Goal: Information Seeking & Learning: Learn about a topic

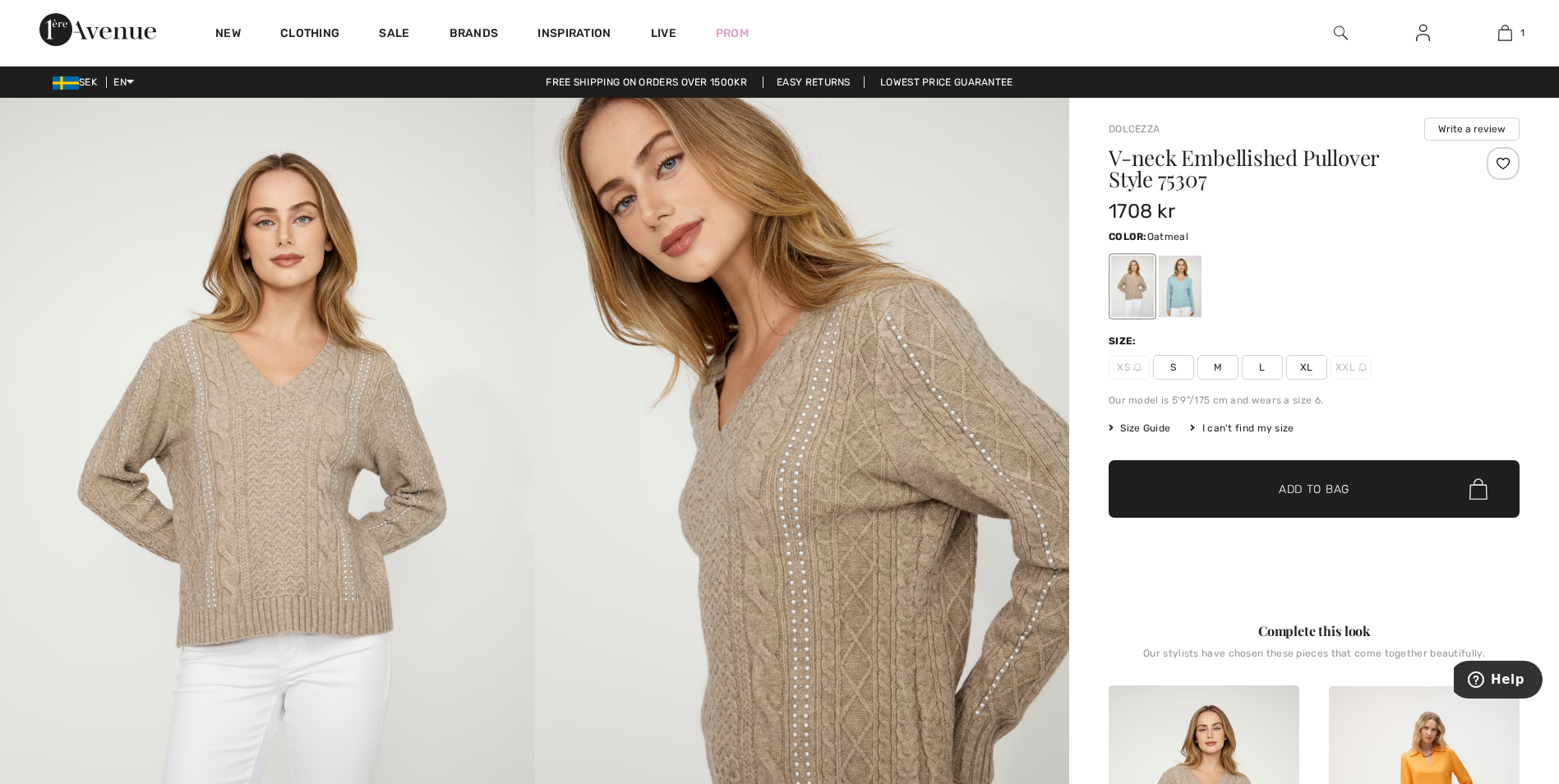
click at [1160, 426] on span "Size Guide" at bounding box center [1138, 428] width 61 height 15
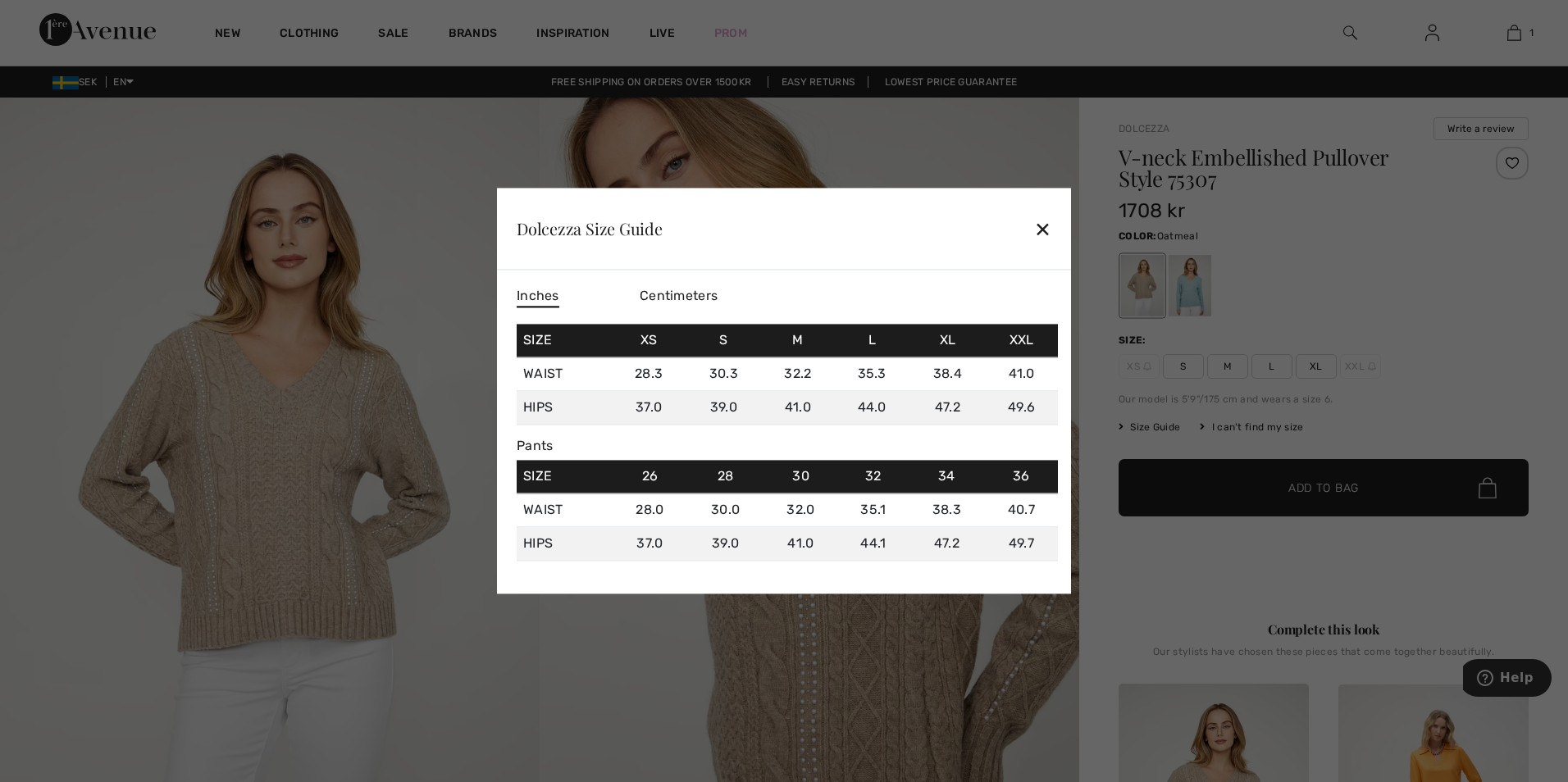
click at [1040, 234] on div "✕" at bounding box center [1042, 229] width 18 height 34
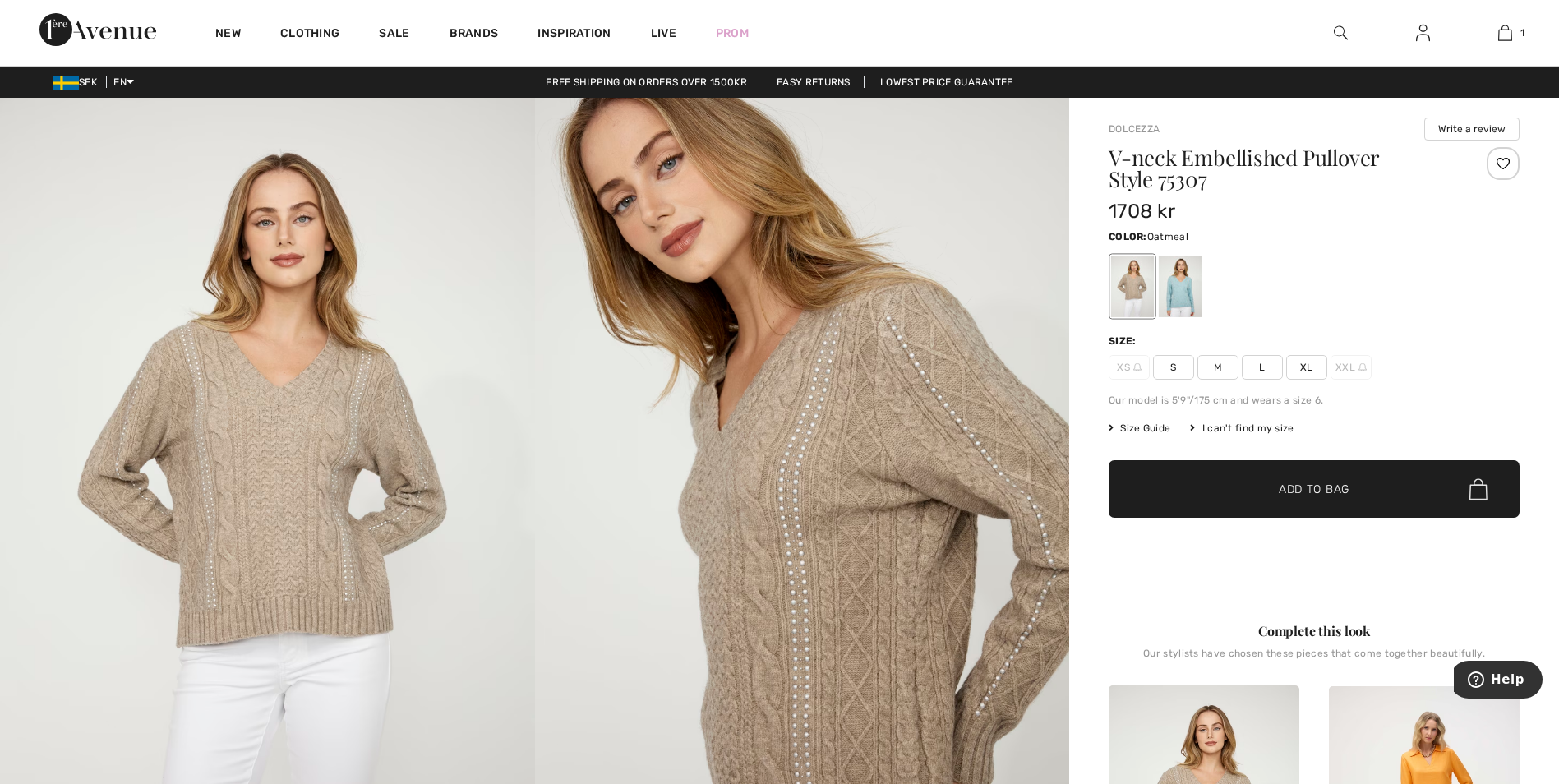
click at [1227, 427] on div "I can't find my size" at bounding box center [1241, 428] width 103 height 15
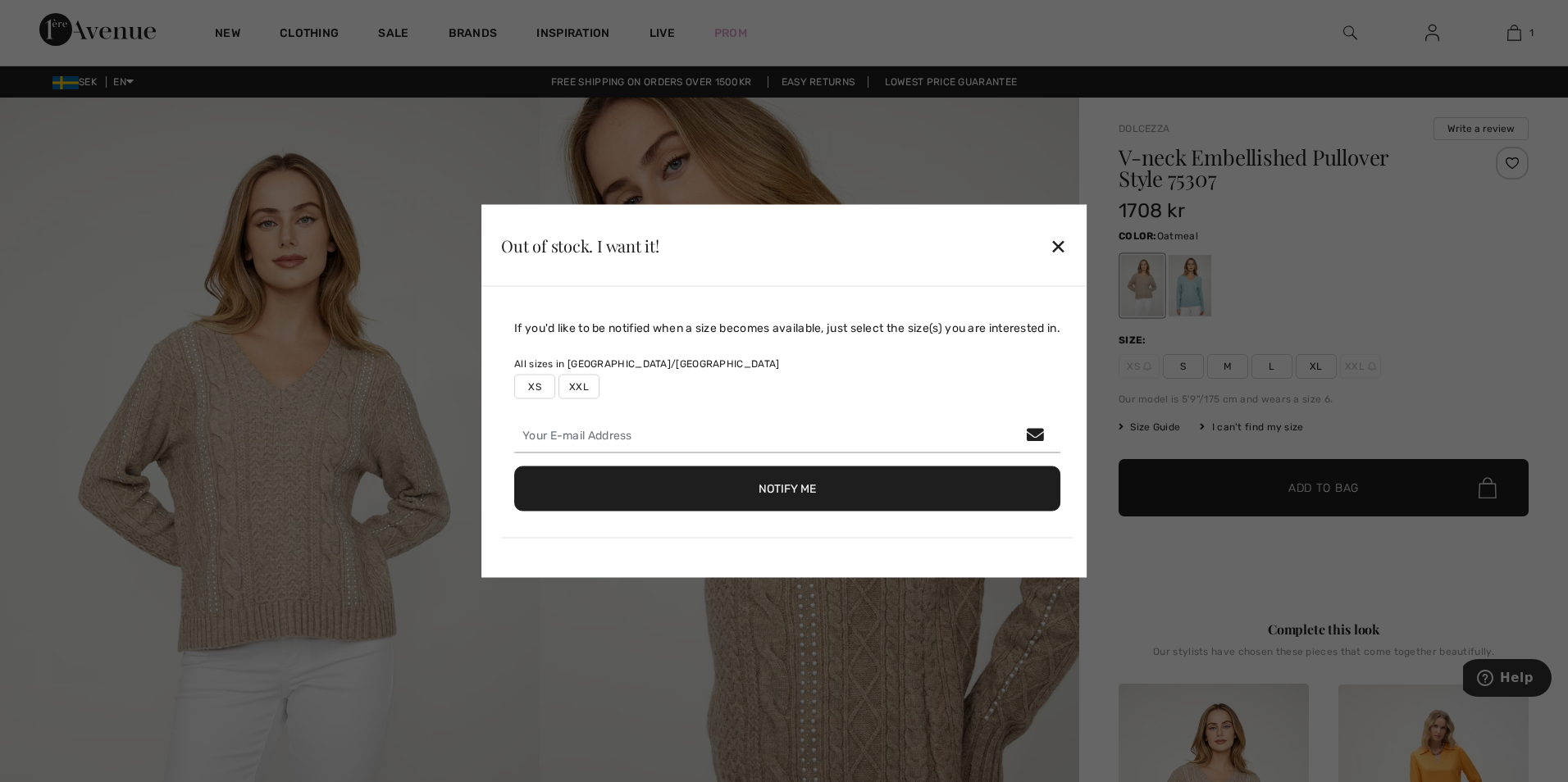
click at [1062, 241] on div "✕" at bounding box center [1058, 244] width 18 height 34
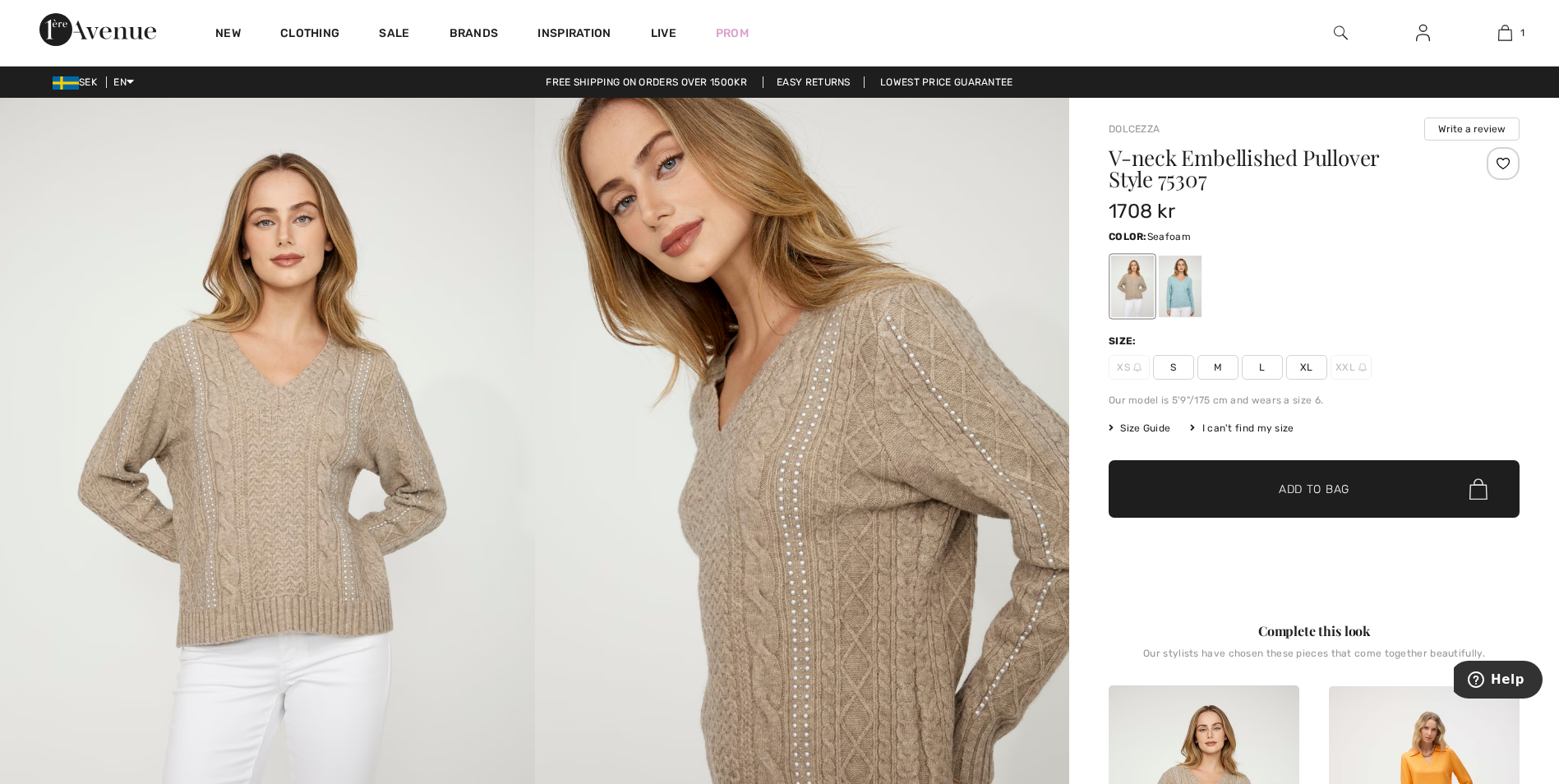
click at [1191, 287] on div at bounding box center [1180, 285] width 43 height 61
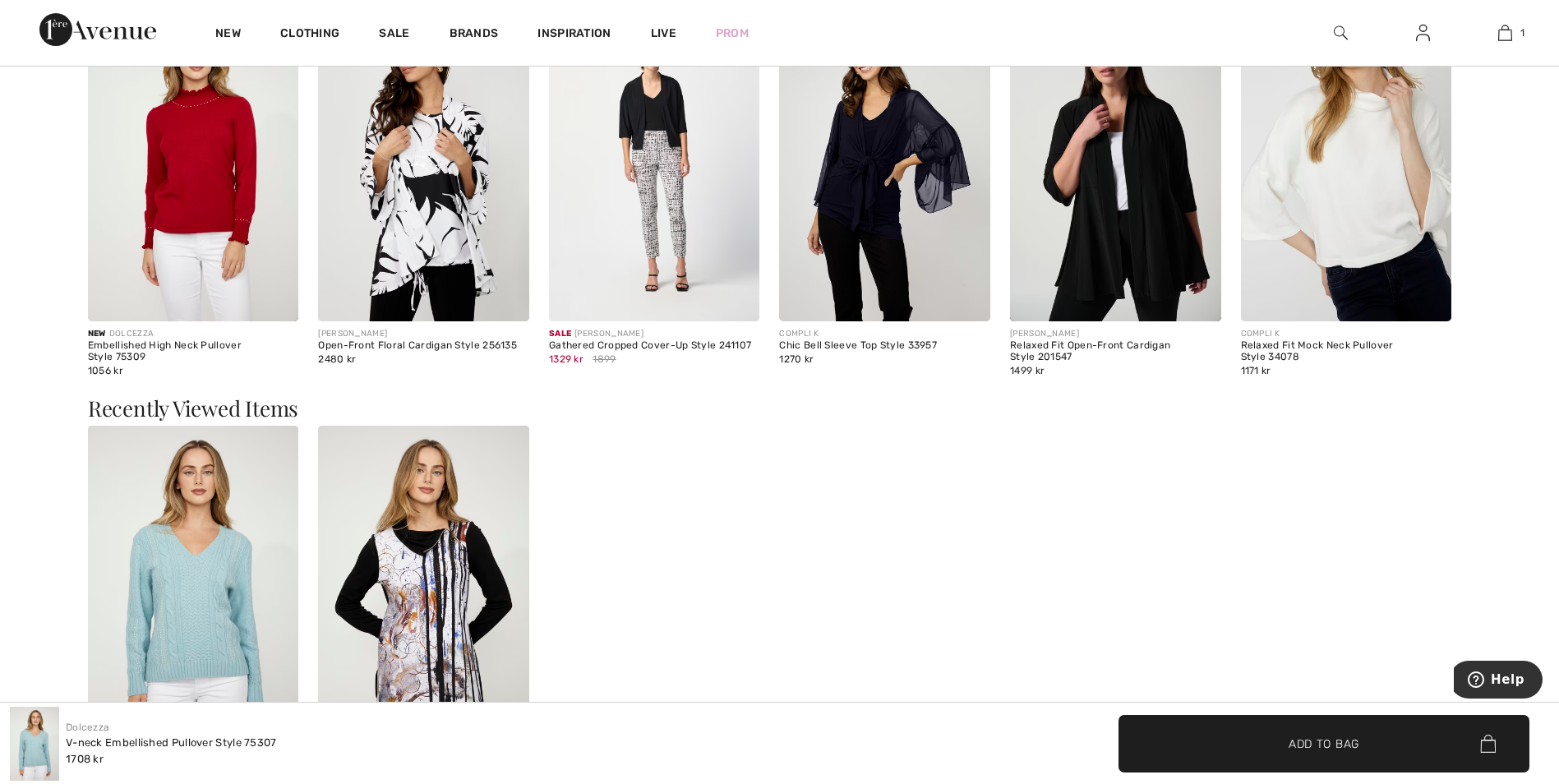
scroll to position [1966, 0]
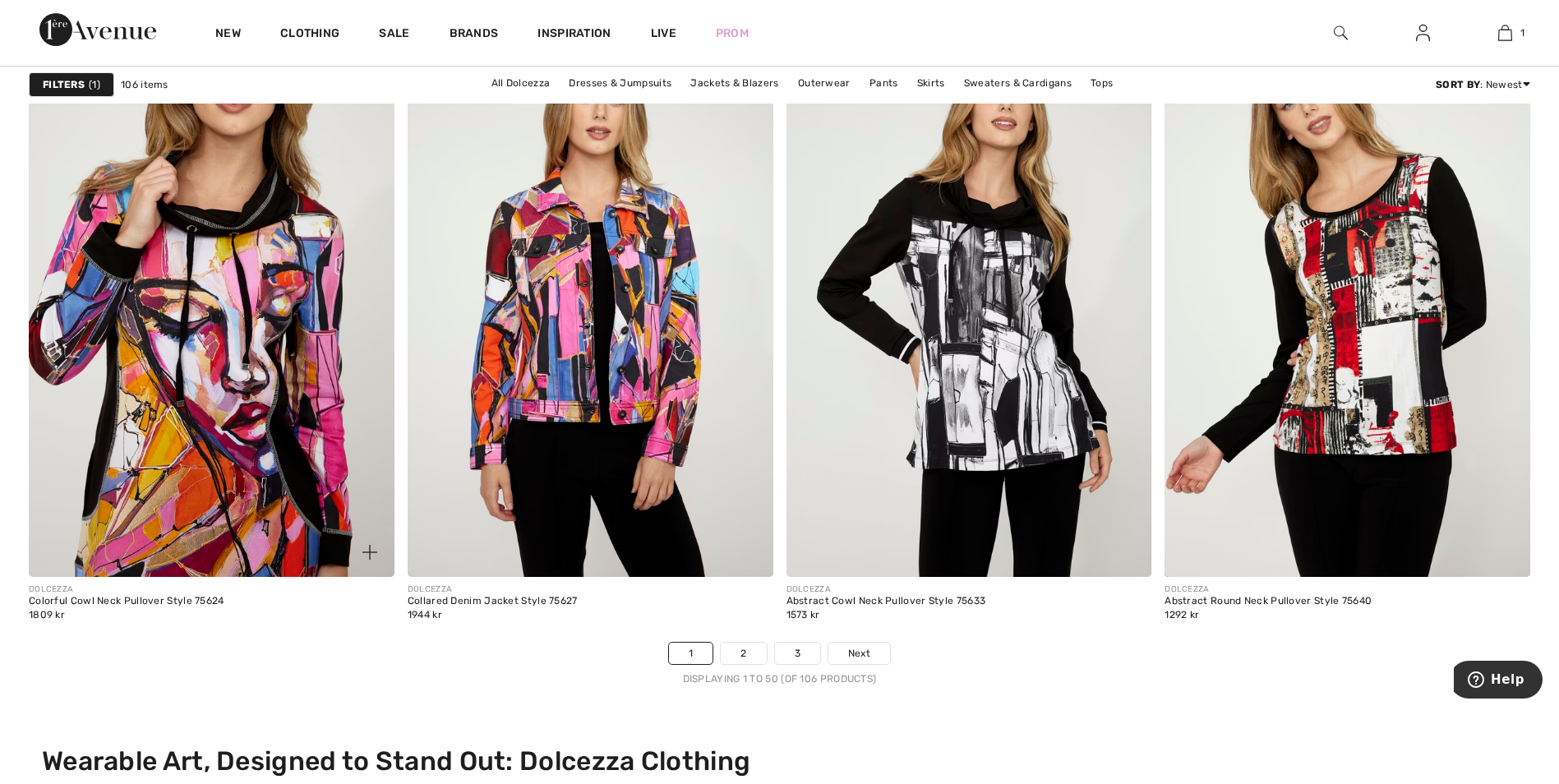
scroll to position [9531, 0]
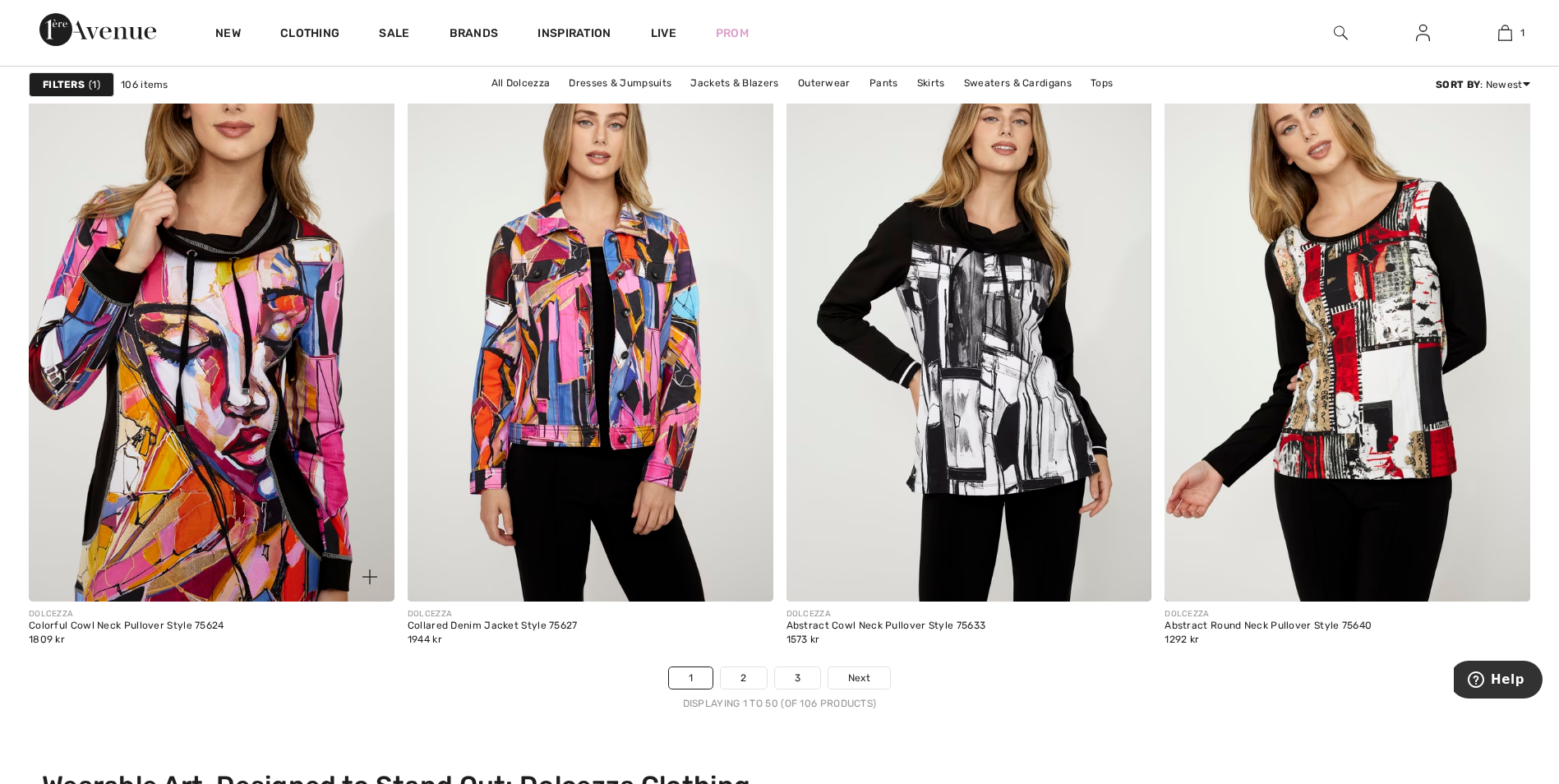
click at [236, 467] on img at bounding box center [212, 327] width 366 height 548
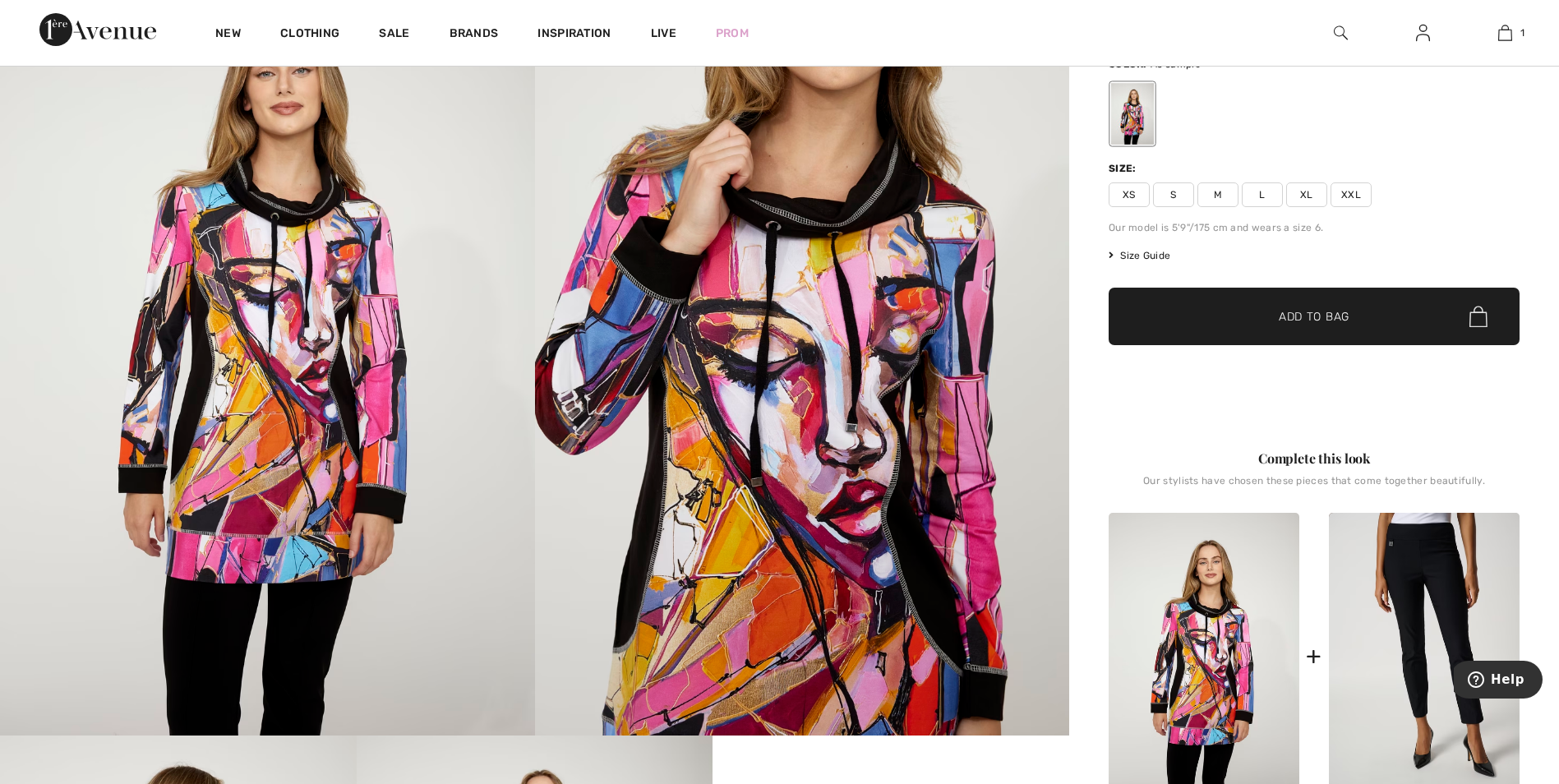
scroll to position [247, 0]
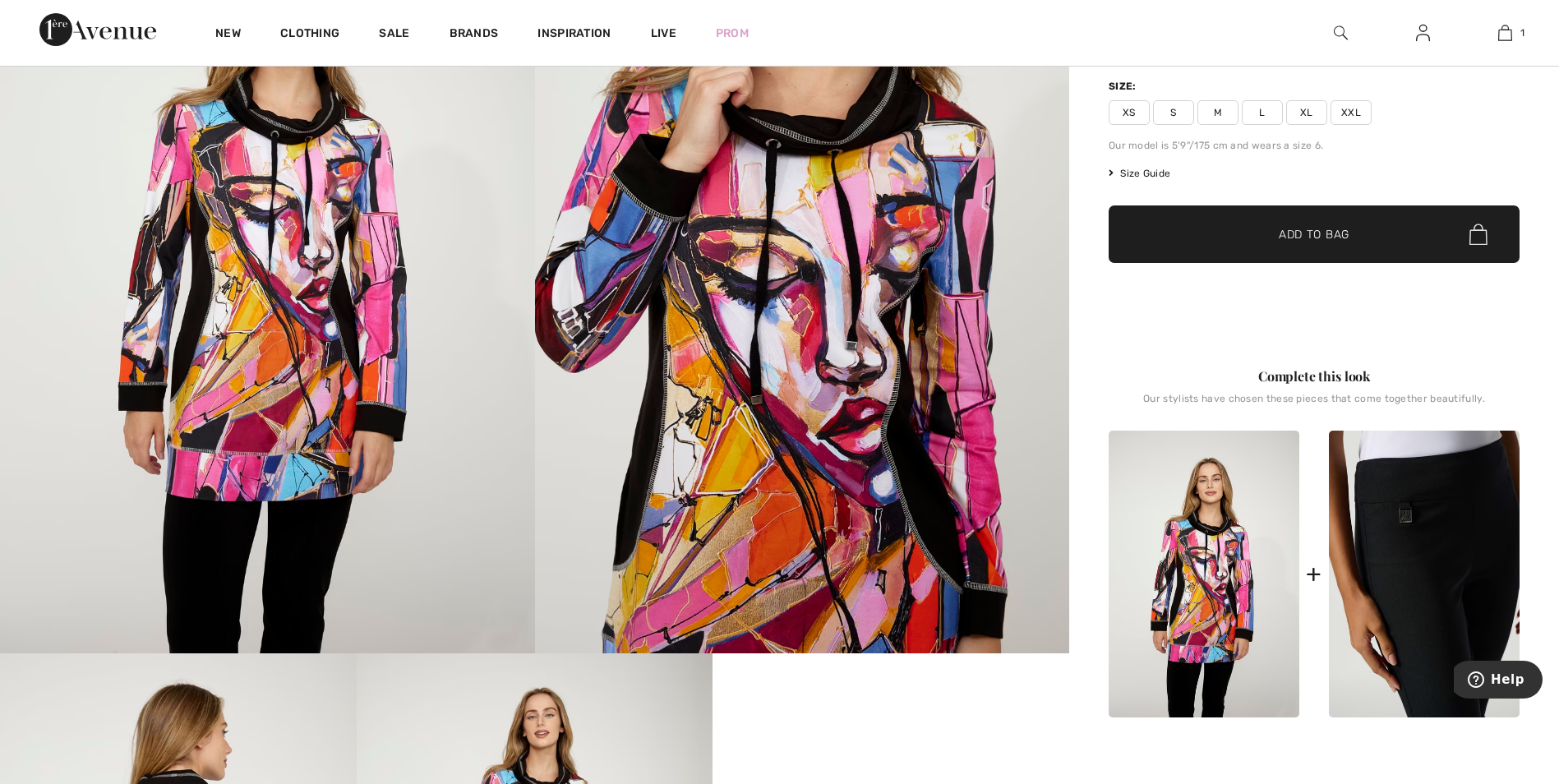
click at [1415, 538] on img at bounding box center [1424, 574] width 191 height 287
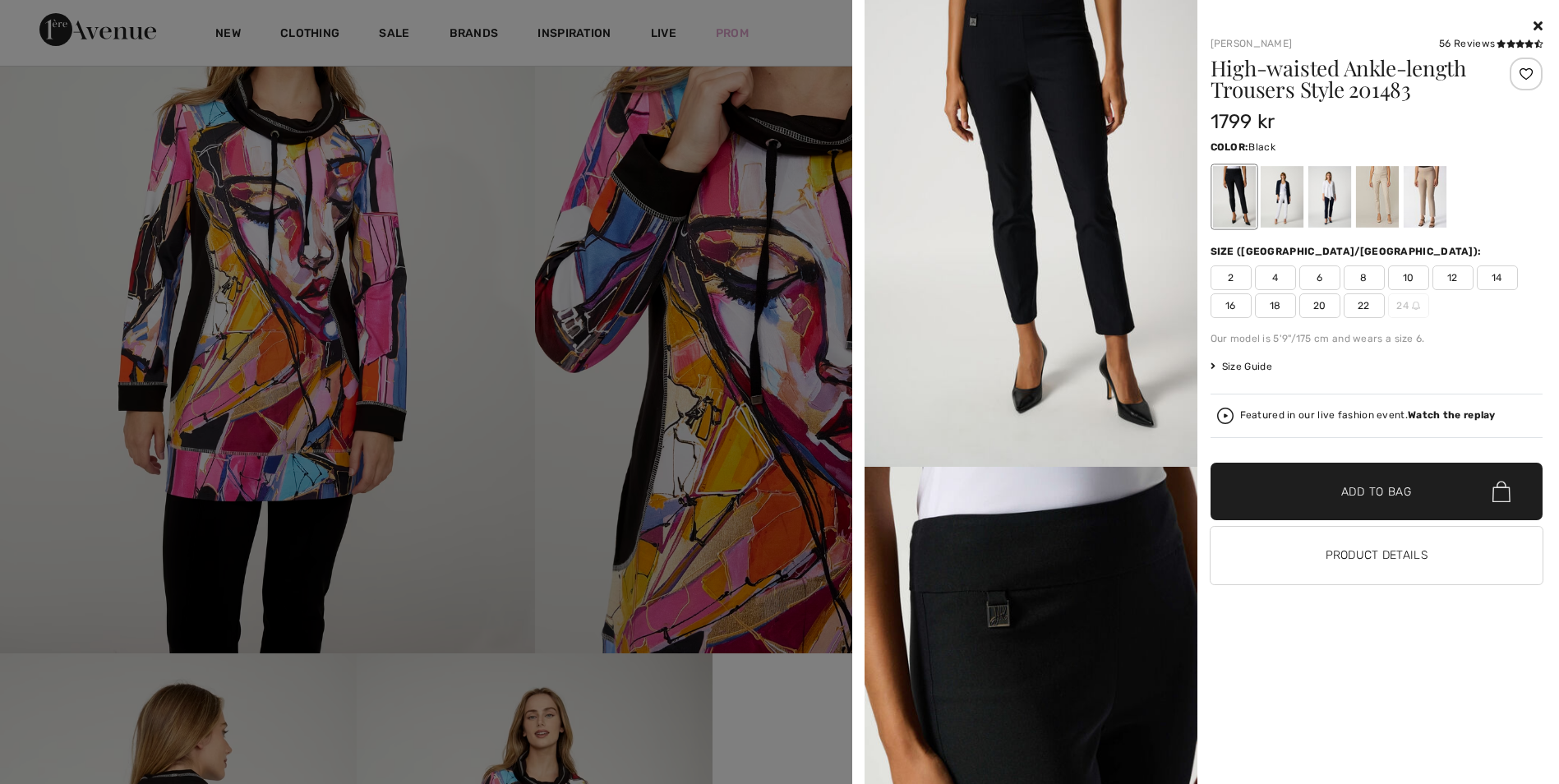
scroll to position [0, 0]
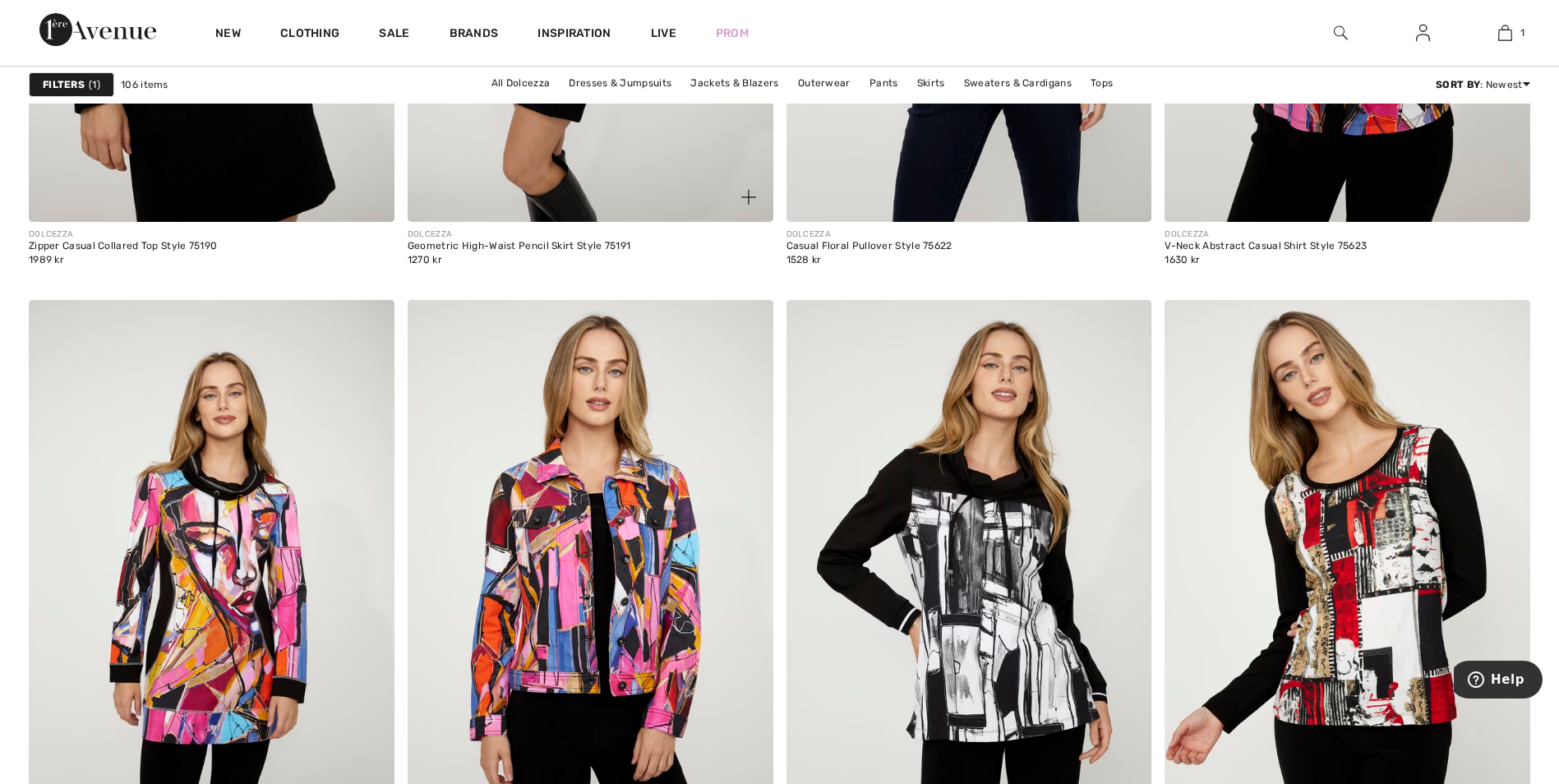
scroll to position [9202, 0]
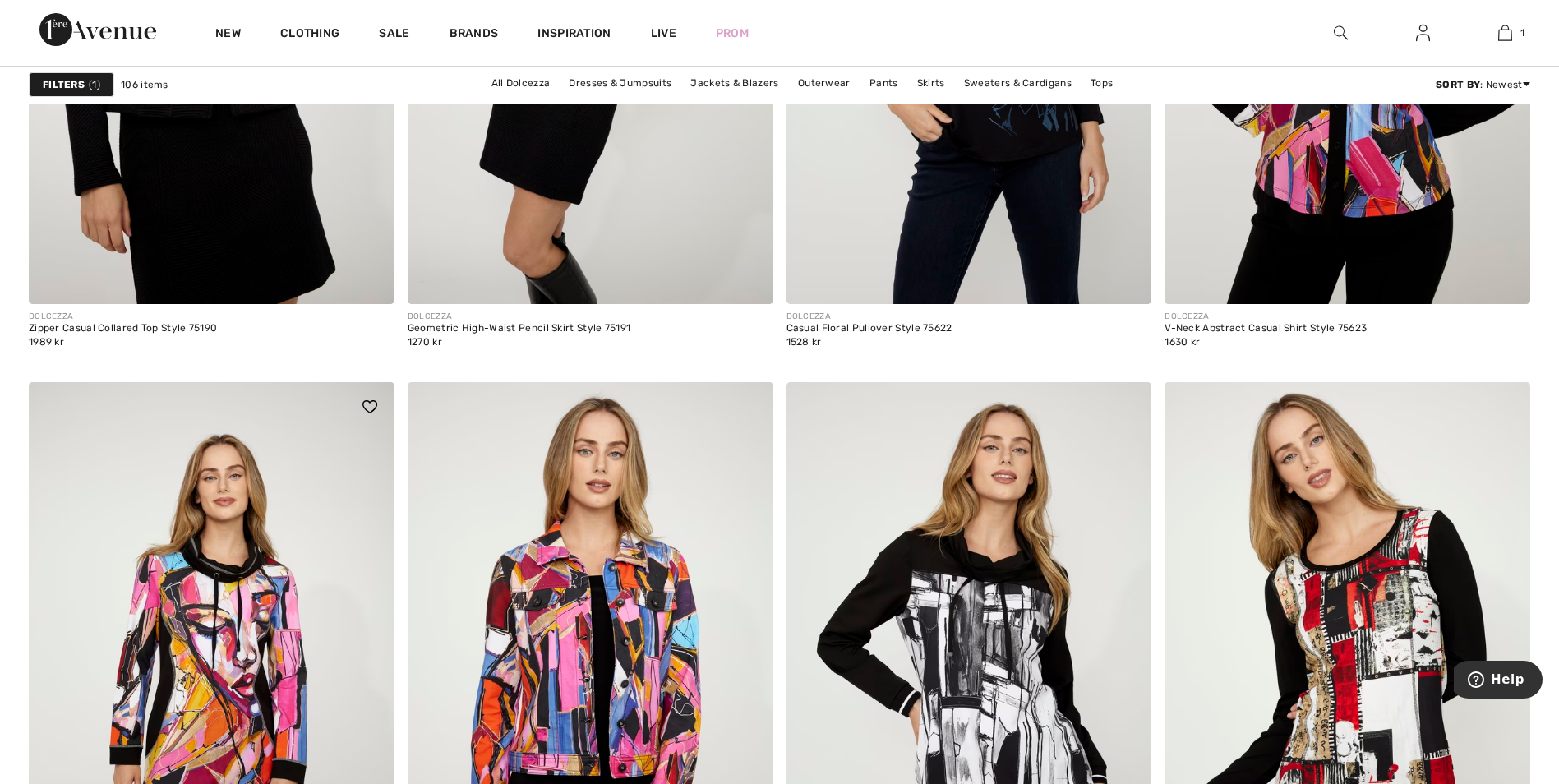
click at [372, 404] on img at bounding box center [370, 407] width 15 height 13
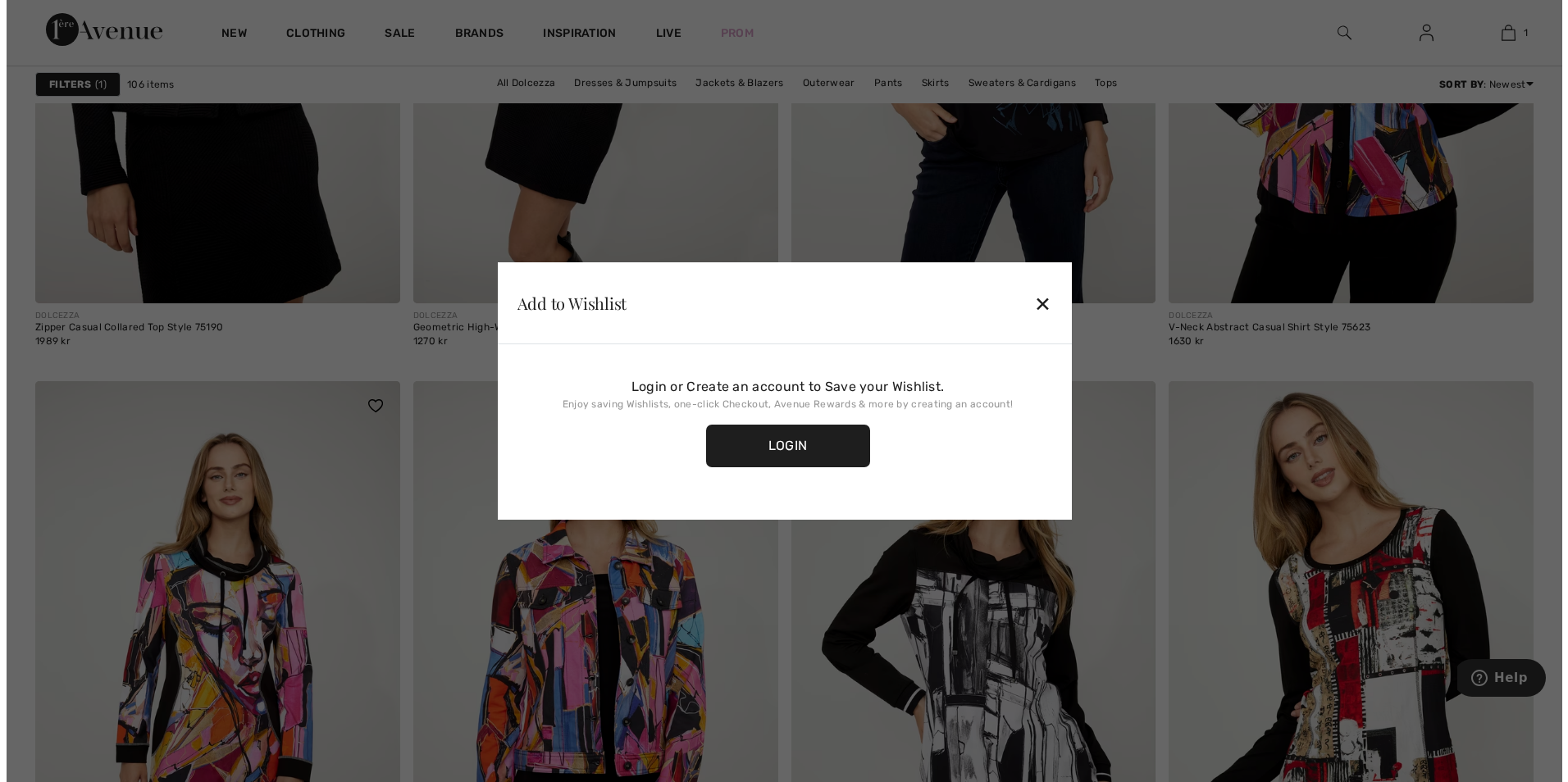
scroll to position [9243, 0]
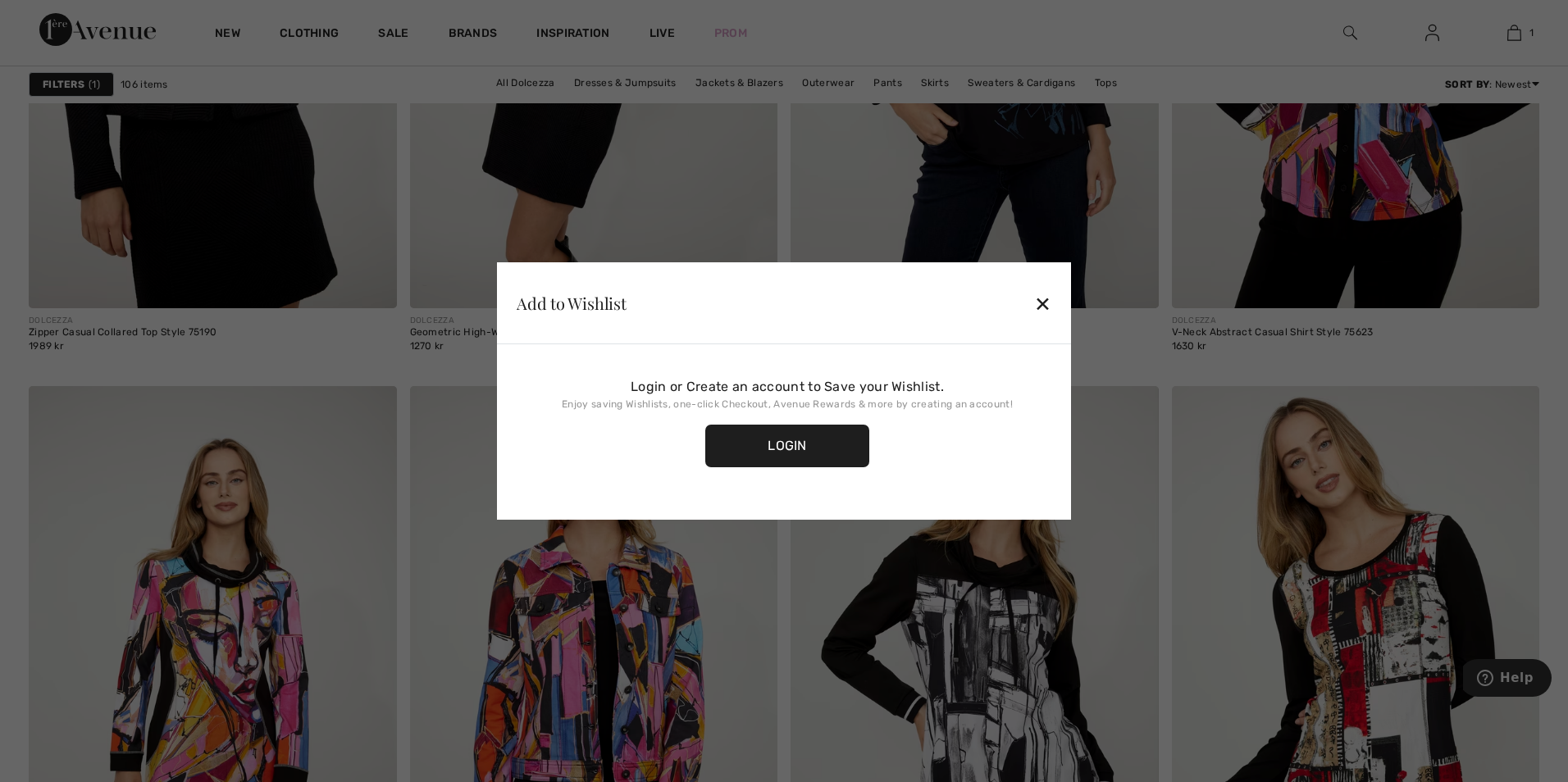
click at [1049, 301] on div "✕" at bounding box center [1042, 303] width 18 height 34
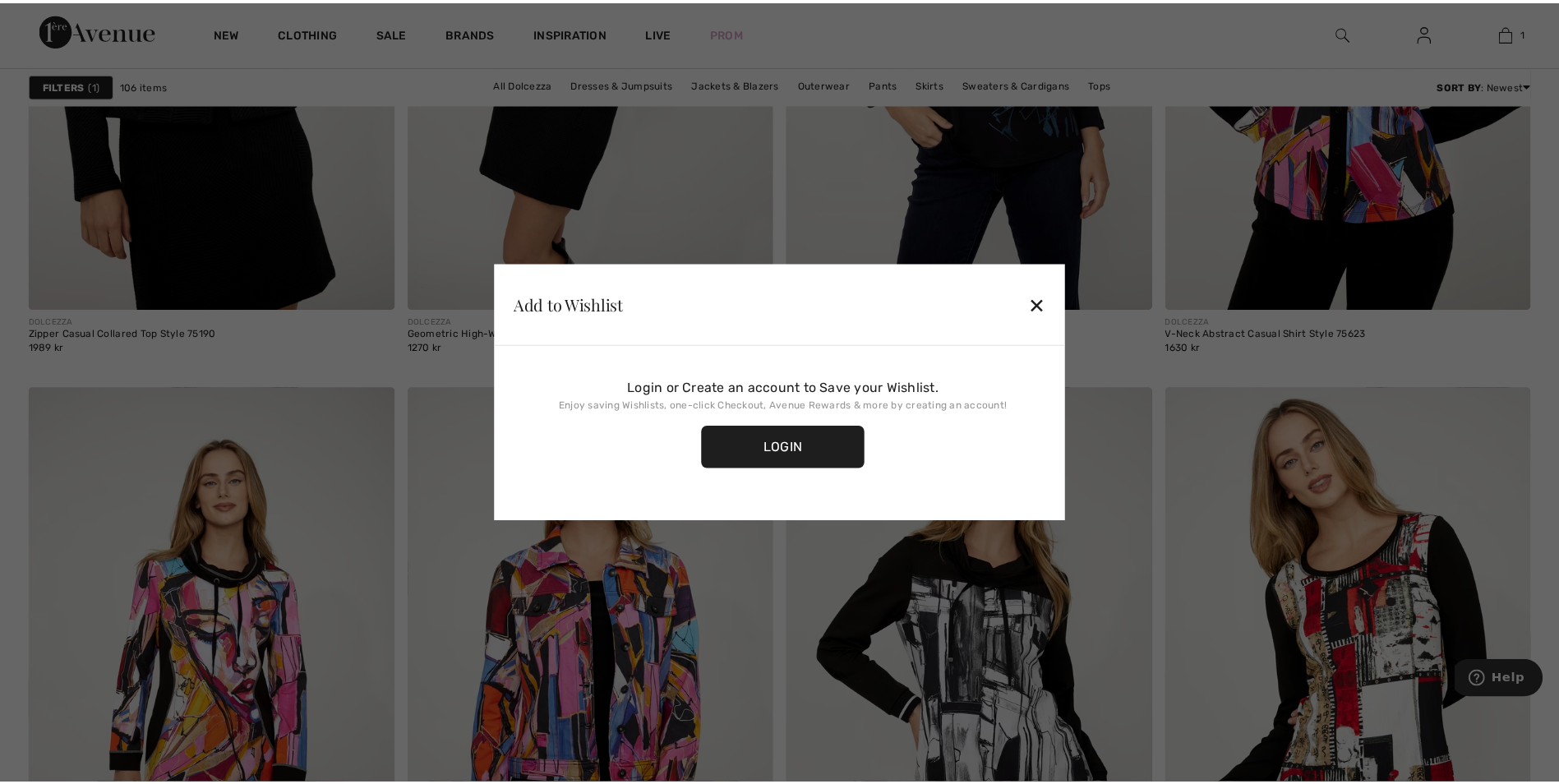
scroll to position [9202, 0]
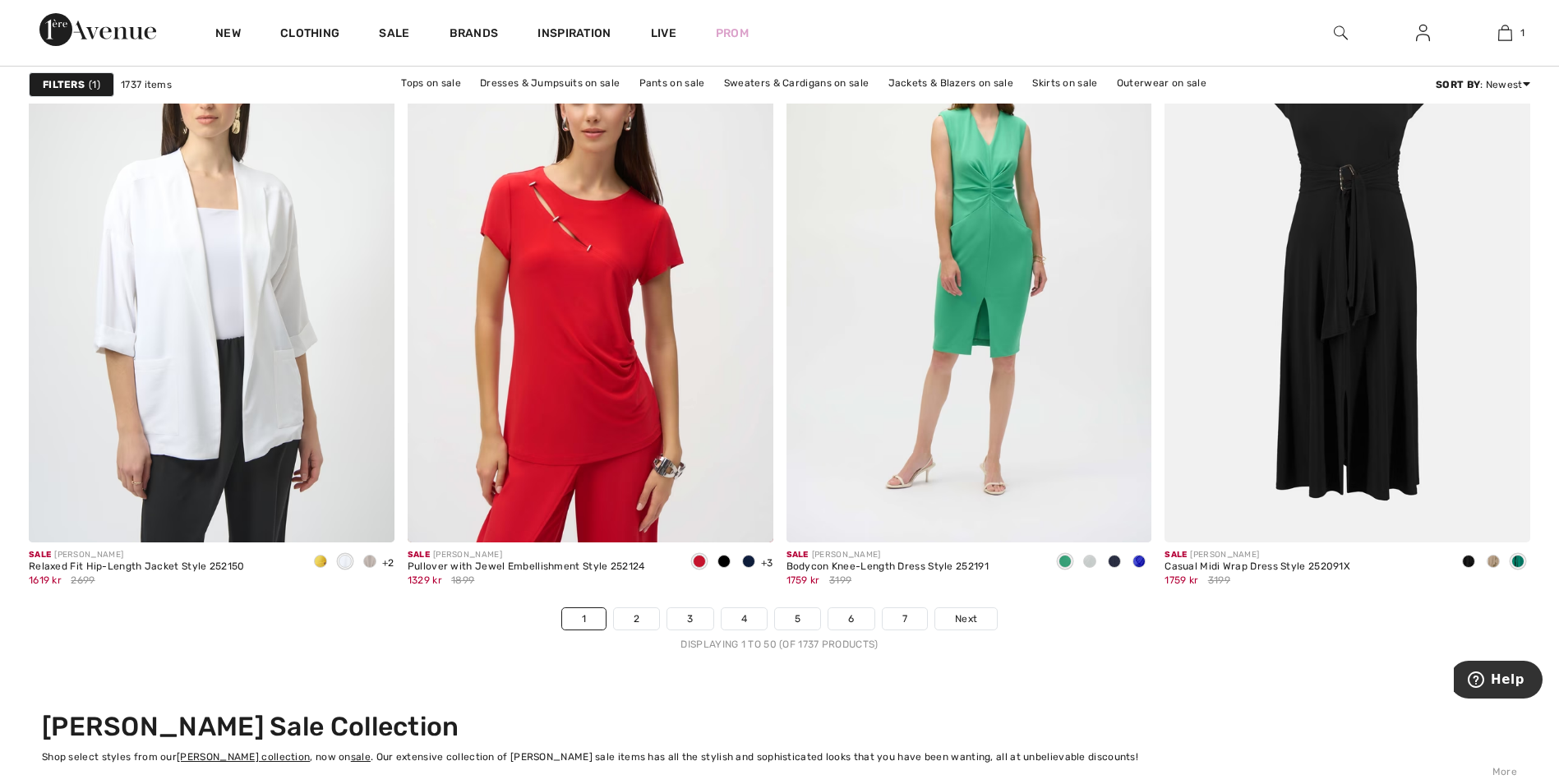
scroll to position [9285, 0]
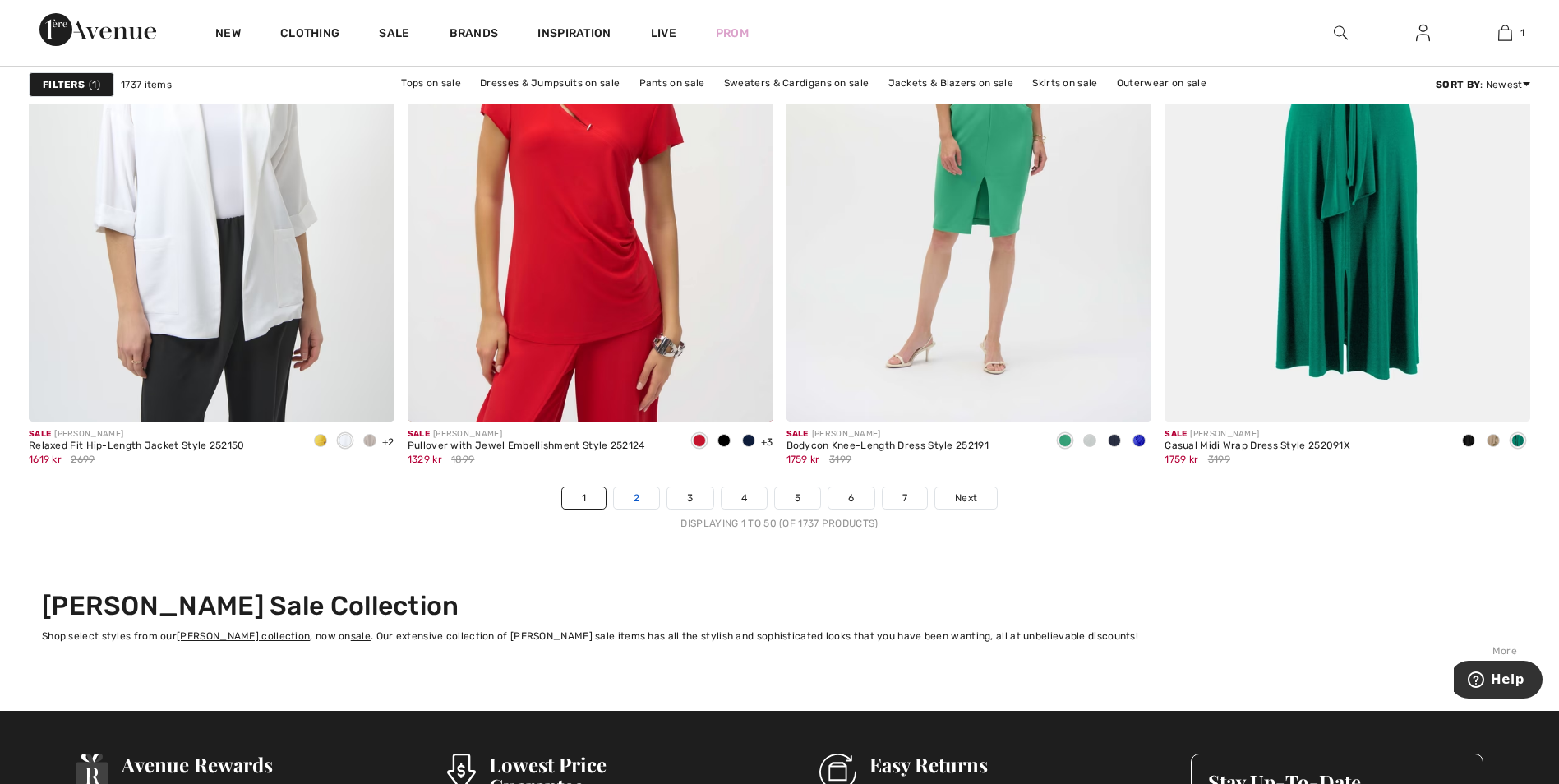
click at [641, 494] on link "2" at bounding box center [636, 497] width 45 height 21
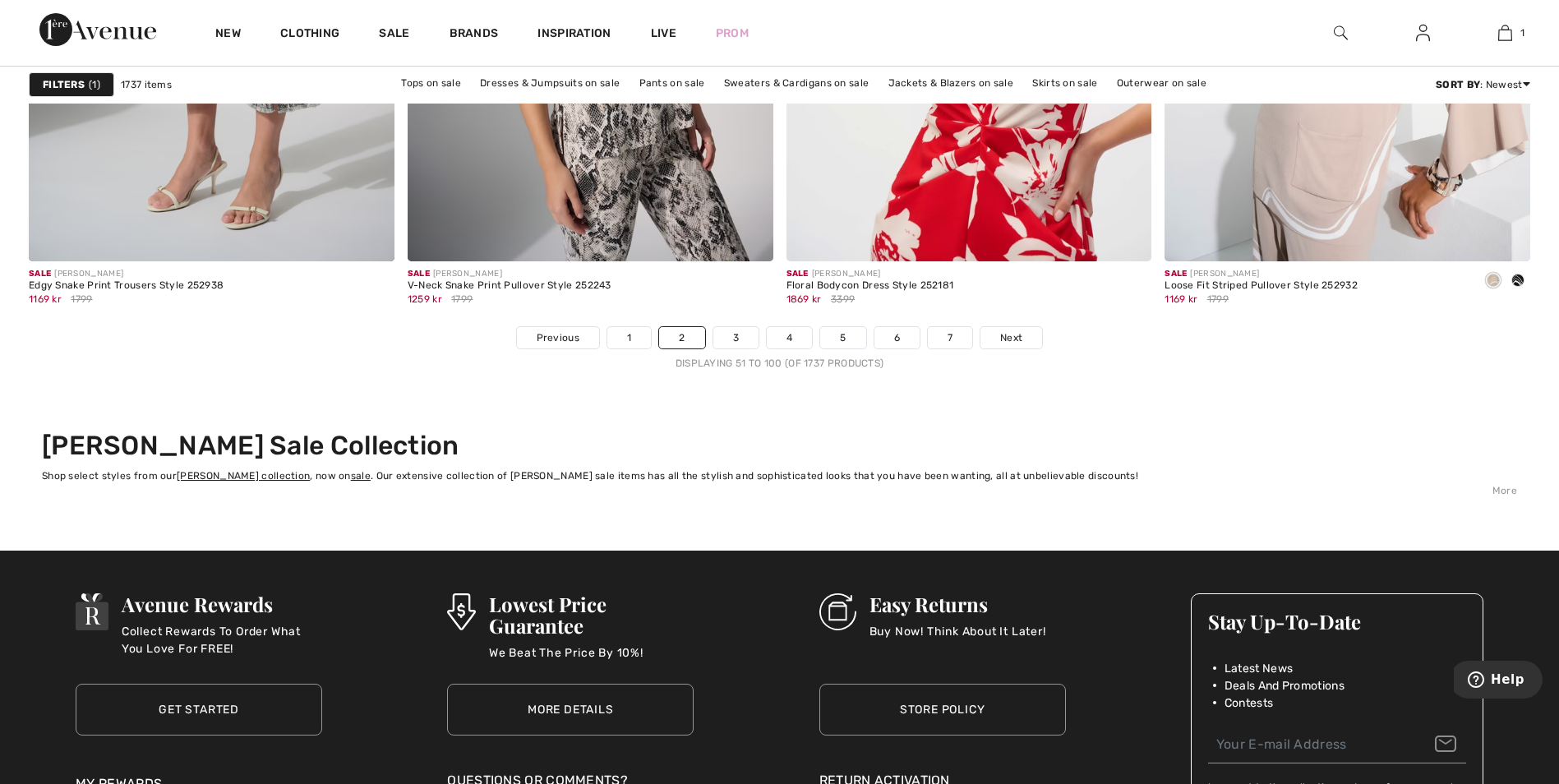
scroll to position [9449, 0]
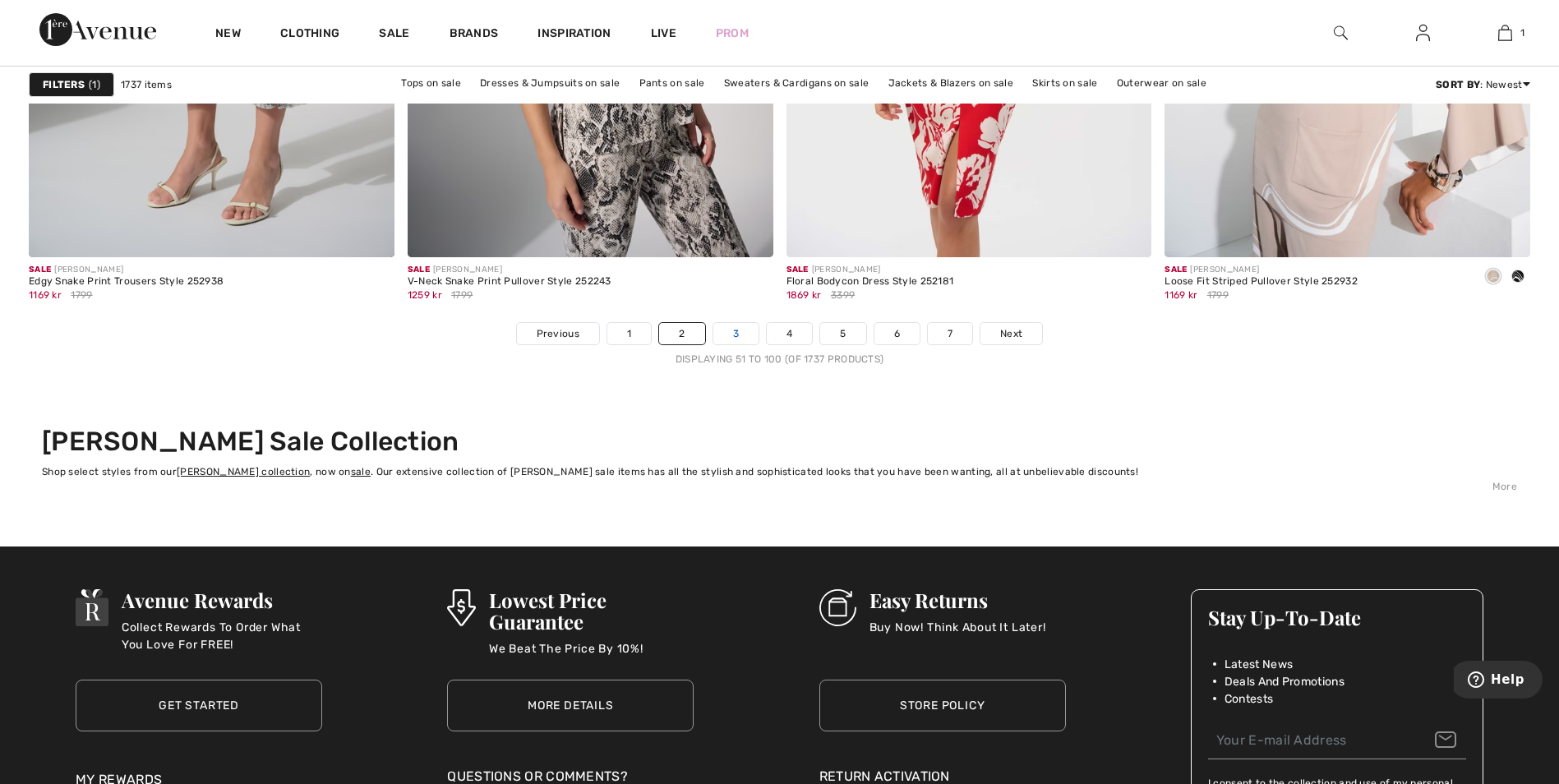
click at [736, 341] on link "3" at bounding box center [736, 333] width 45 height 21
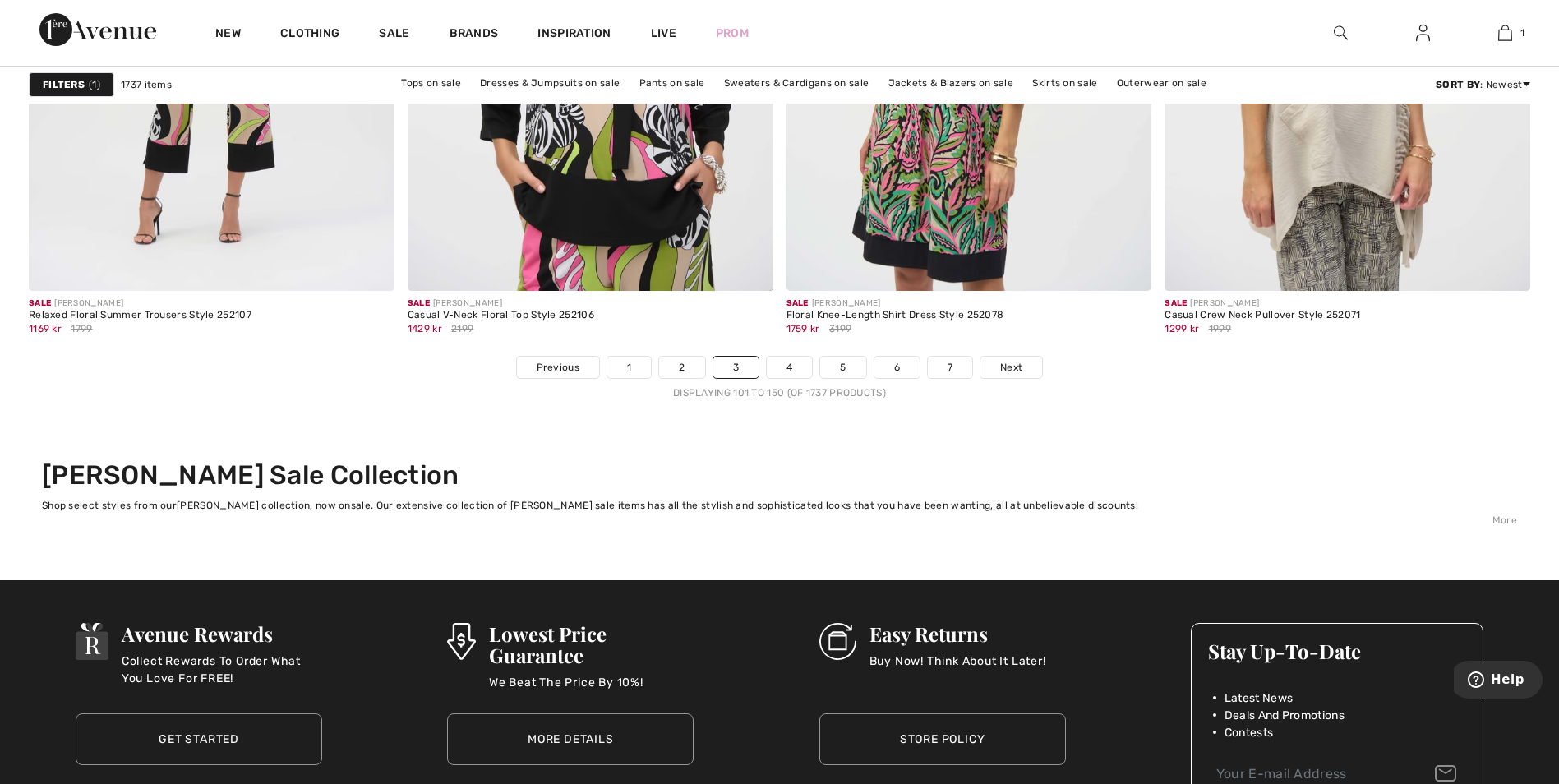
scroll to position [9449, 0]
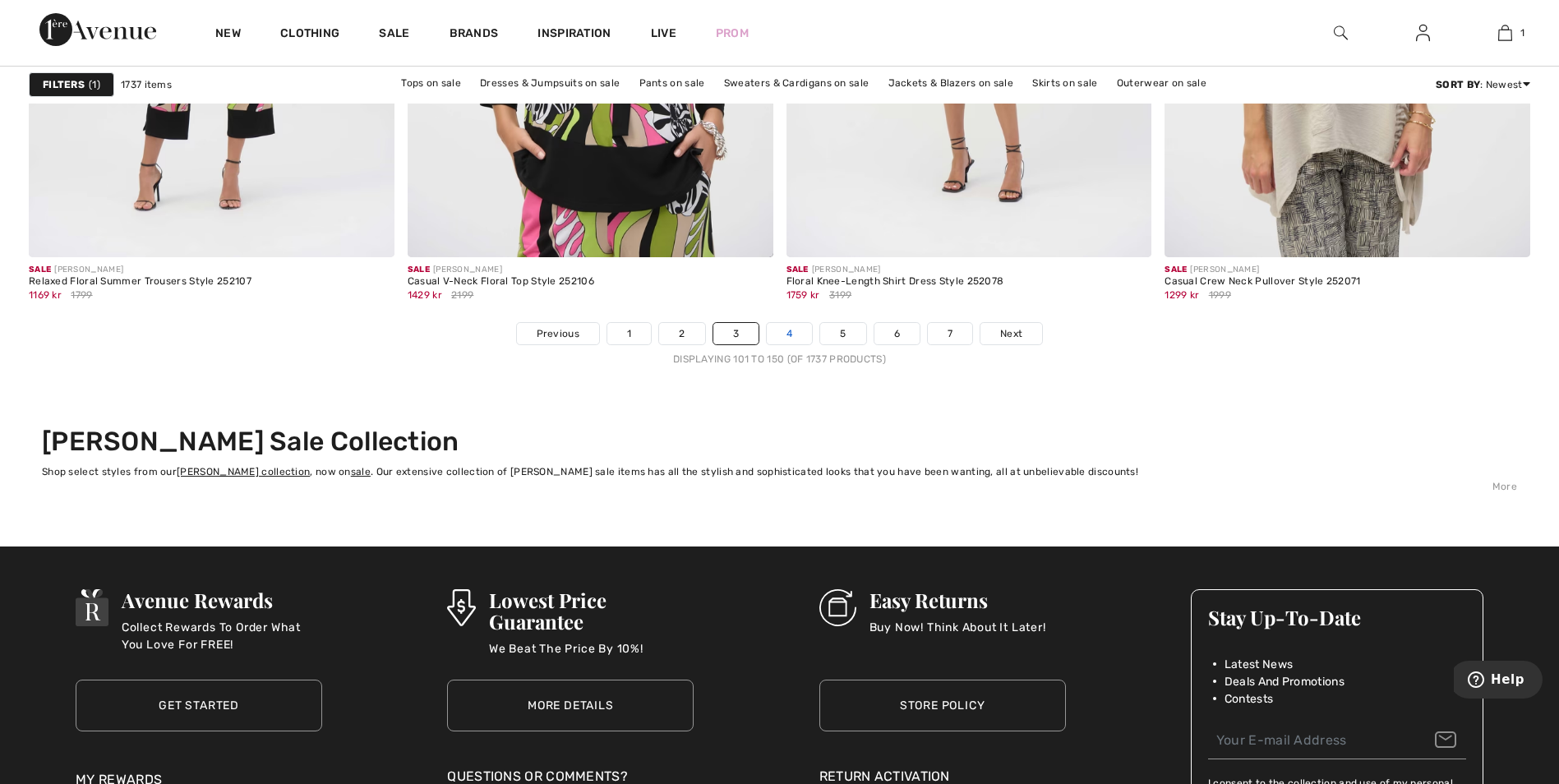
click at [799, 331] on link "4" at bounding box center [789, 333] width 45 height 21
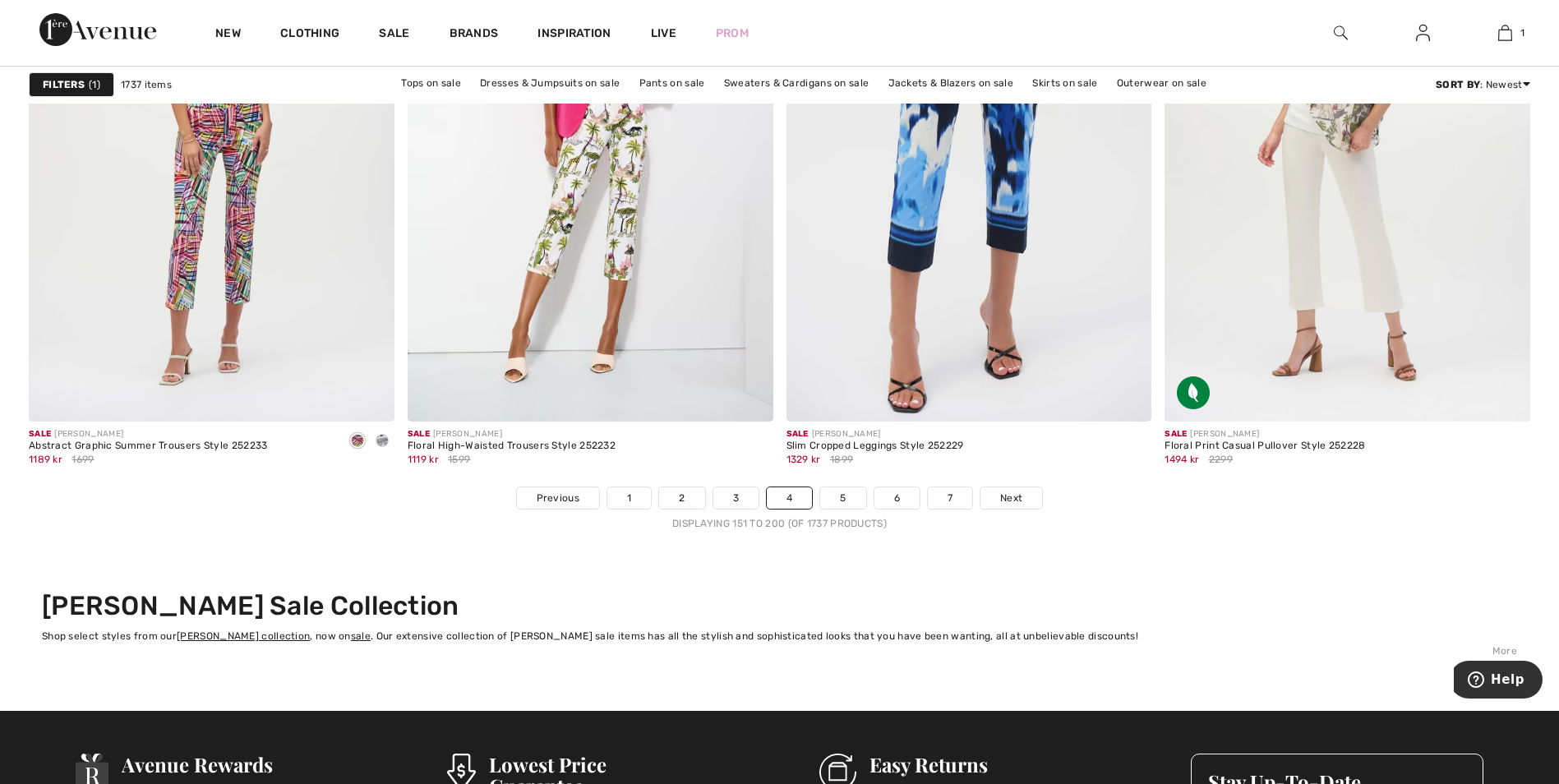
scroll to position [9367, 0]
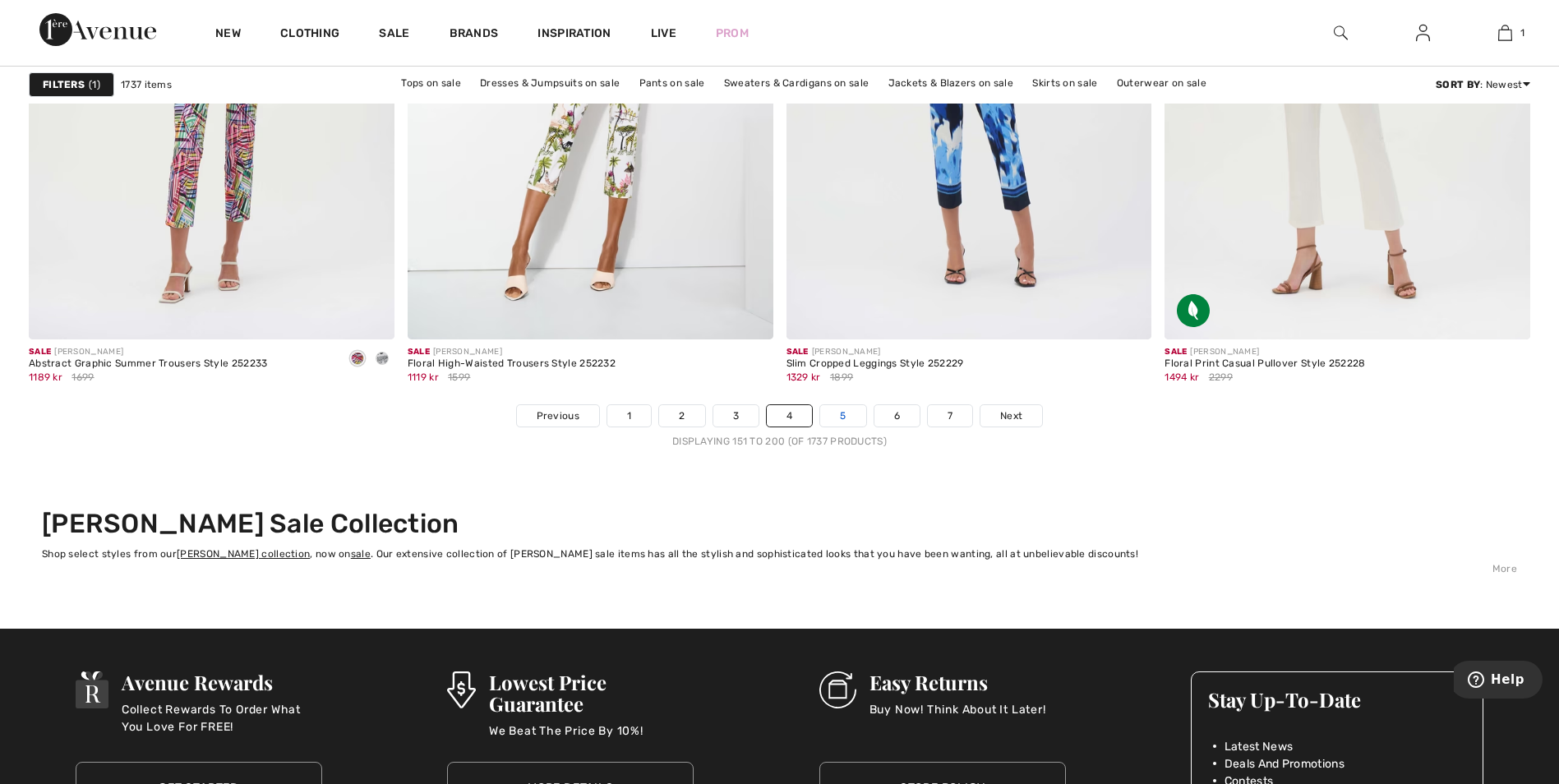
click at [840, 414] on link "5" at bounding box center [843, 416] width 45 height 21
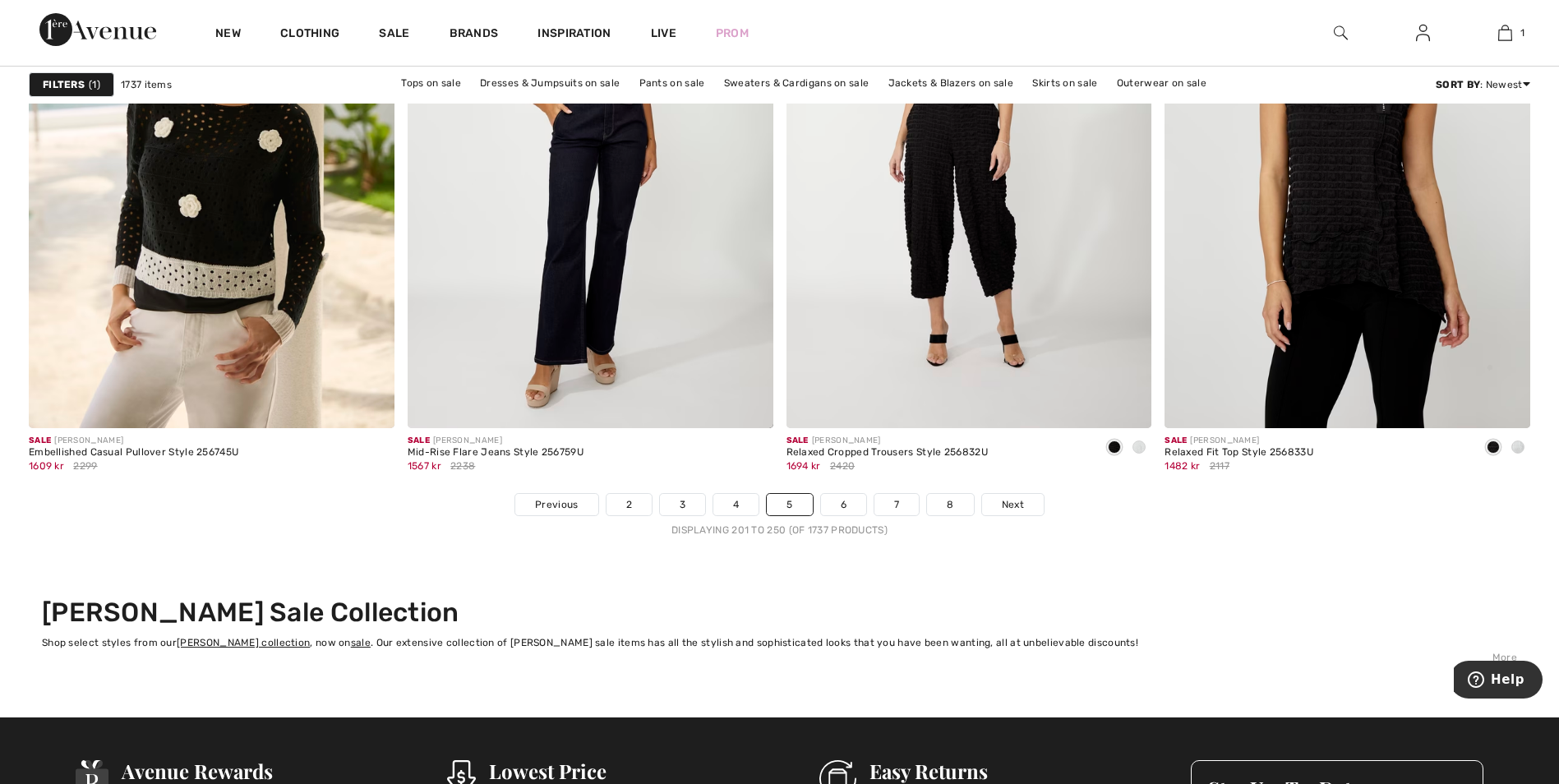
scroll to position [9367, 0]
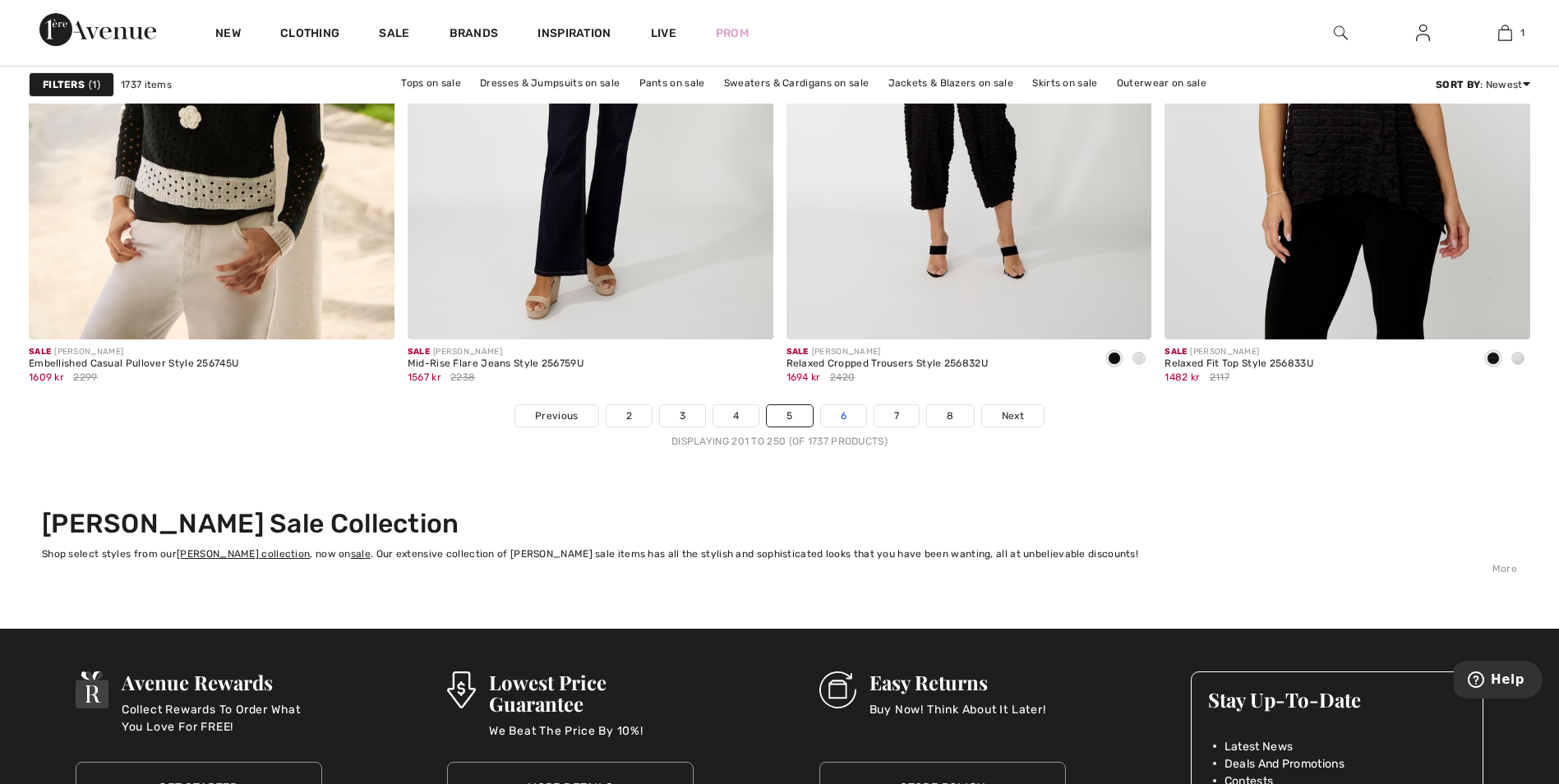
click at [834, 407] on link "6" at bounding box center [844, 416] width 45 height 21
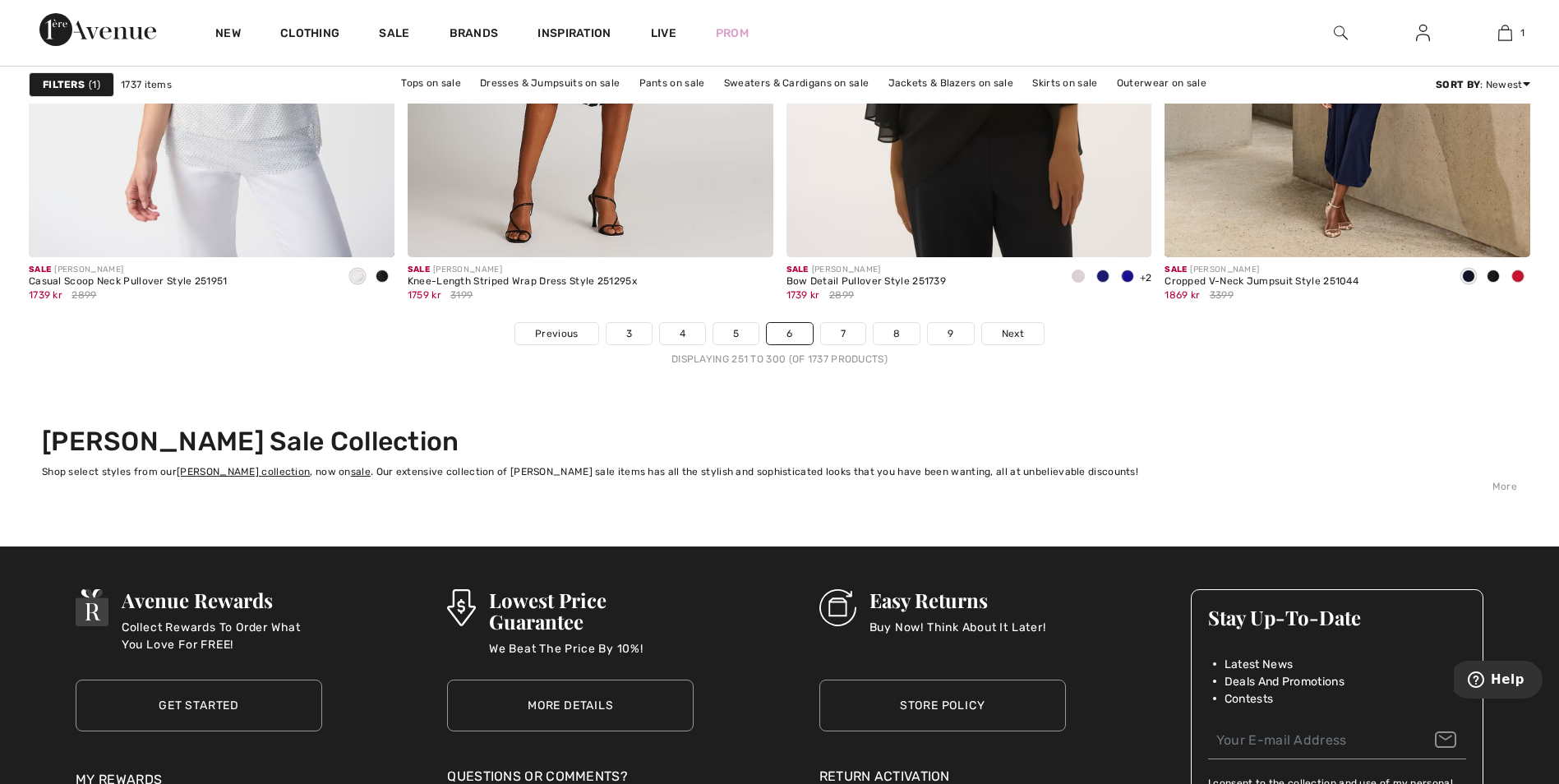
scroll to position [9613, 0]
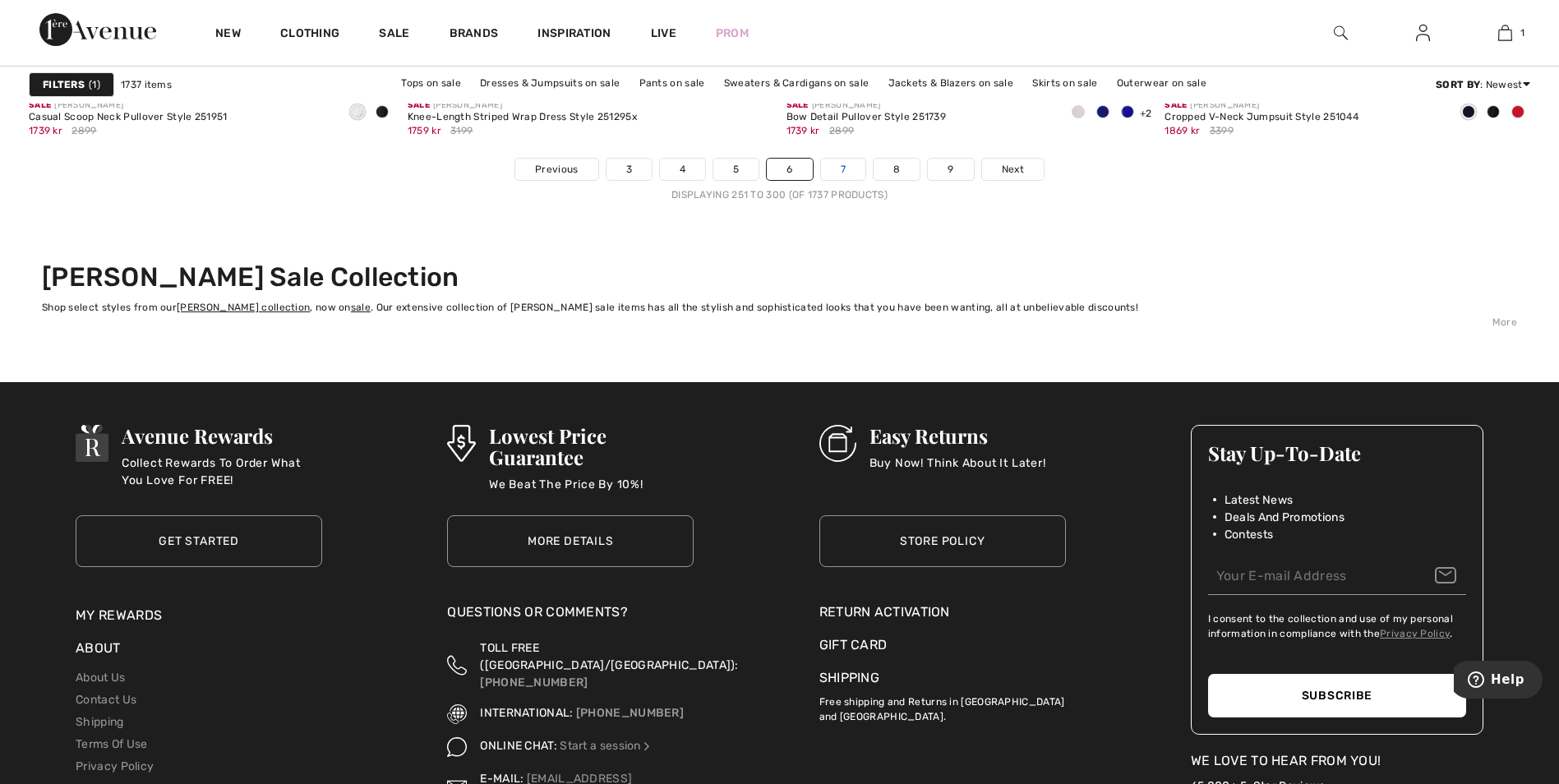
click at [844, 168] on link "7" at bounding box center [843, 169] width 44 height 21
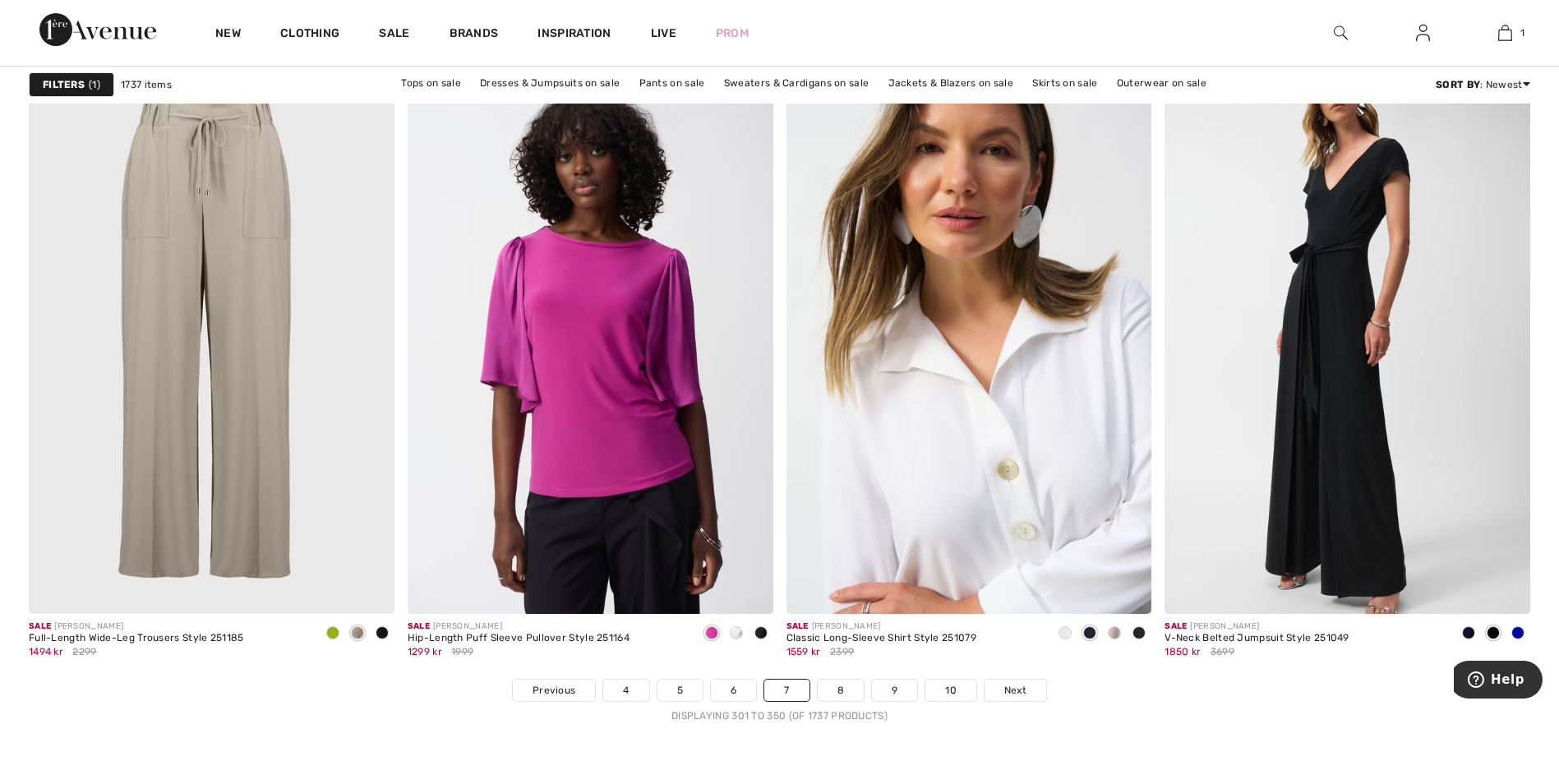
scroll to position [9120, 0]
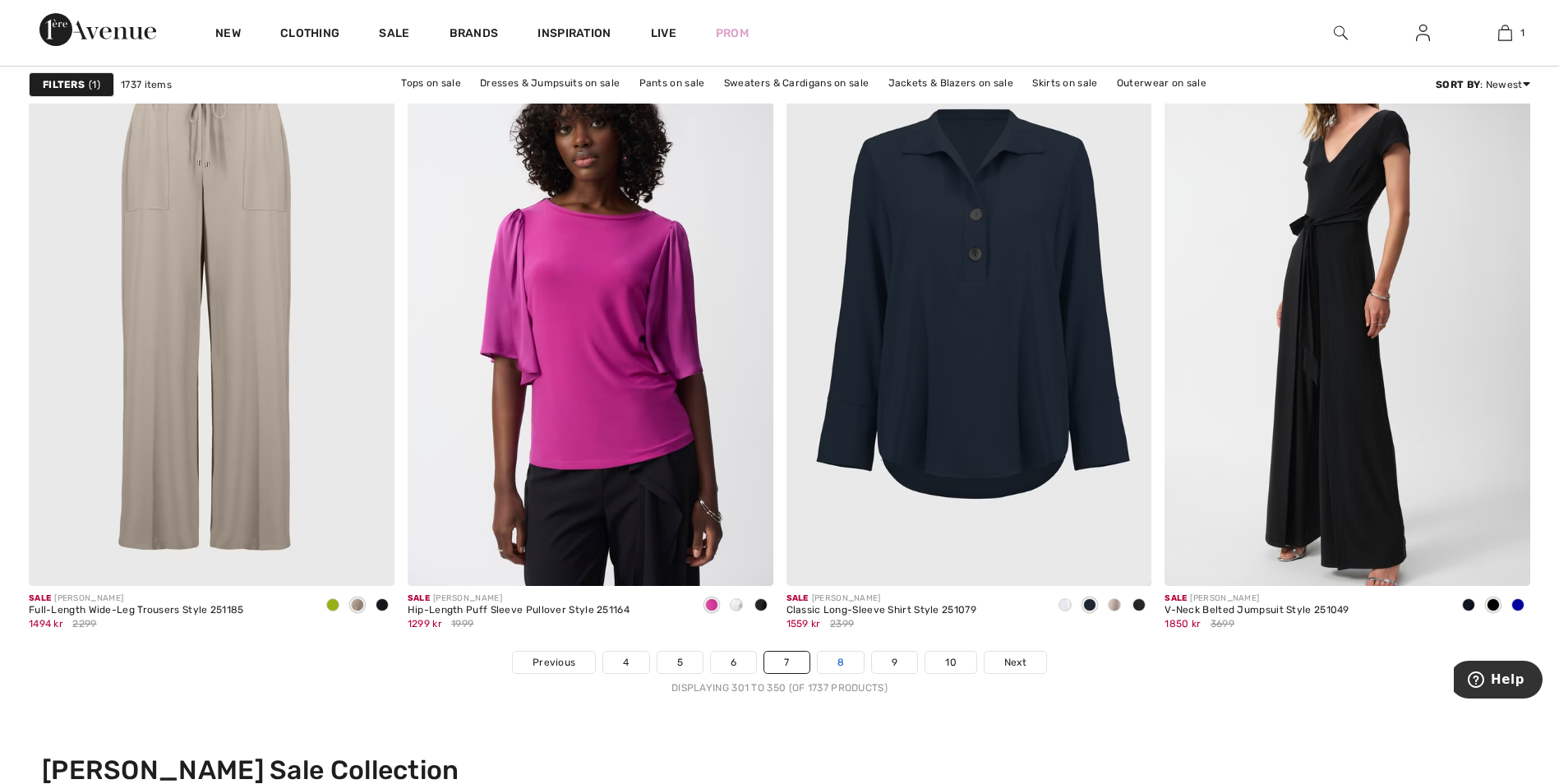
click at [848, 661] on link "8" at bounding box center [840, 661] width 46 height 21
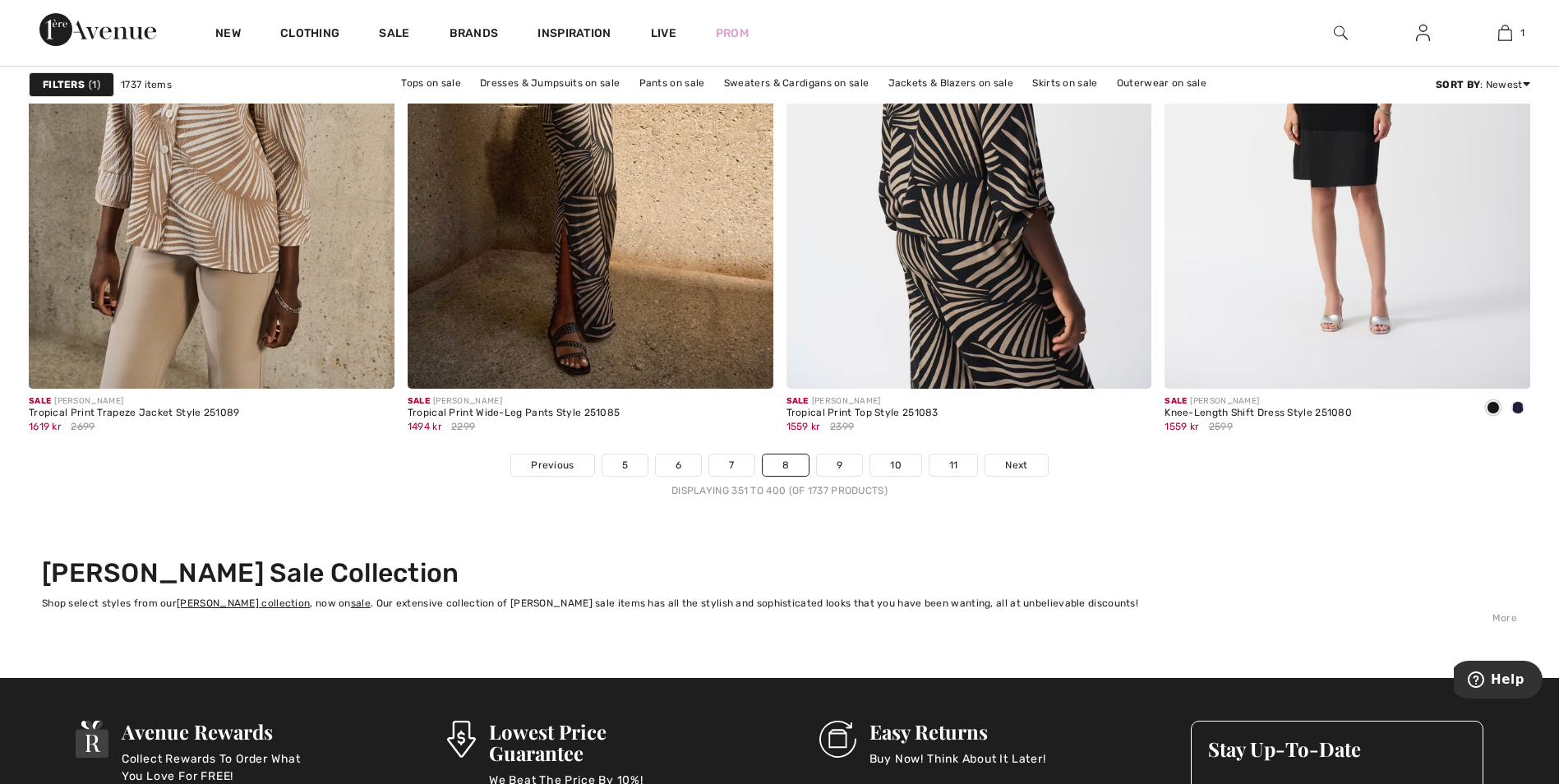
scroll to position [9531, 0]
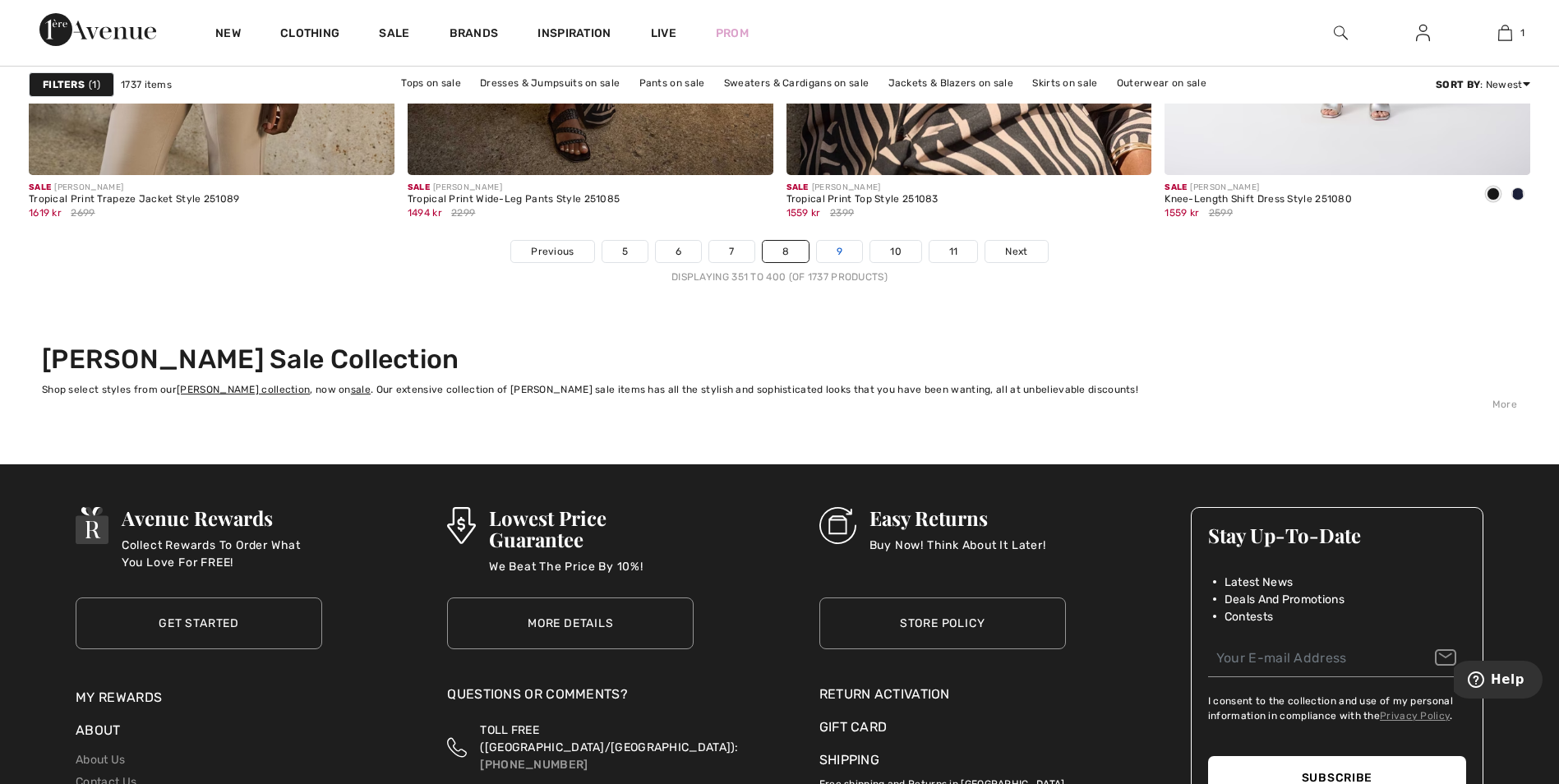
click at [837, 248] on link "9" at bounding box center [840, 251] width 45 height 21
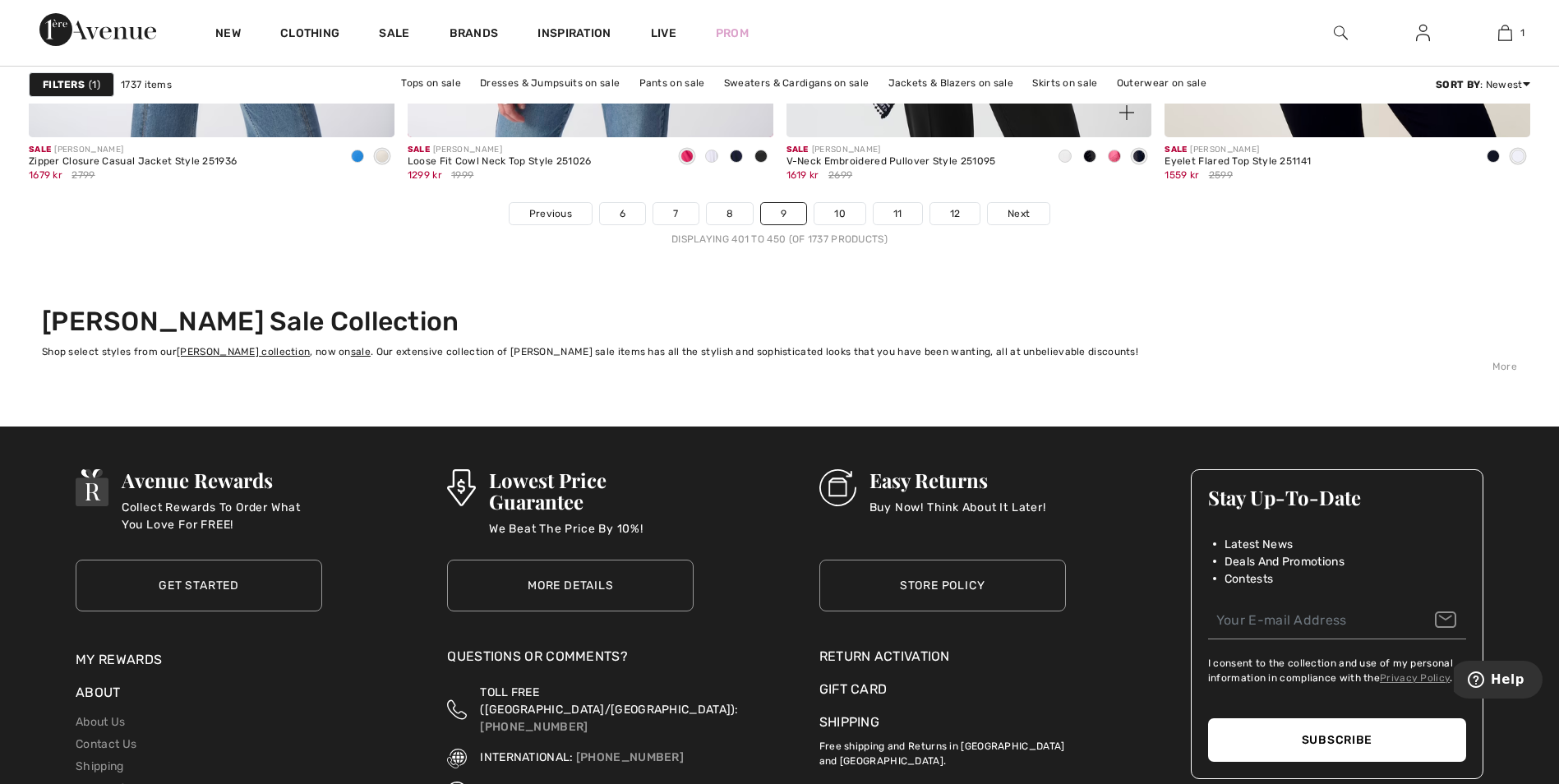
scroll to position [9531, 0]
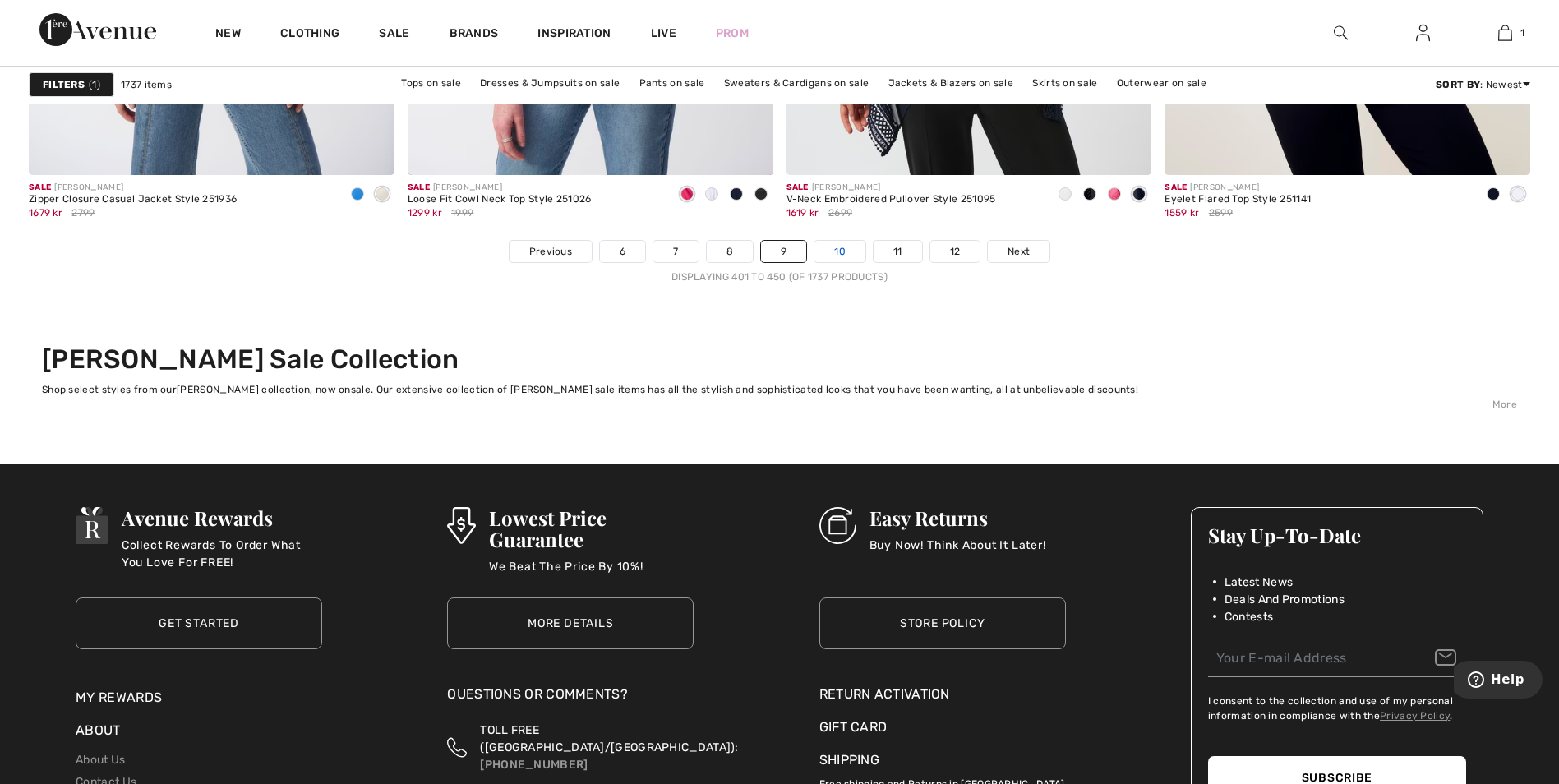
click at [836, 245] on link "10" at bounding box center [840, 251] width 51 height 21
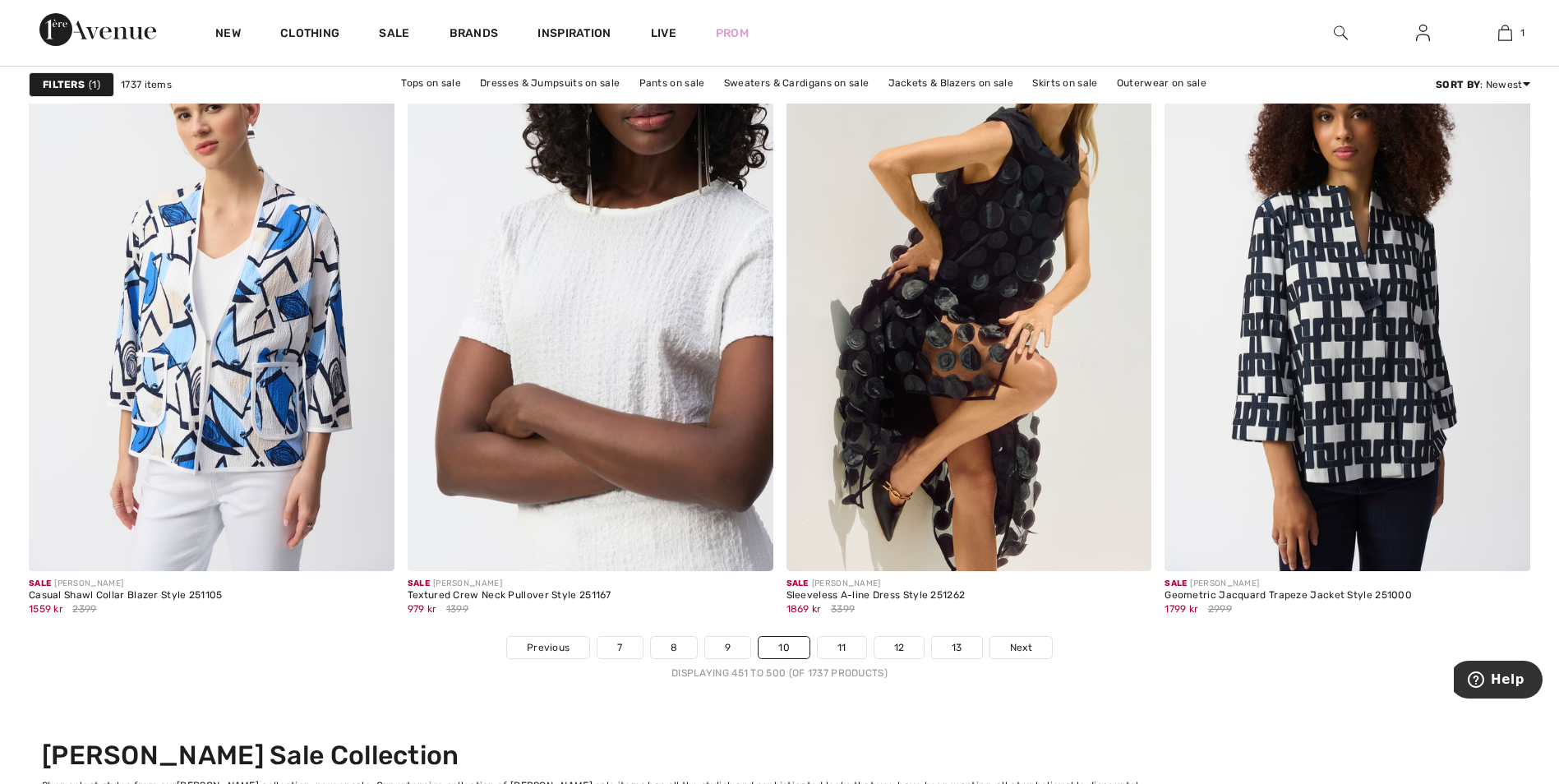
scroll to position [9202, 0]
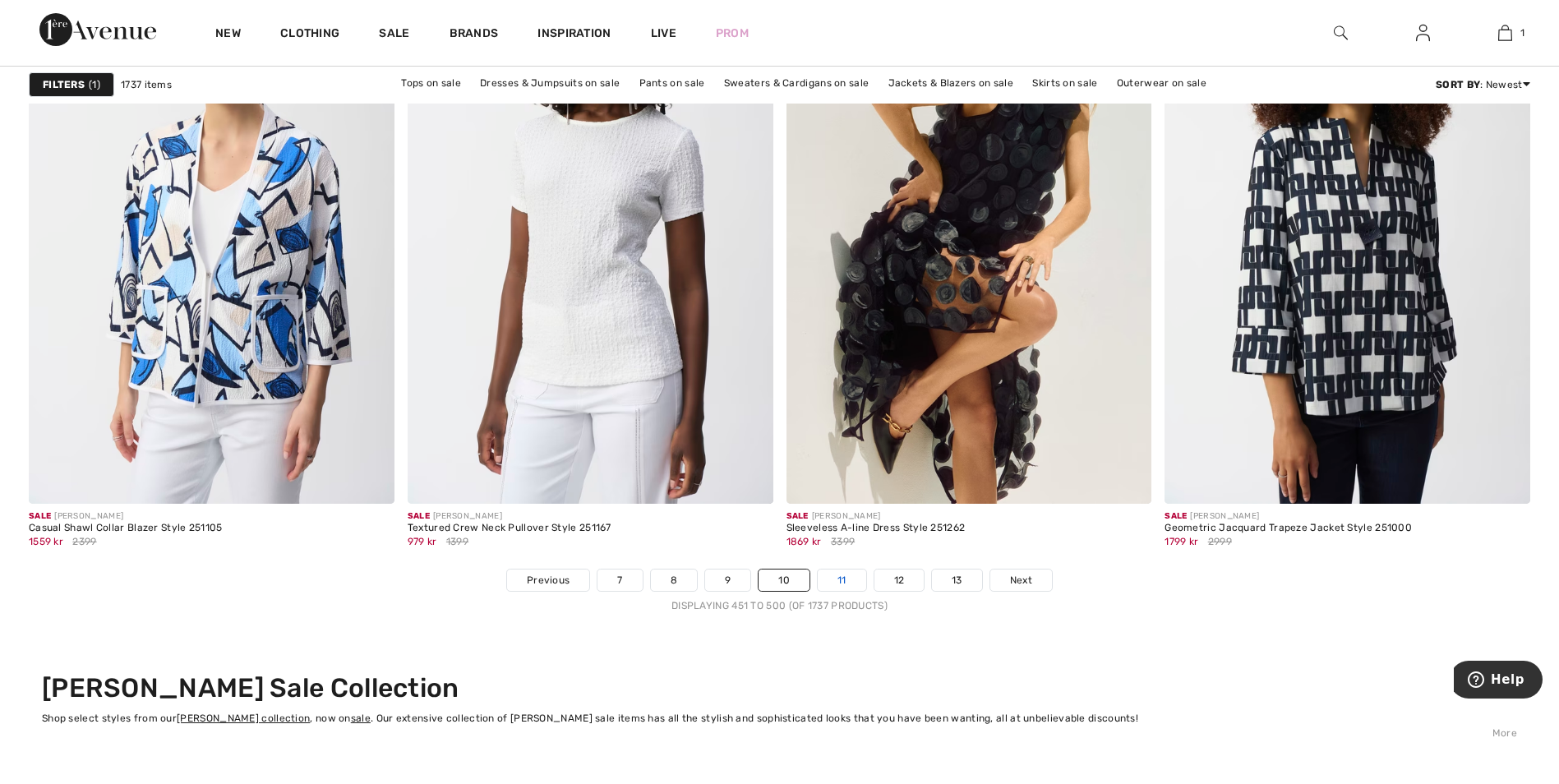
click at [835, 583] on link "11" at bounding box center [842, 579] width 49 height 21
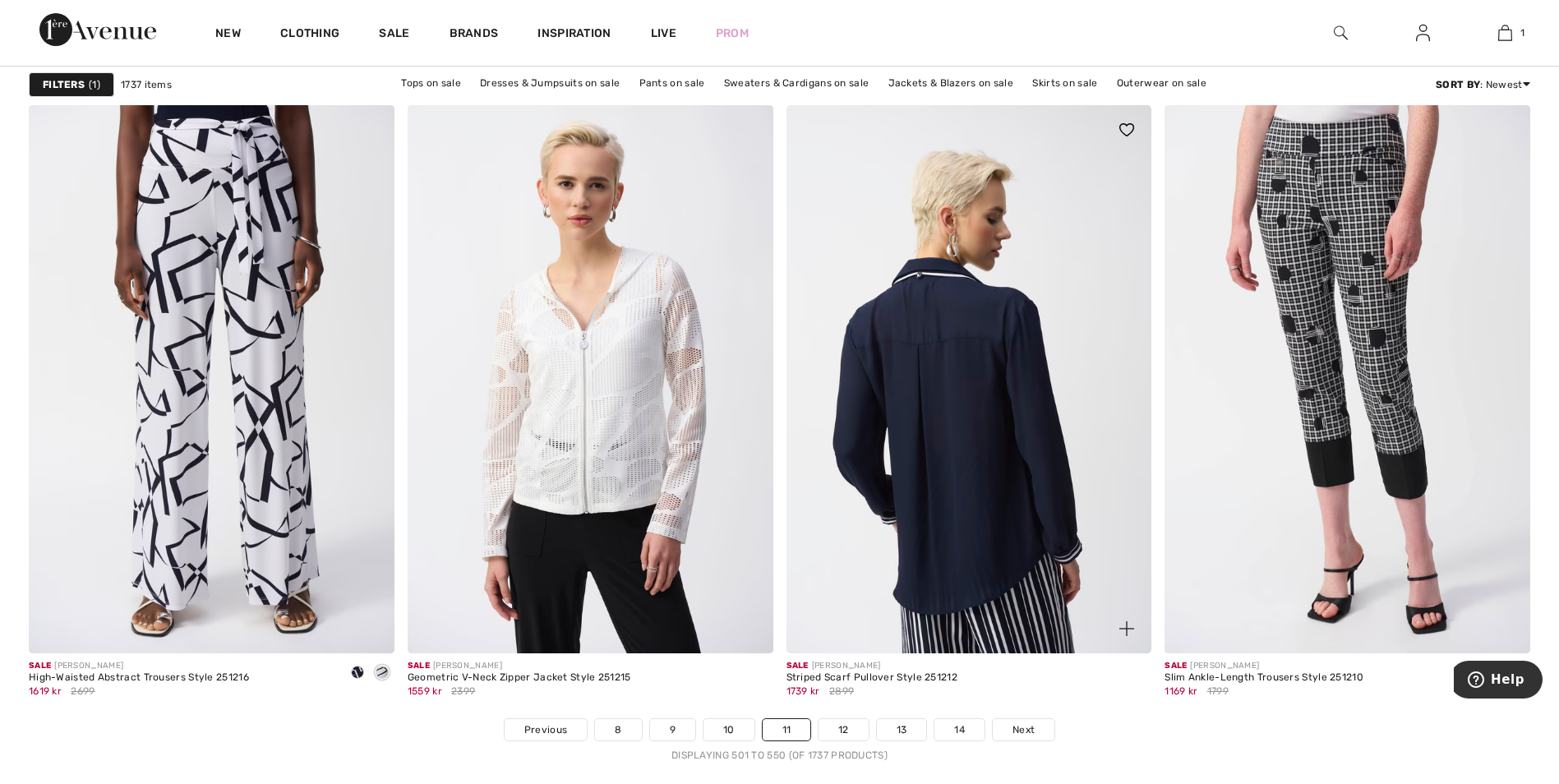
scroll to position [9367, 0]
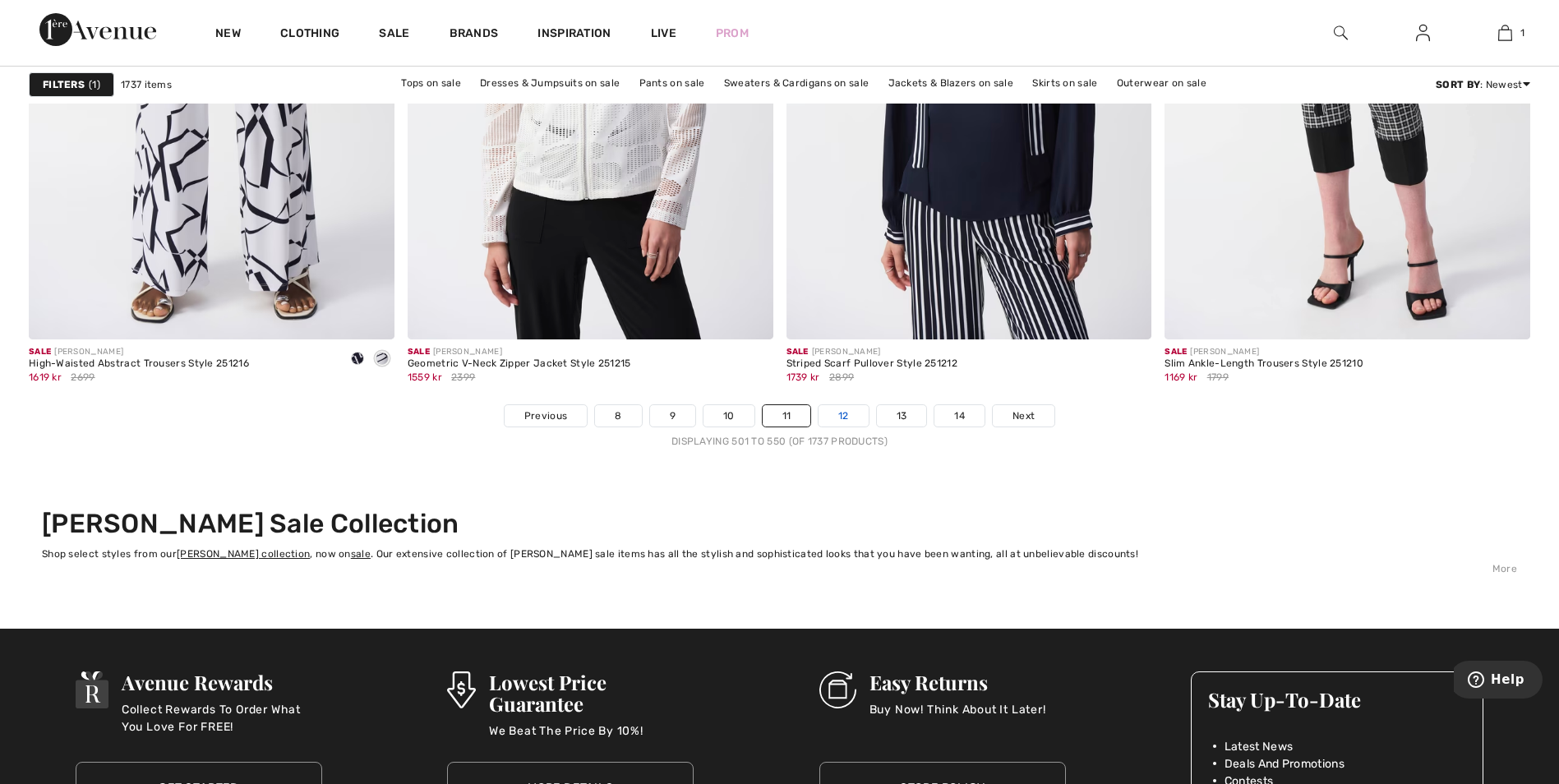
click at [844, 426] on link "12" at bounding box center [844, 416] width 50 height 21
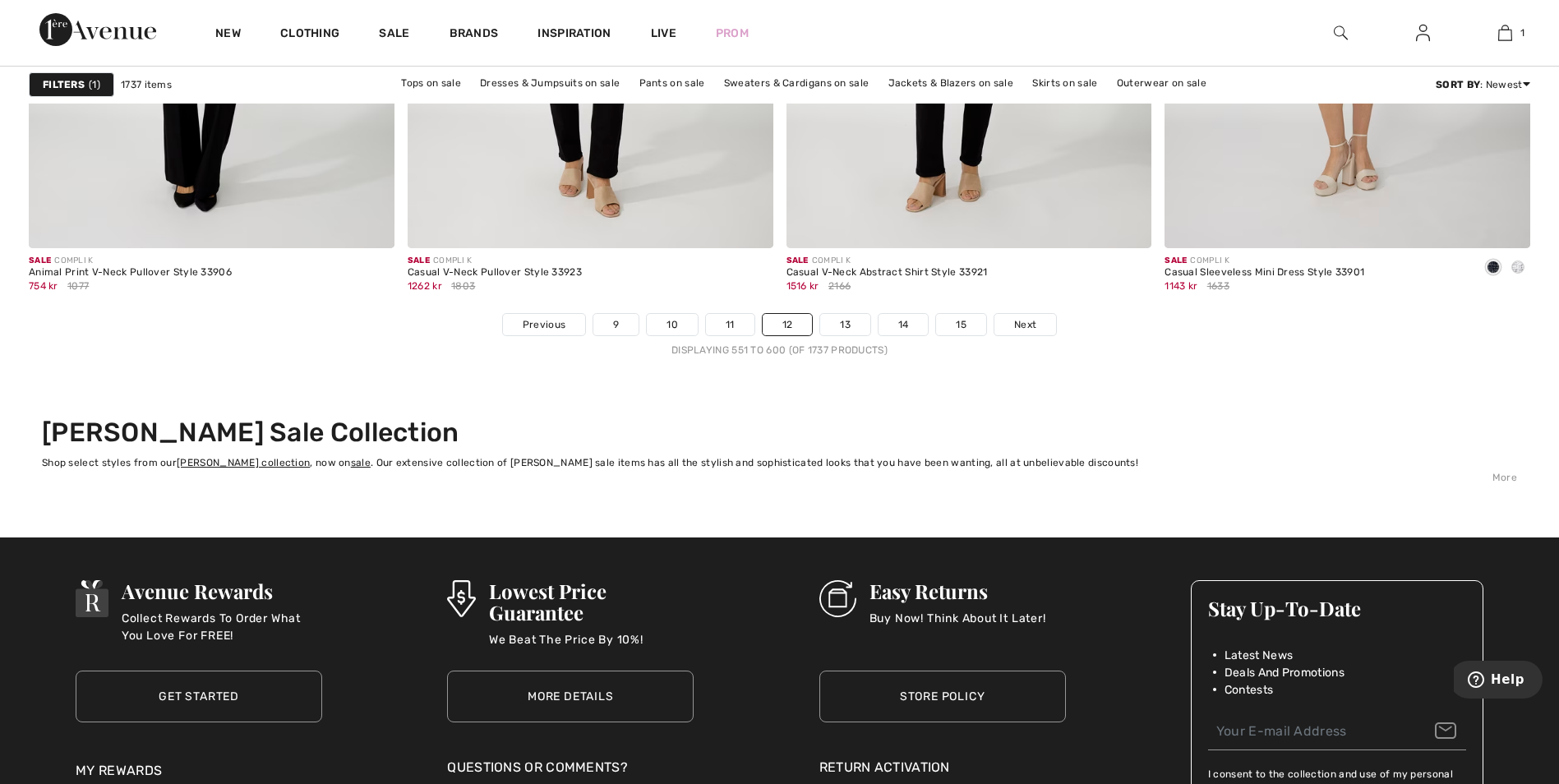
scroll to position [9449, 0]
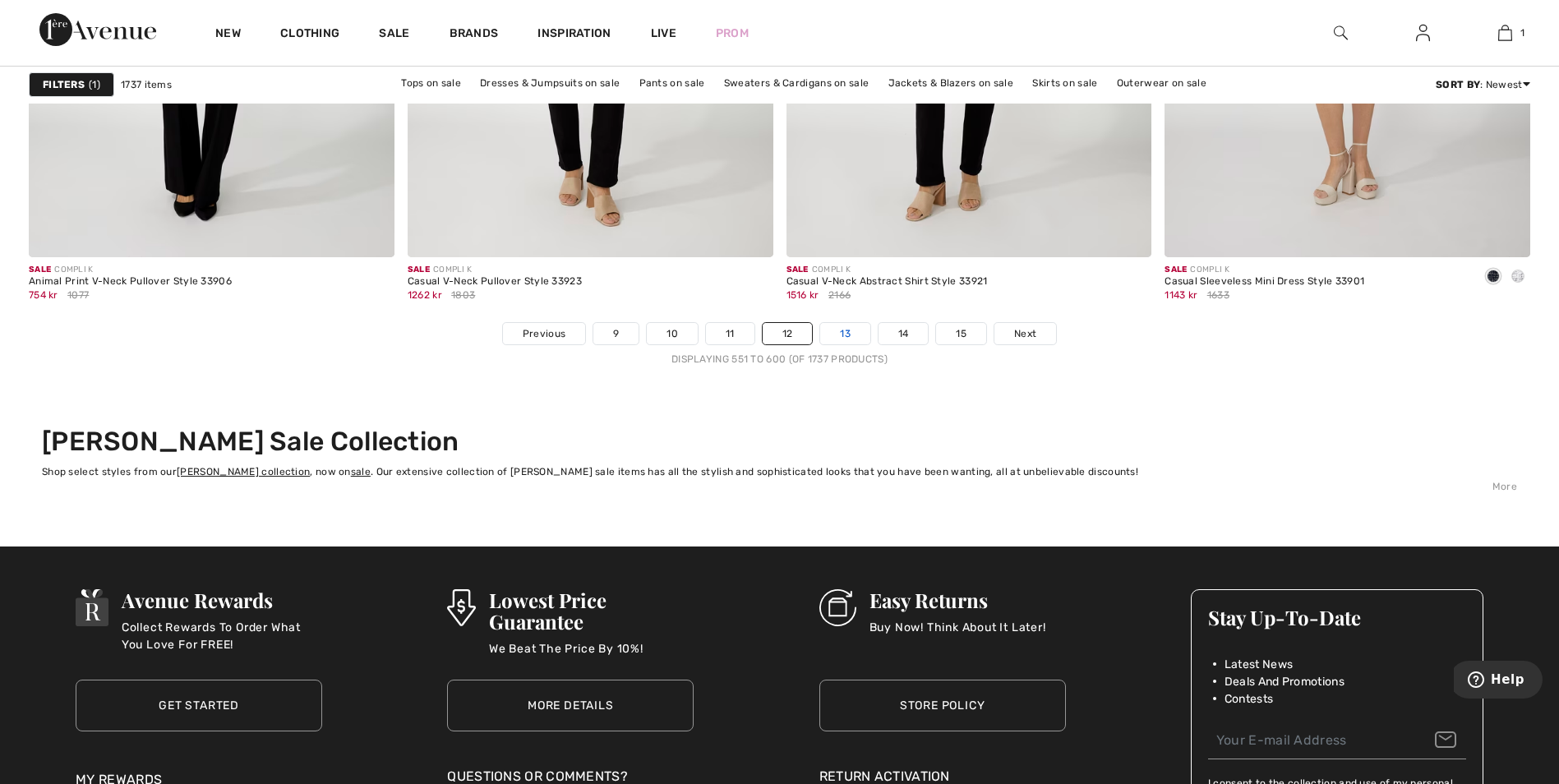
click at [848, 337] on link "13" at bounding box center [845, 333] width 50 height 21
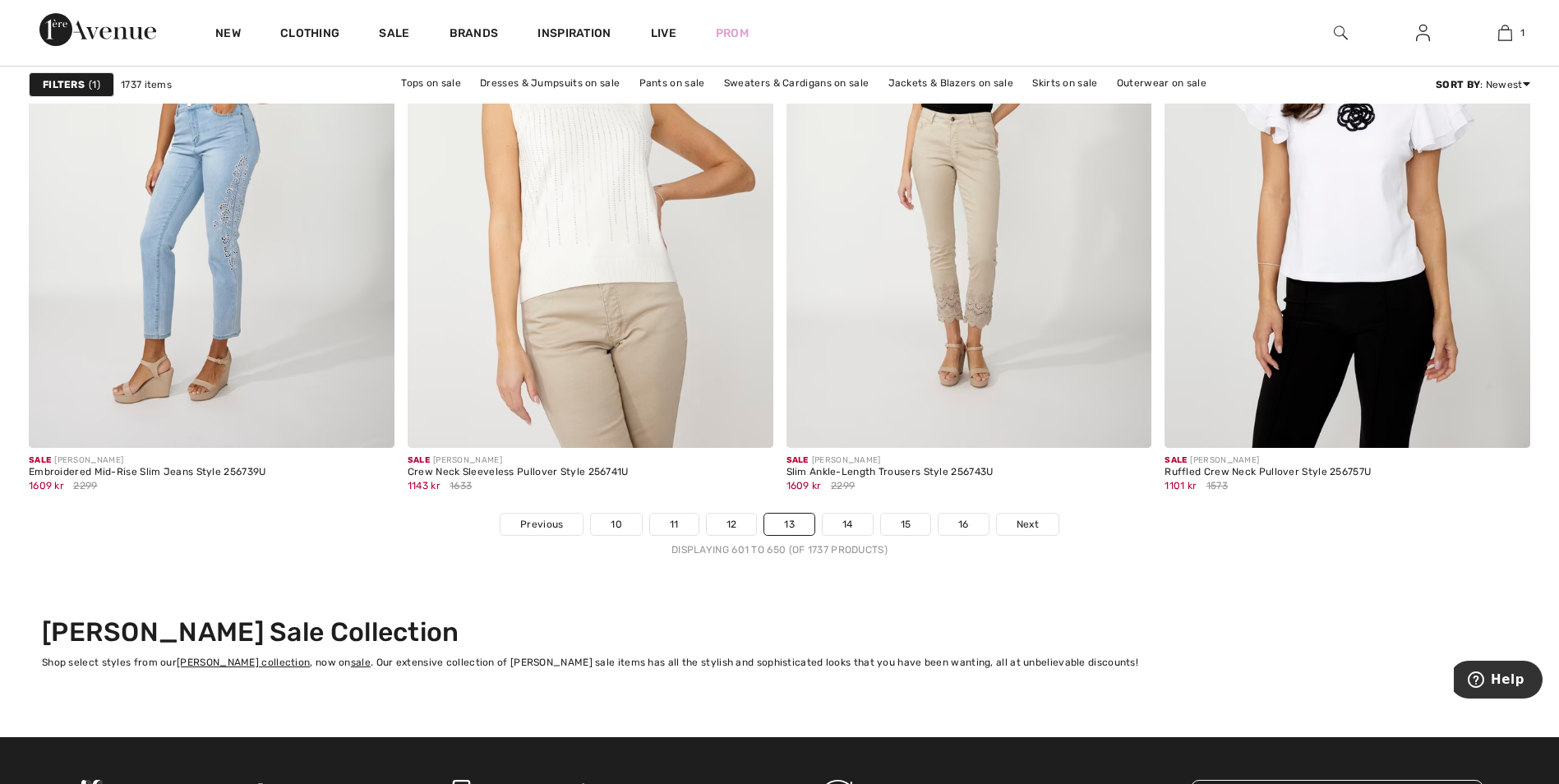
scroll to position [9285, 0]
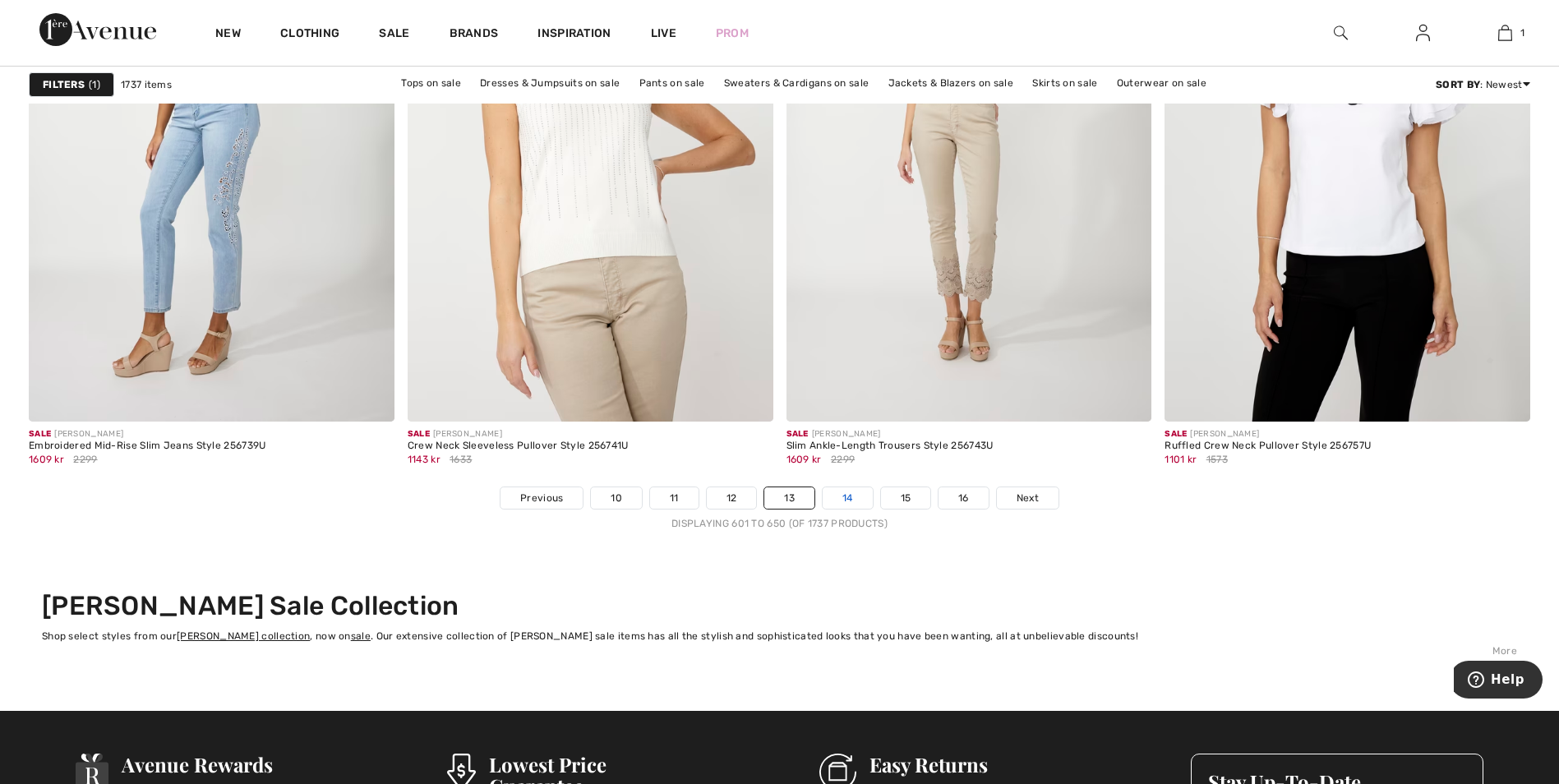
click at [845, 498] on link "14" at bounding box center [848, 497] width 50 height 21
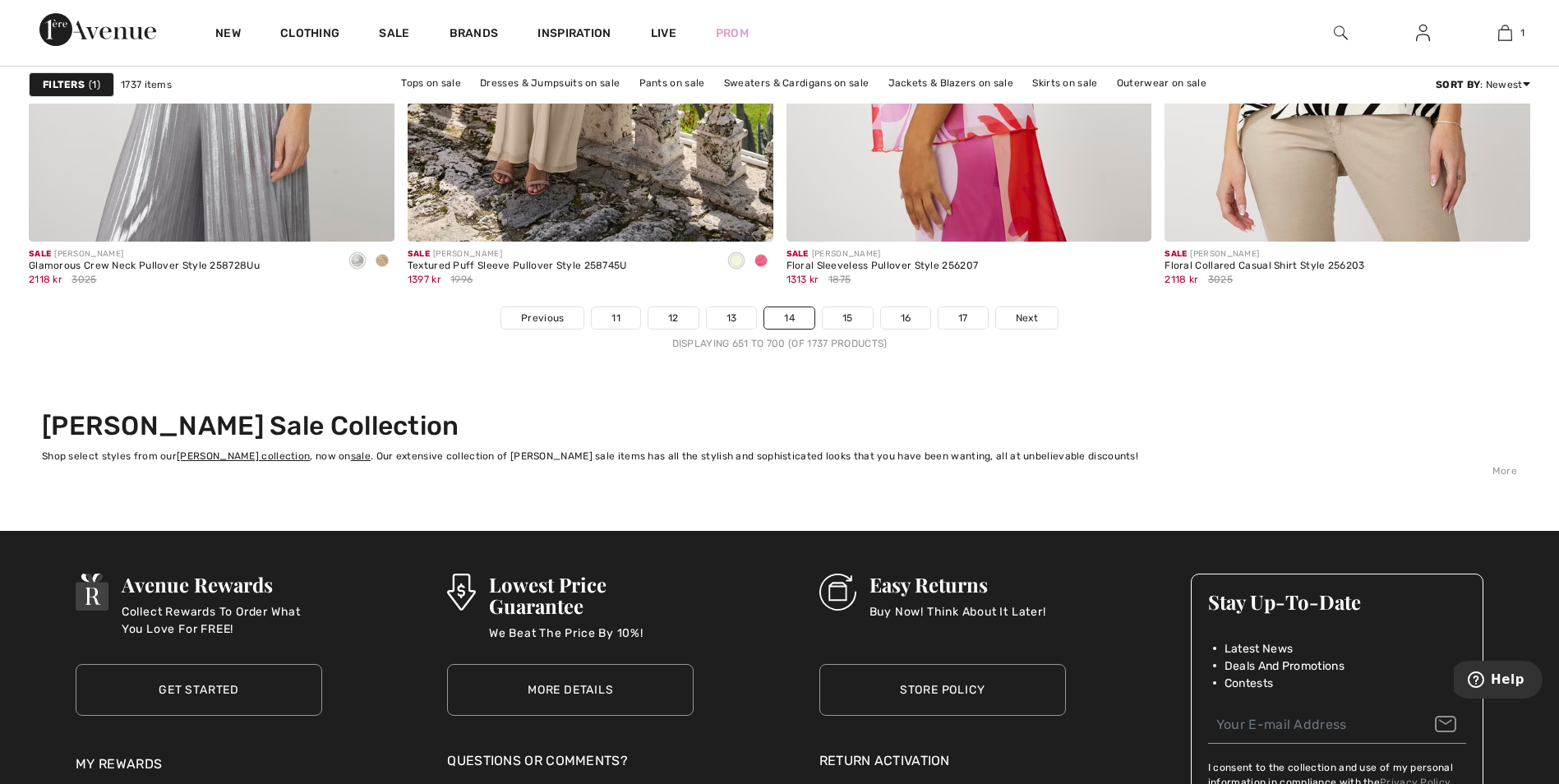
scroll to position [9613, 0]
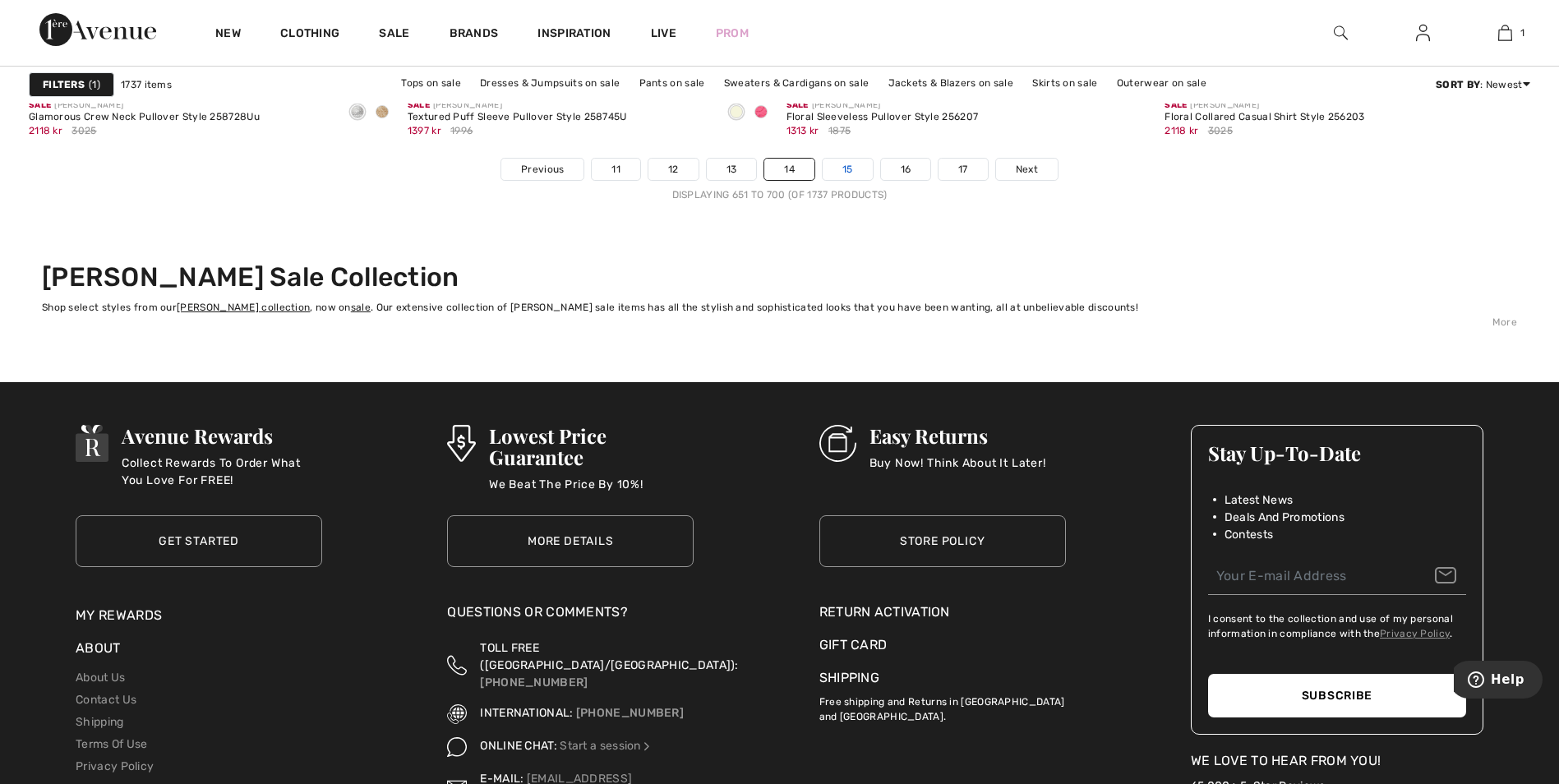
click at [849, 171] on link "15" at bounding box center [848, 169] width 50 height 21
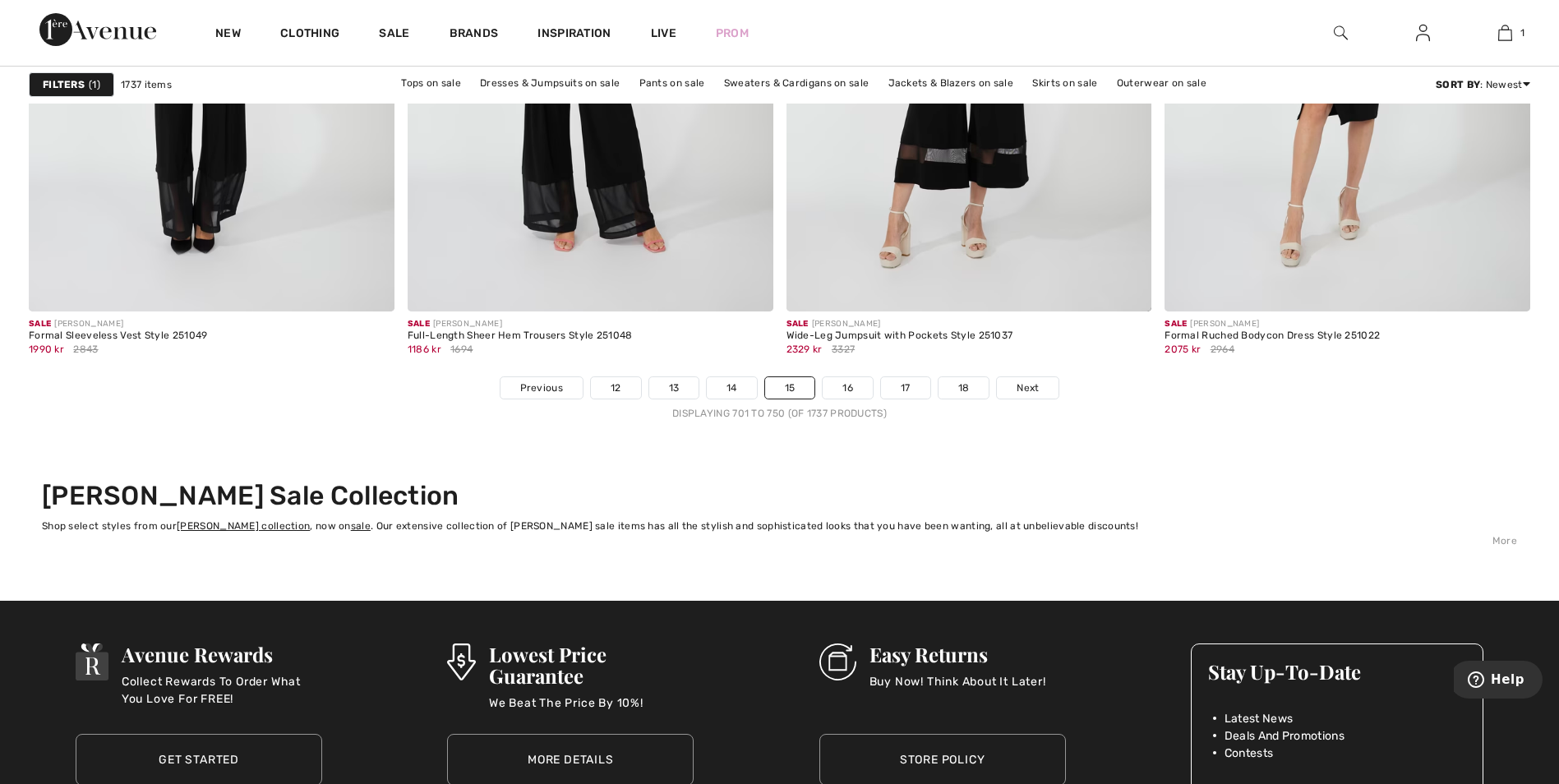
scroll to position [9361, 0]
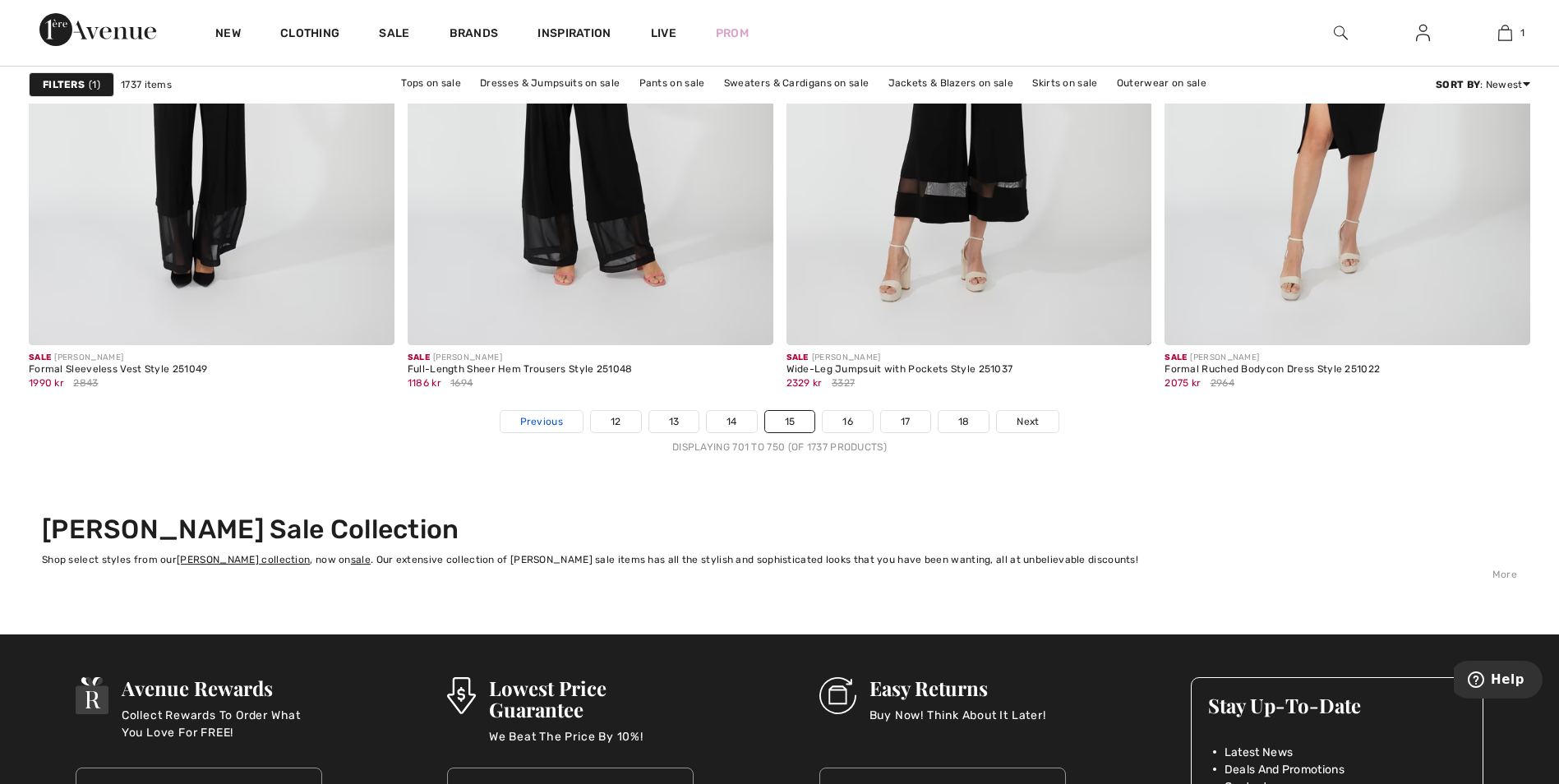
click at [544, 421] on span "Previous" at bounding box center [541, 421] width 43 height 15
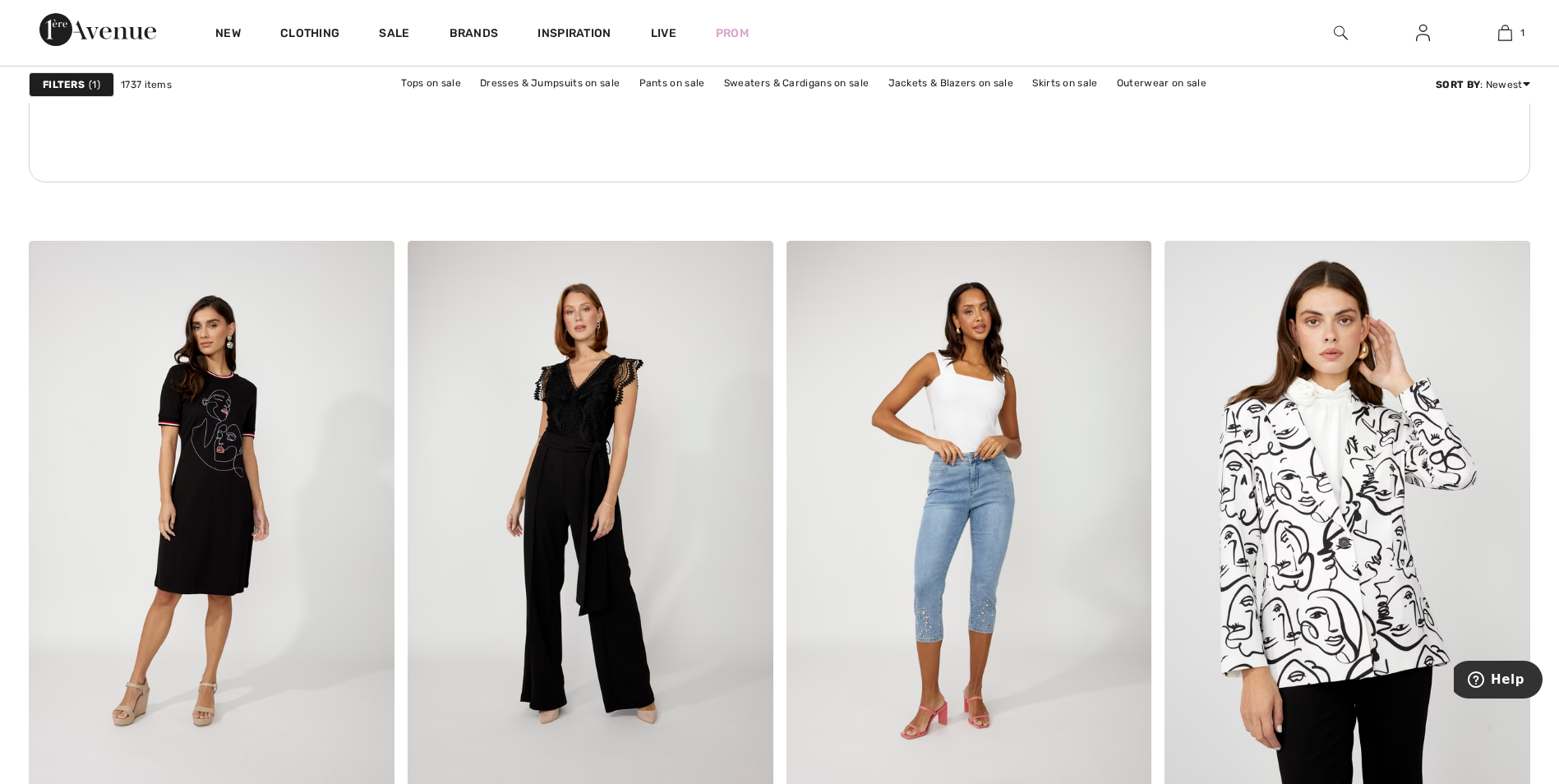
scroll to position [3204, 0]
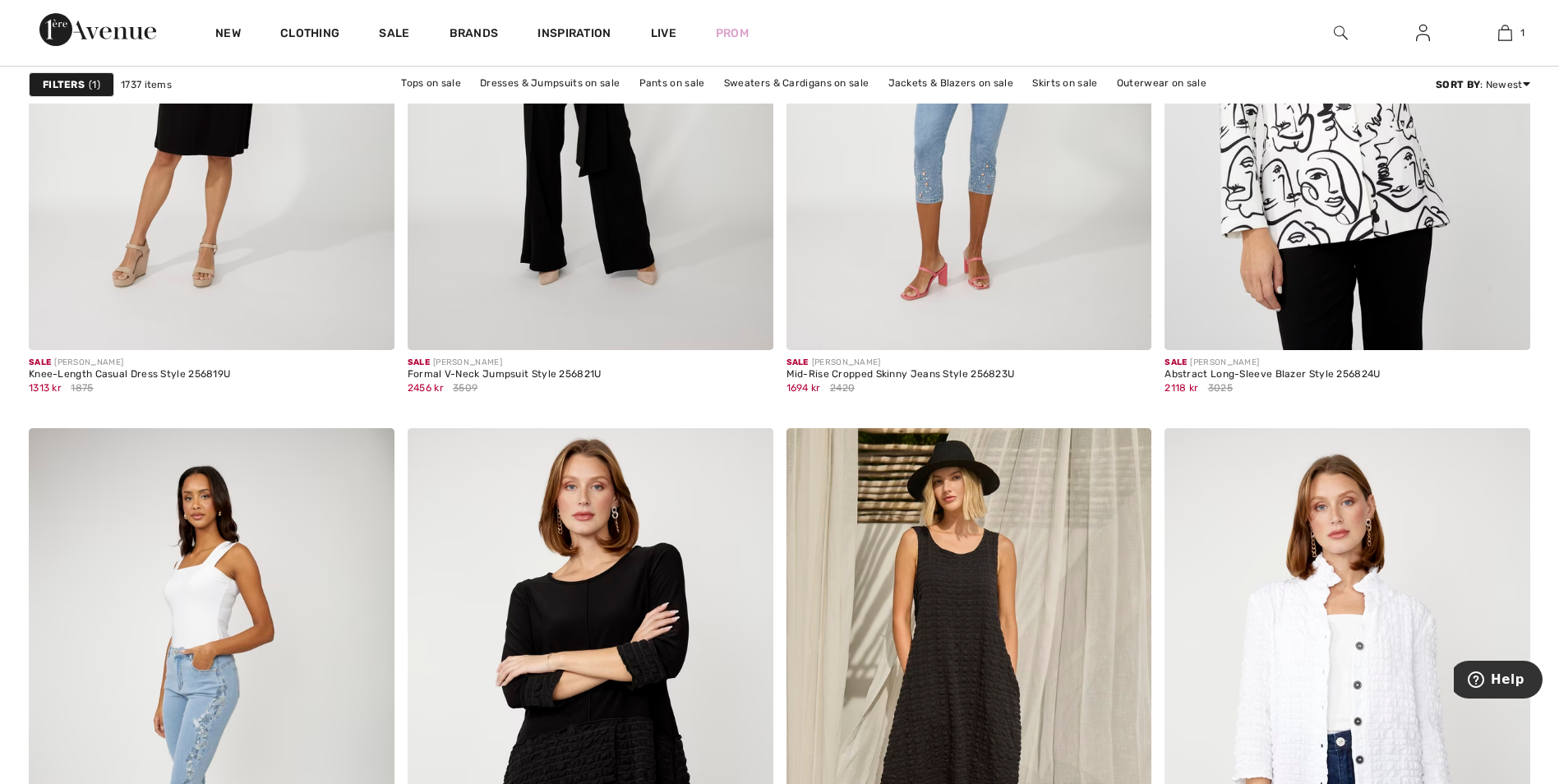
click at [73, 83] on strong "Filters" at bounding box center [64, 85] width 42 height 15
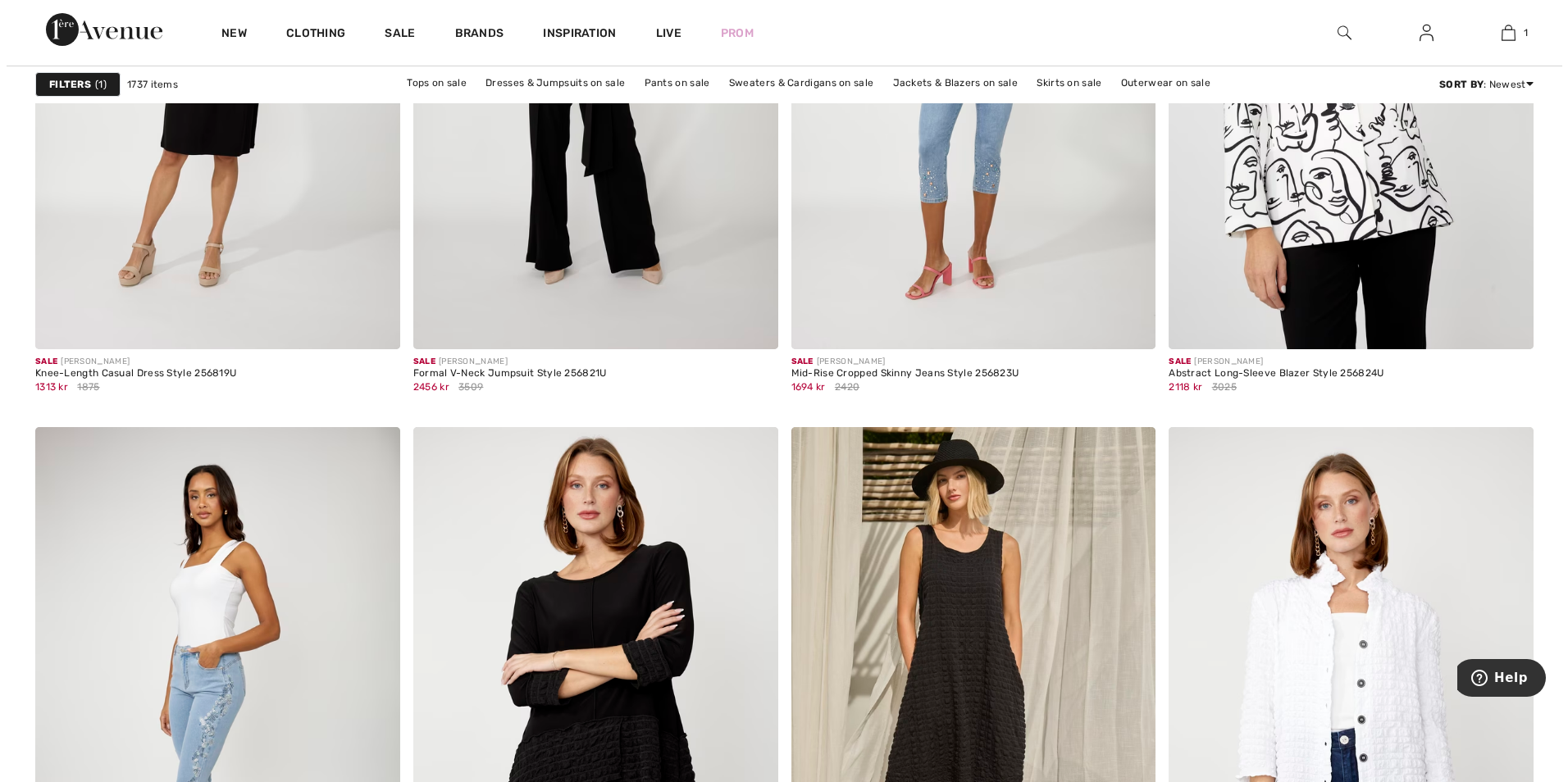
scroll to position [3216, 0]
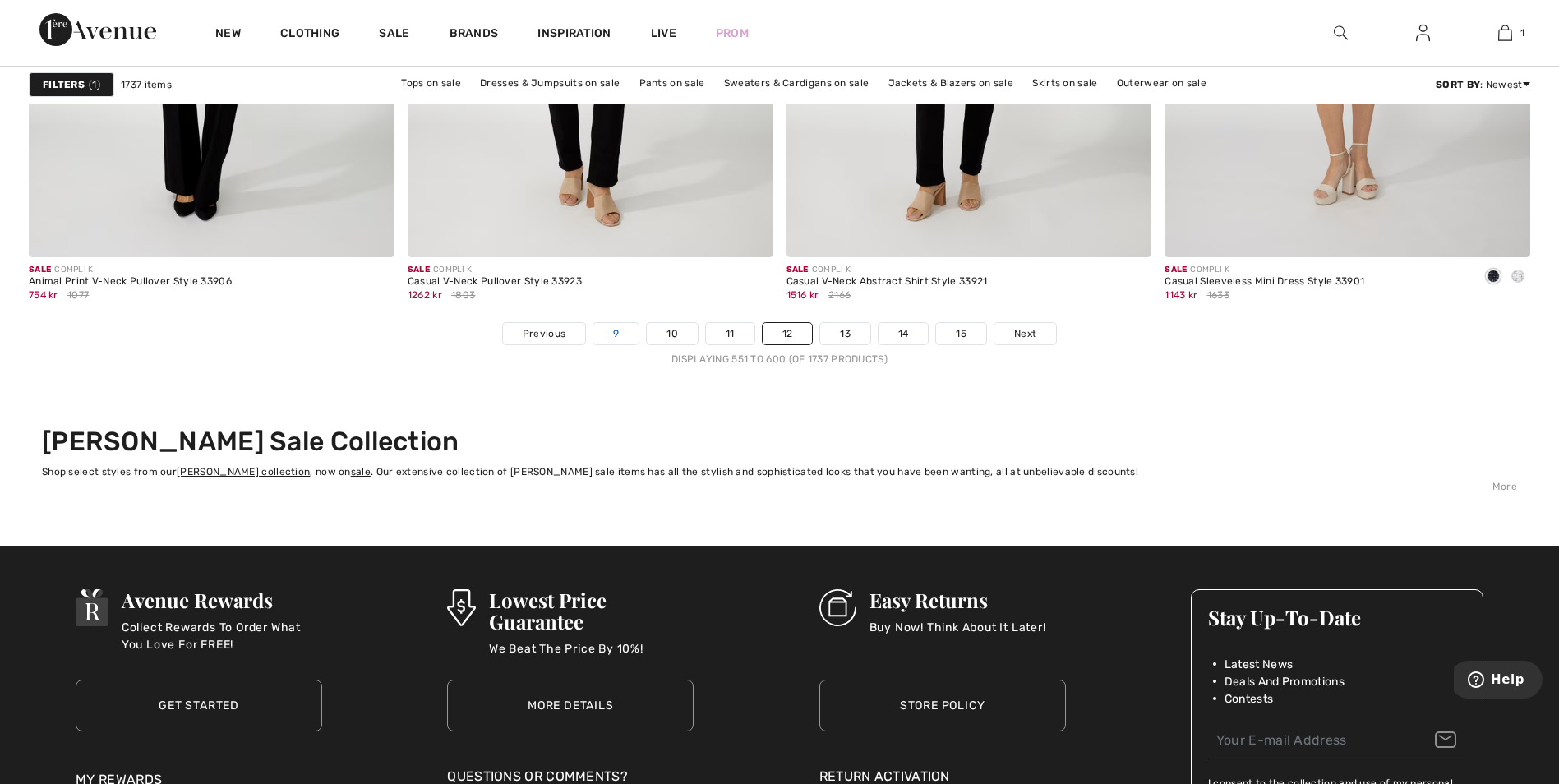
click at [607, 329] on link "9" at bounding box center [616, 333] width 45 height 21
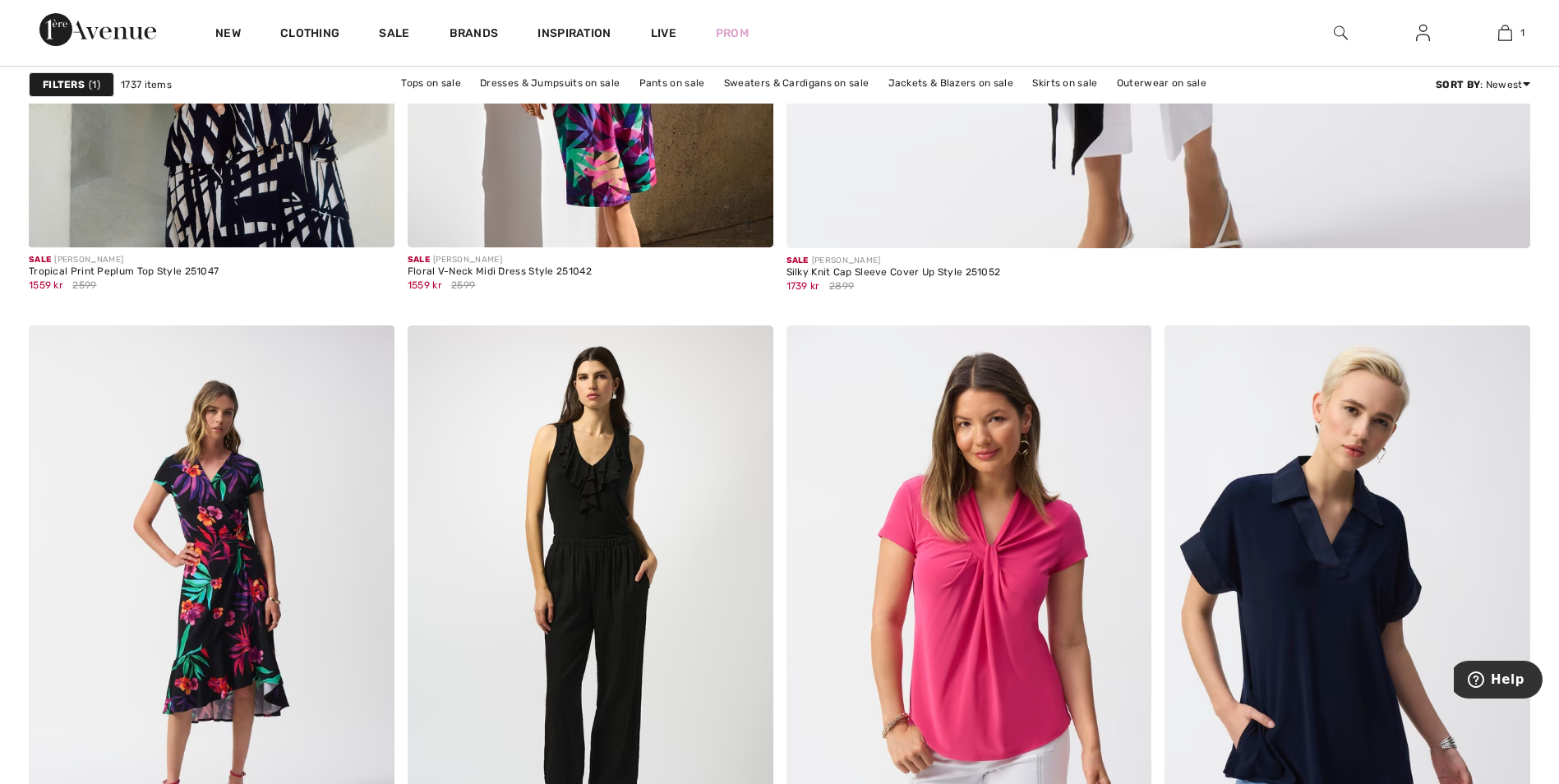
scroll to position [1232, 0]
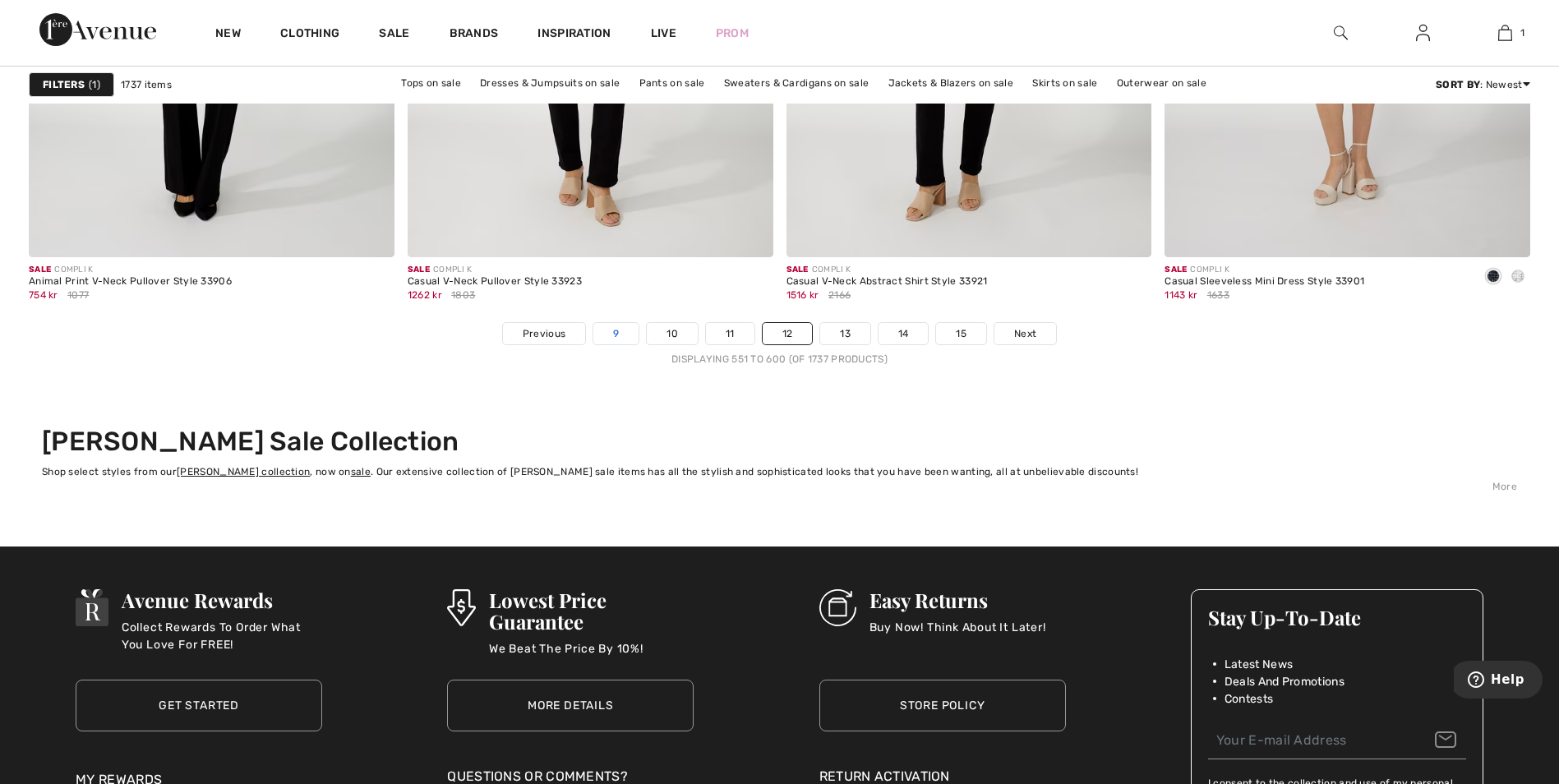
click at [609, 327] on link "9" at bounding box center [616, 333] width 45 height 21
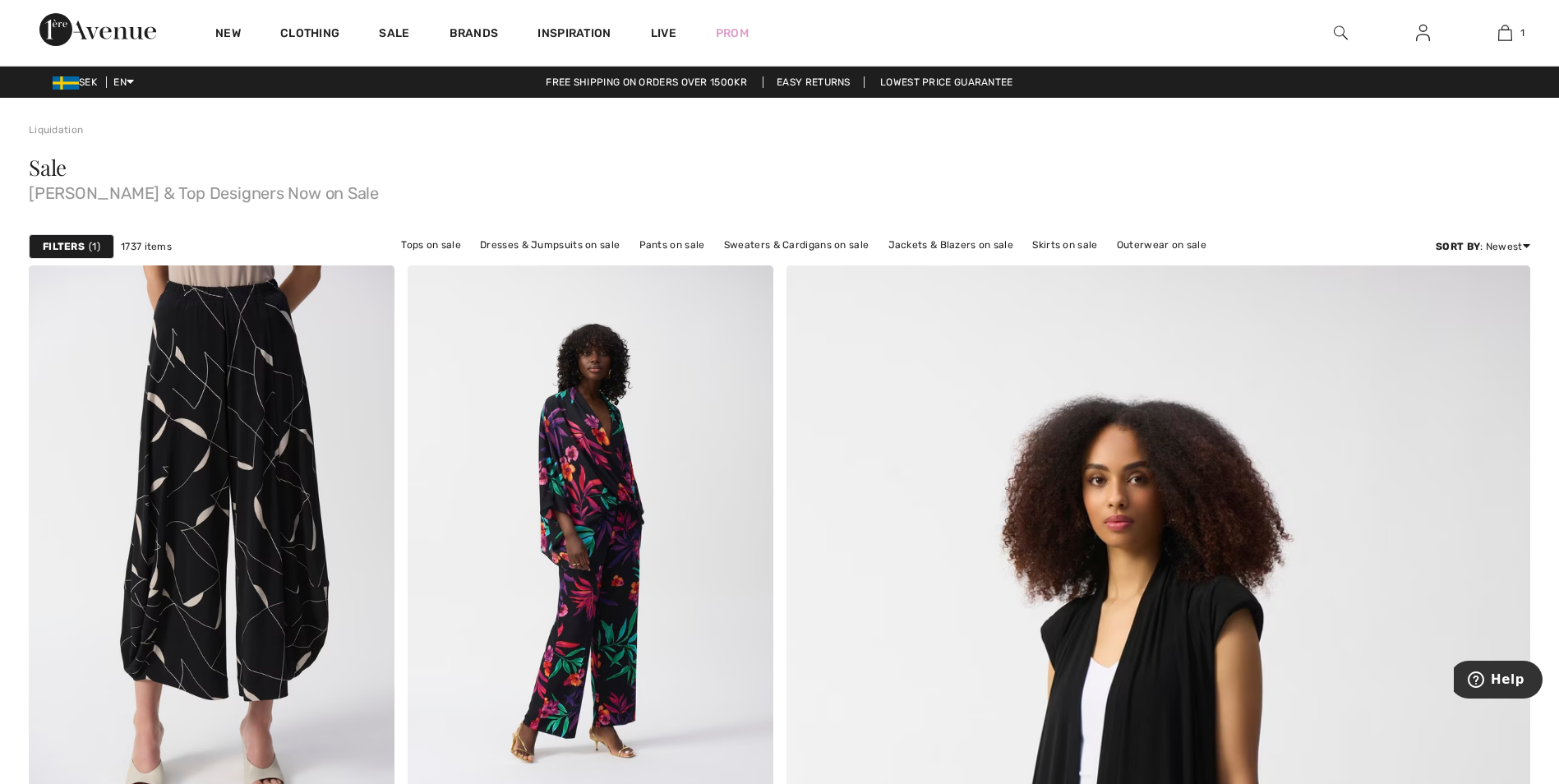
click at [1340, 29] on img at bounding box center [1341, 32] width 14 height 19
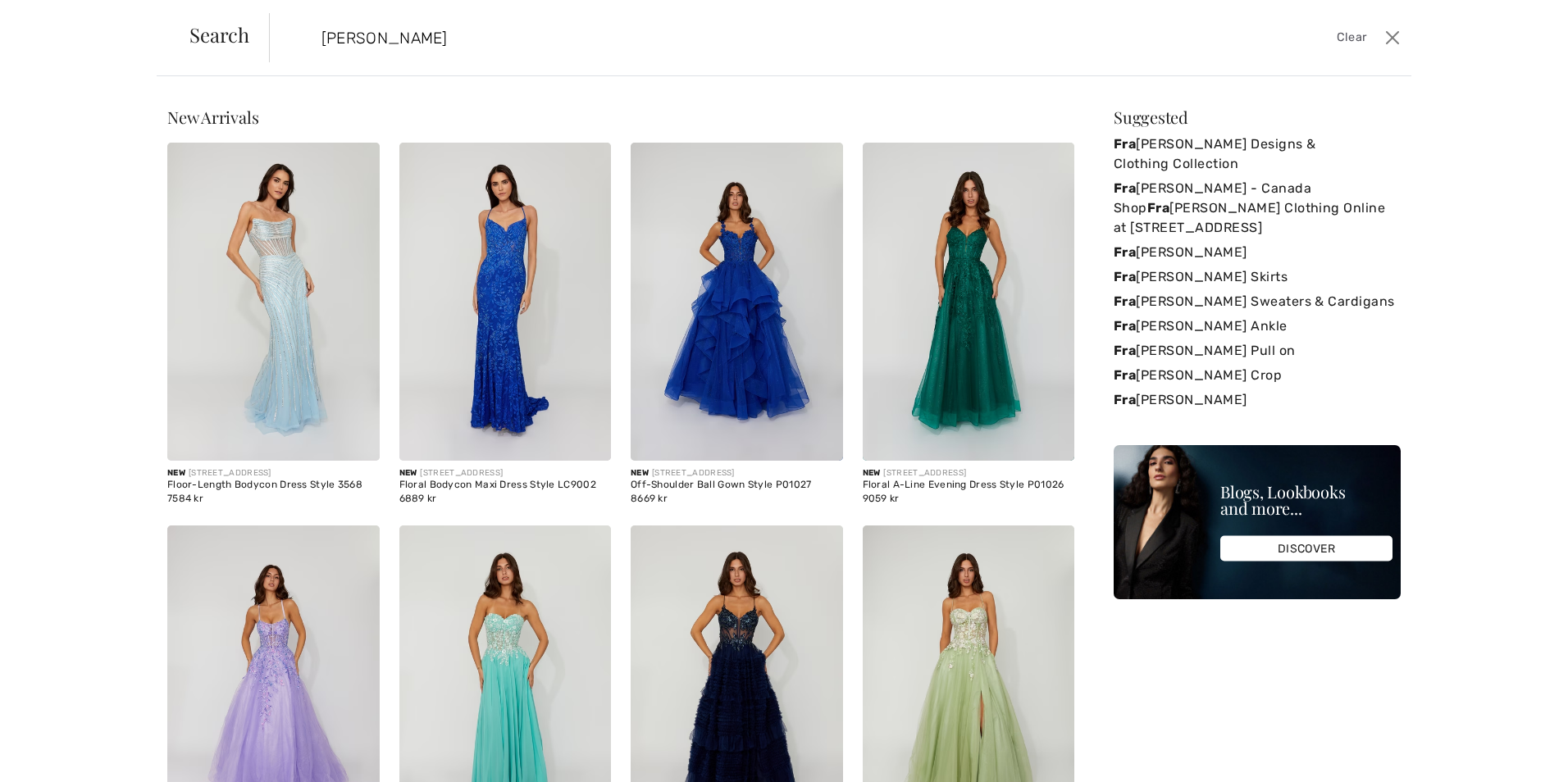
type input "frank"
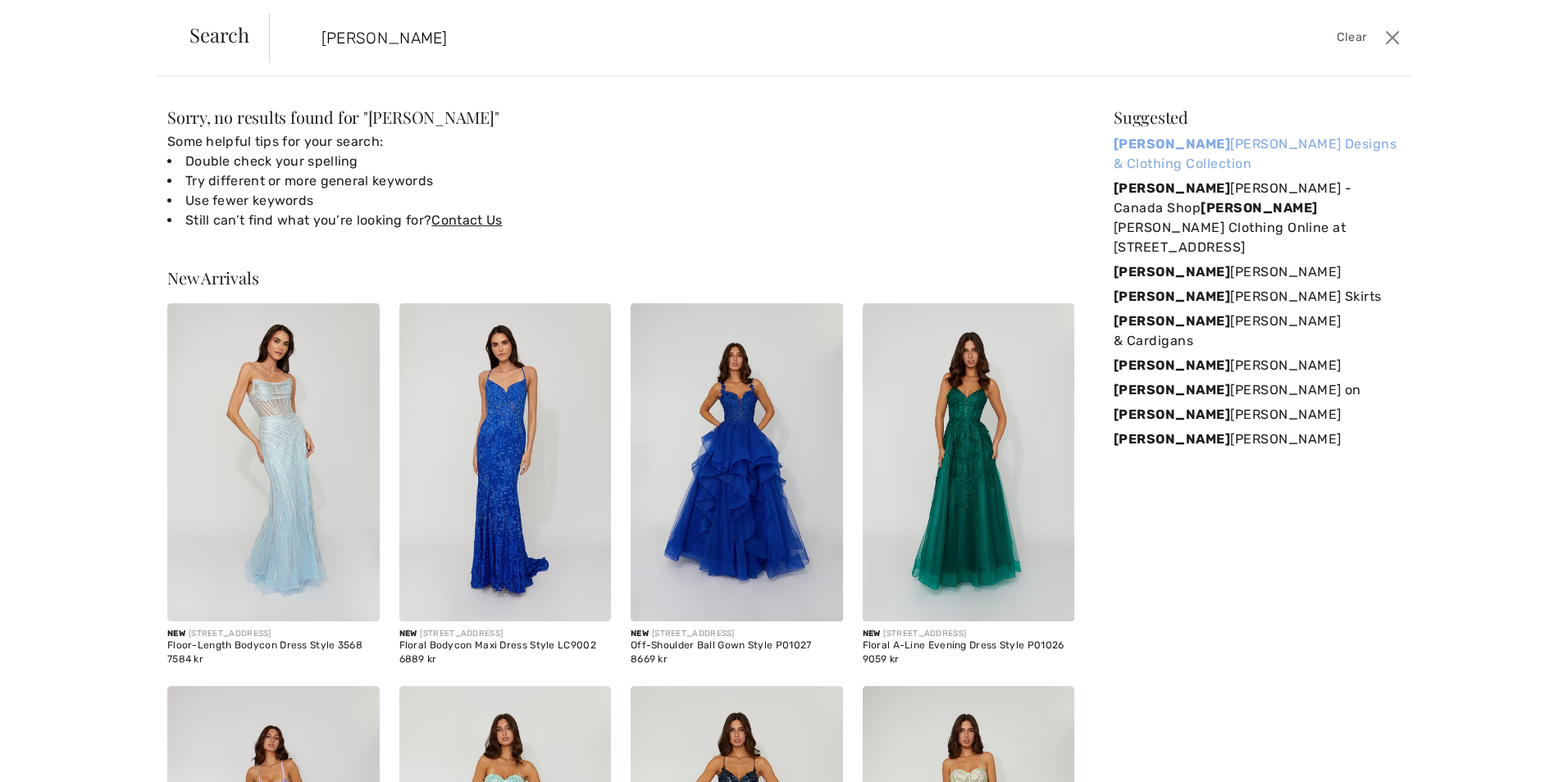
click at [1212, 144] on link "Frank Lyman Designs & Clothing Collection" at bounding box center [1256, 154] width 287 height 44
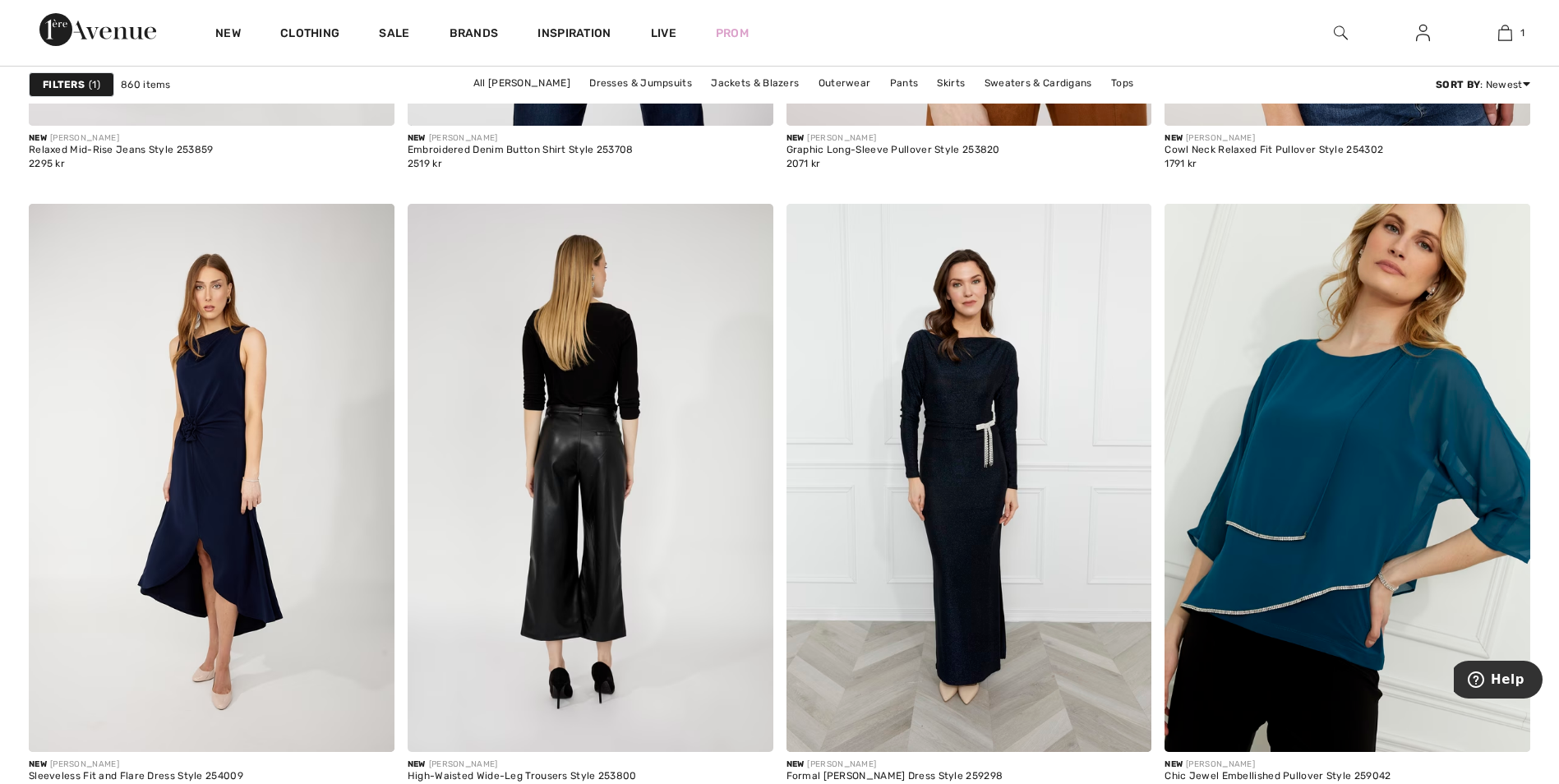
scroll to position [9367, 0]
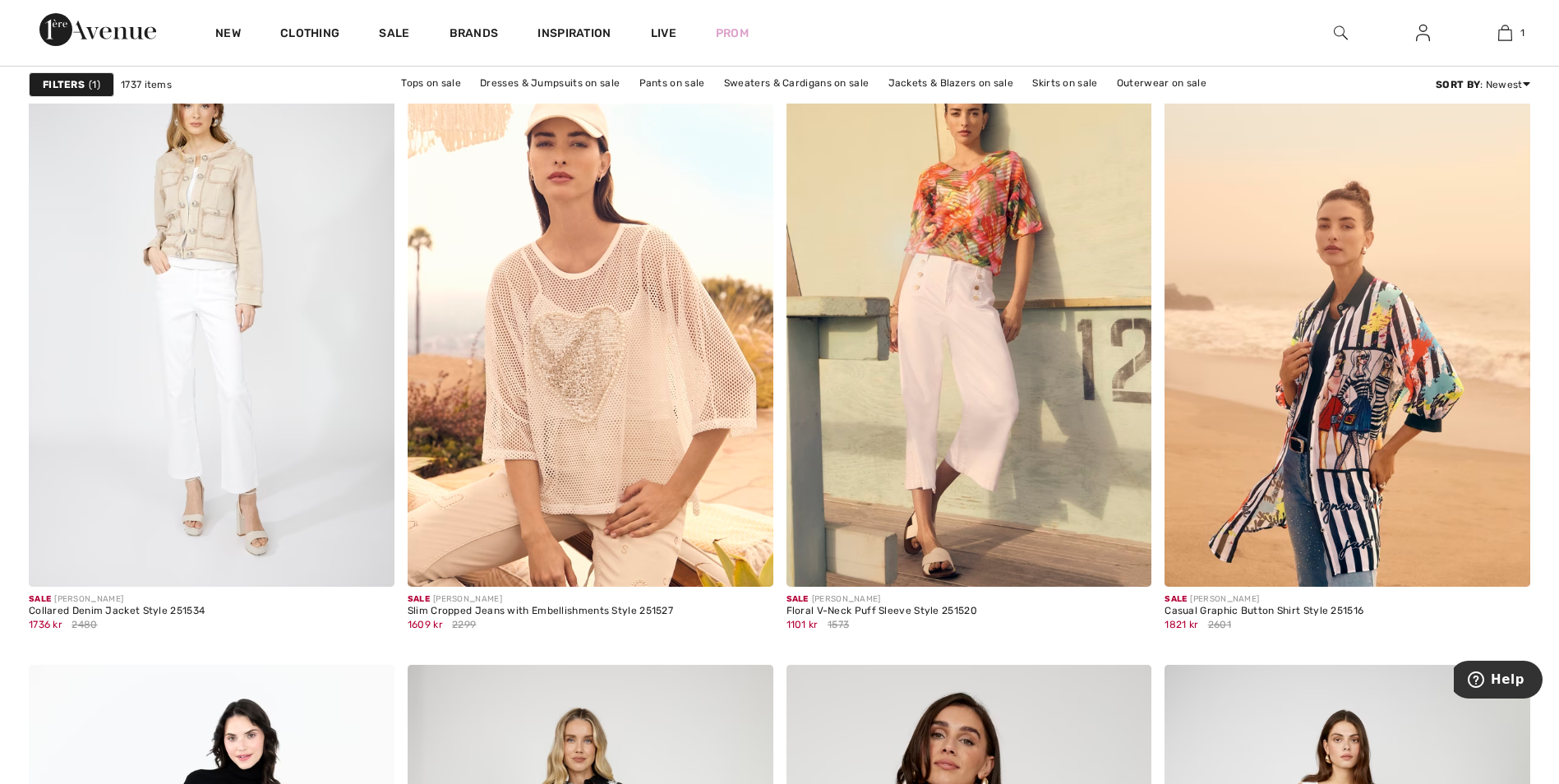
scroll to position [1397, 0]
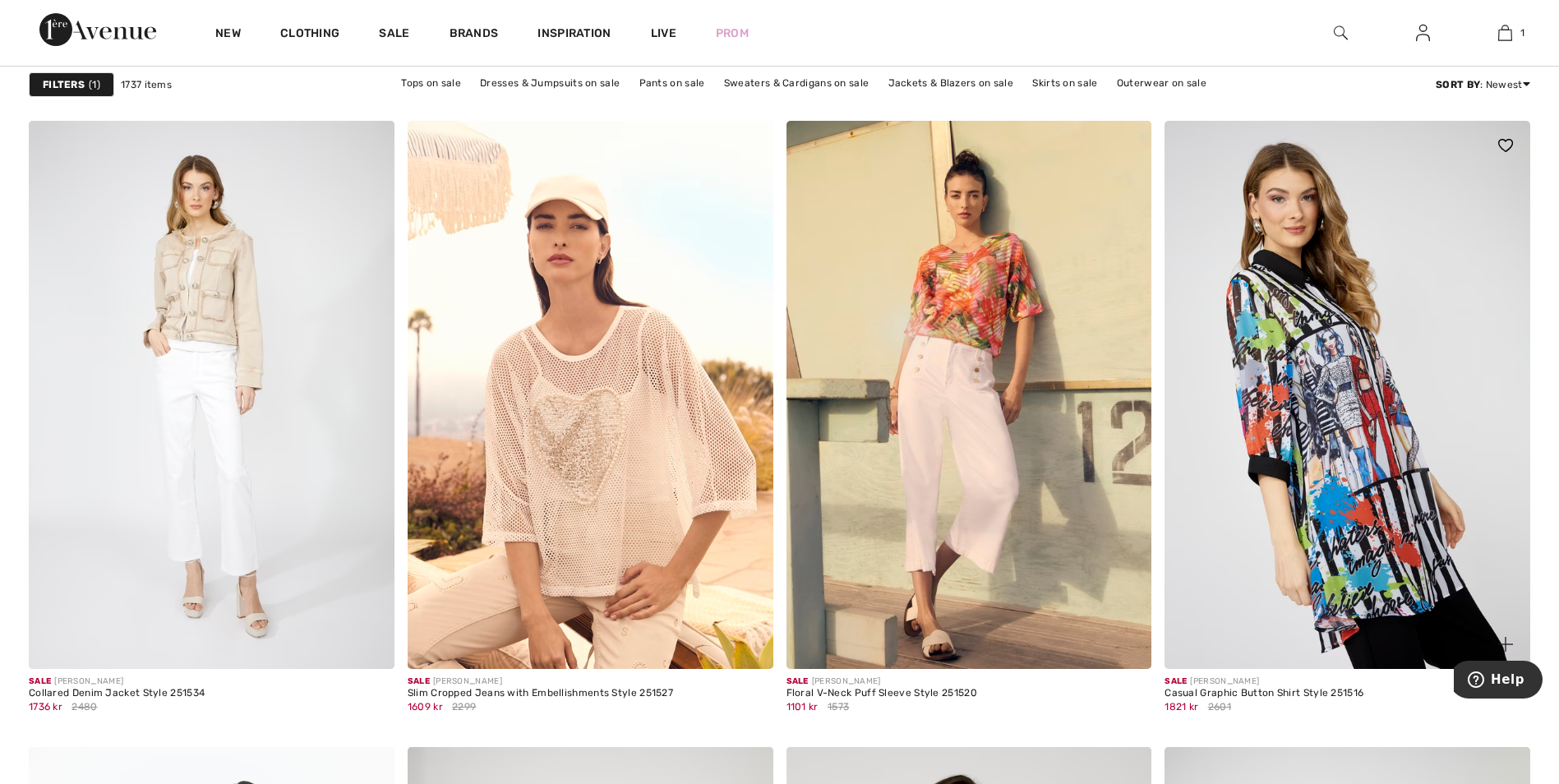
click at [1325, 448] on img at bounding box center [1347, 395] width 366 height 548
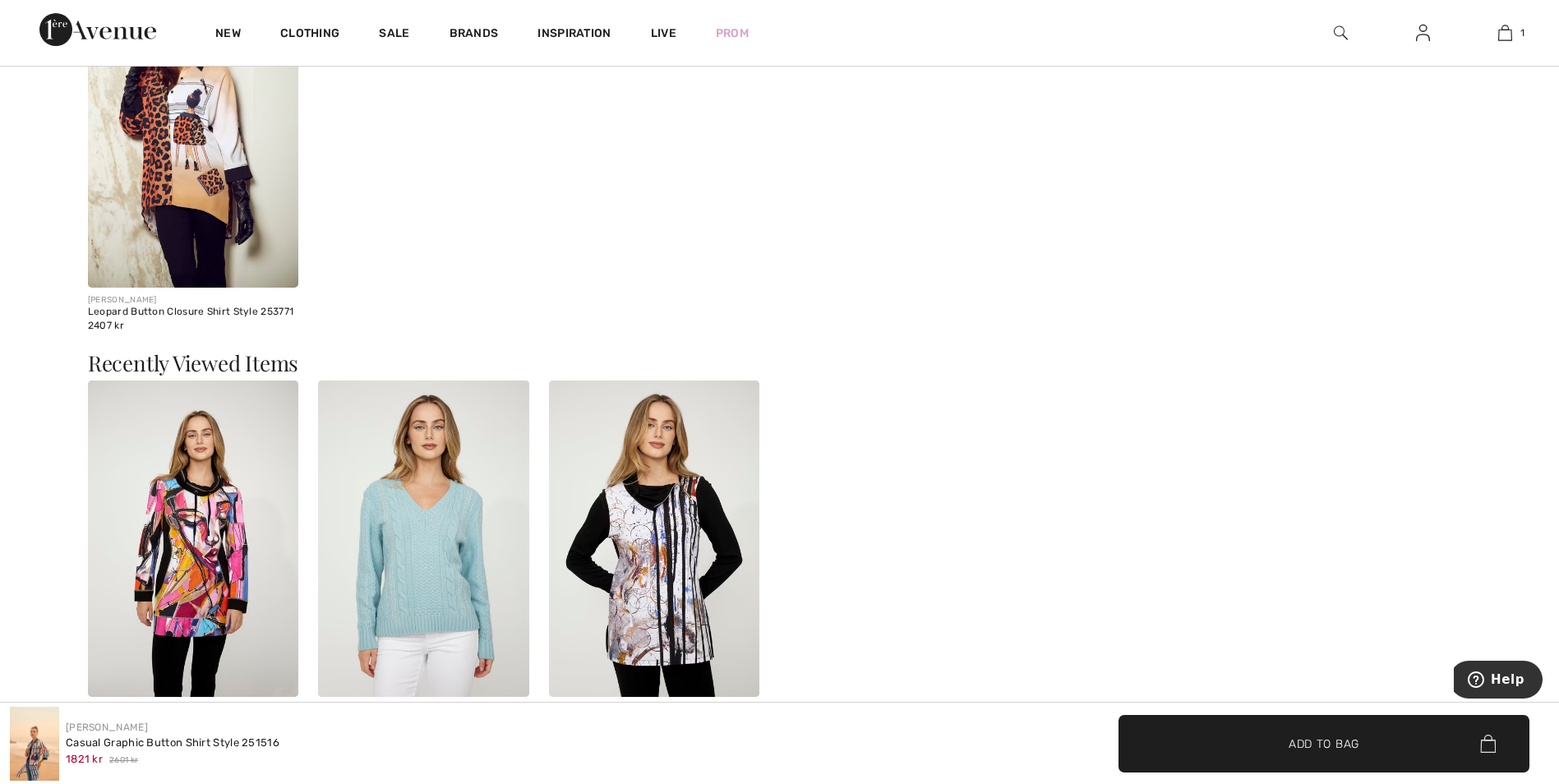
scroll to position [2547, 0]
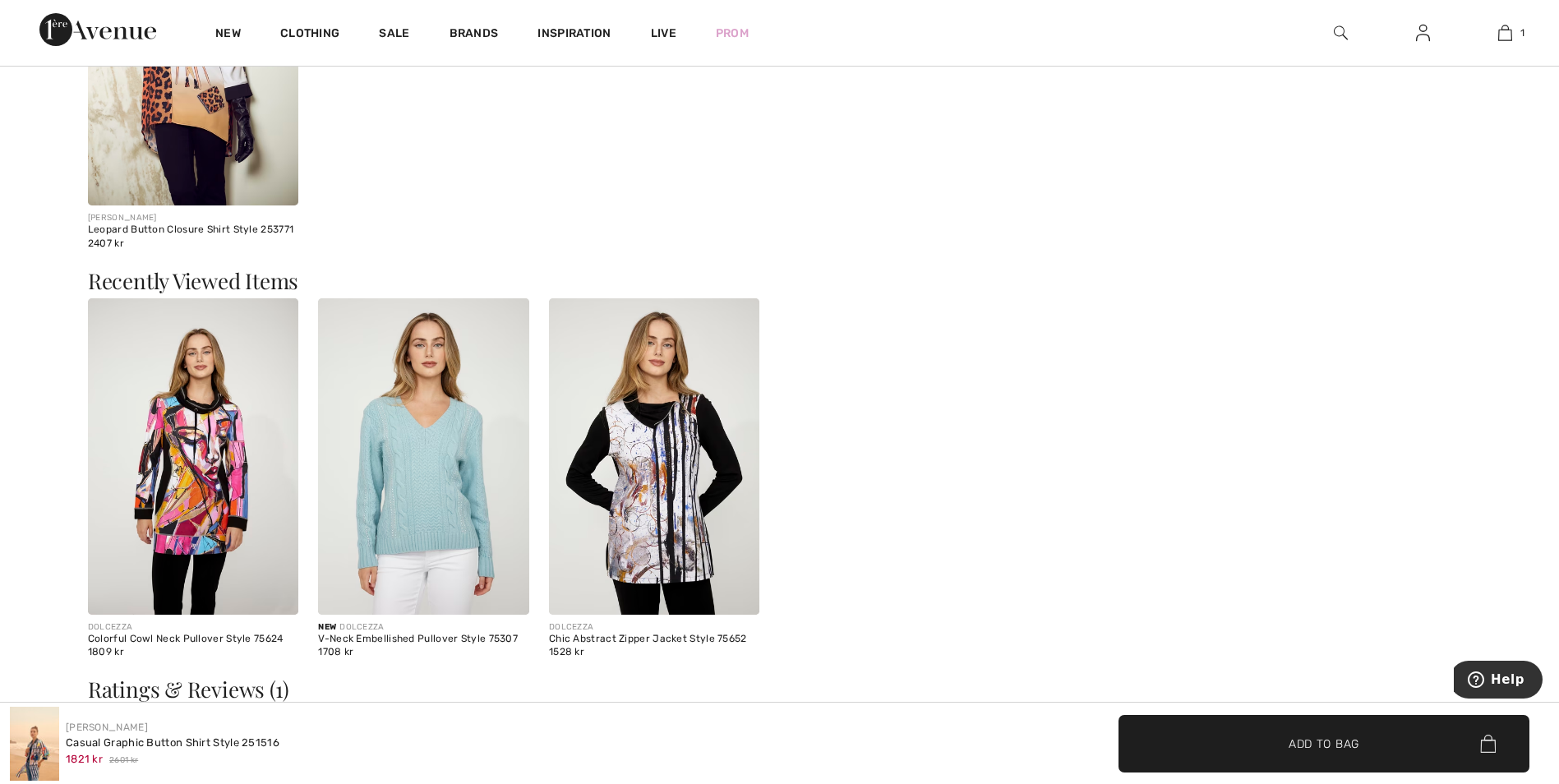
click at [237, 472] on img at bounding box center [194, 456] width 212 height 316
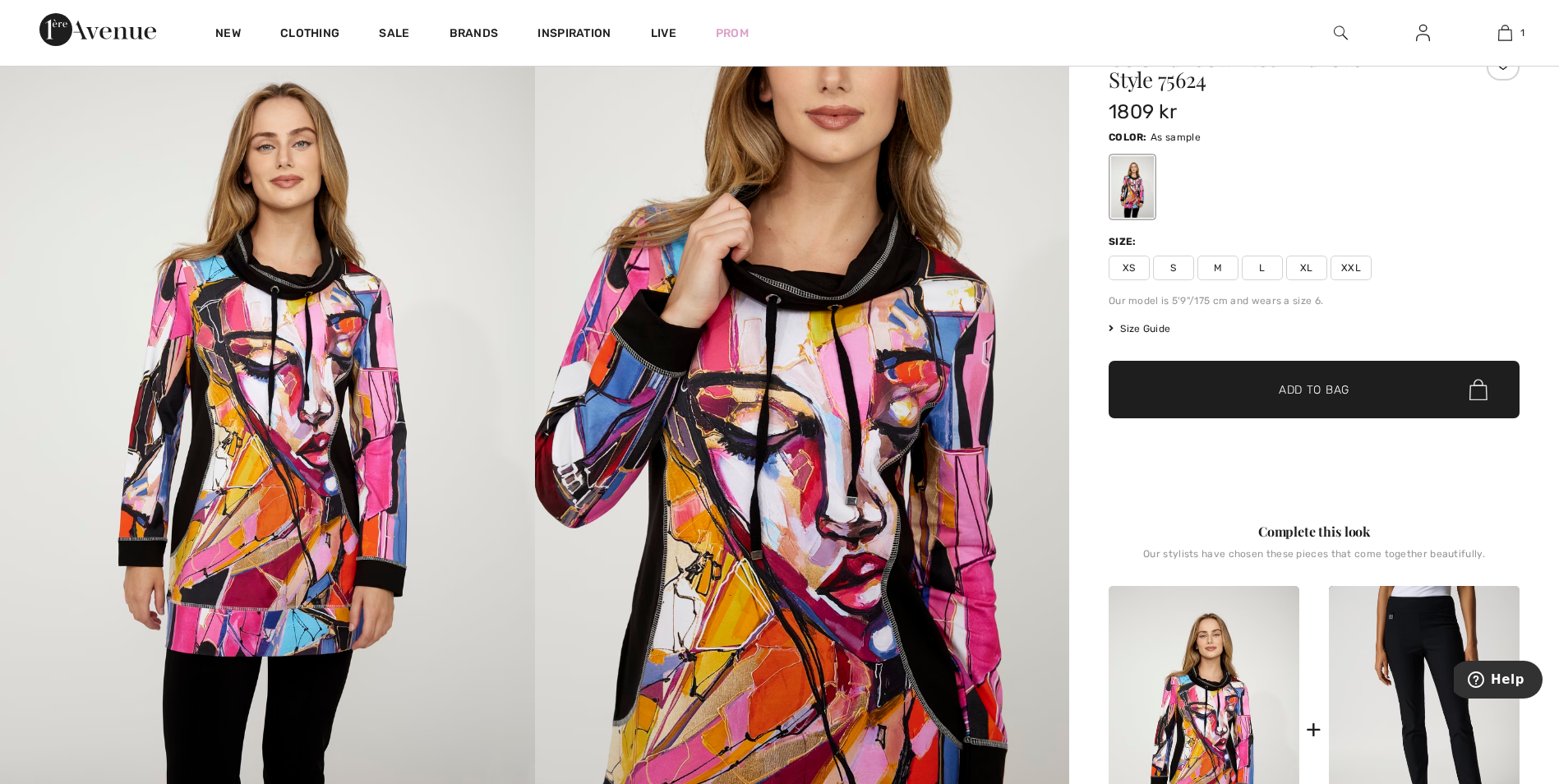
scroll to position [82, 0]
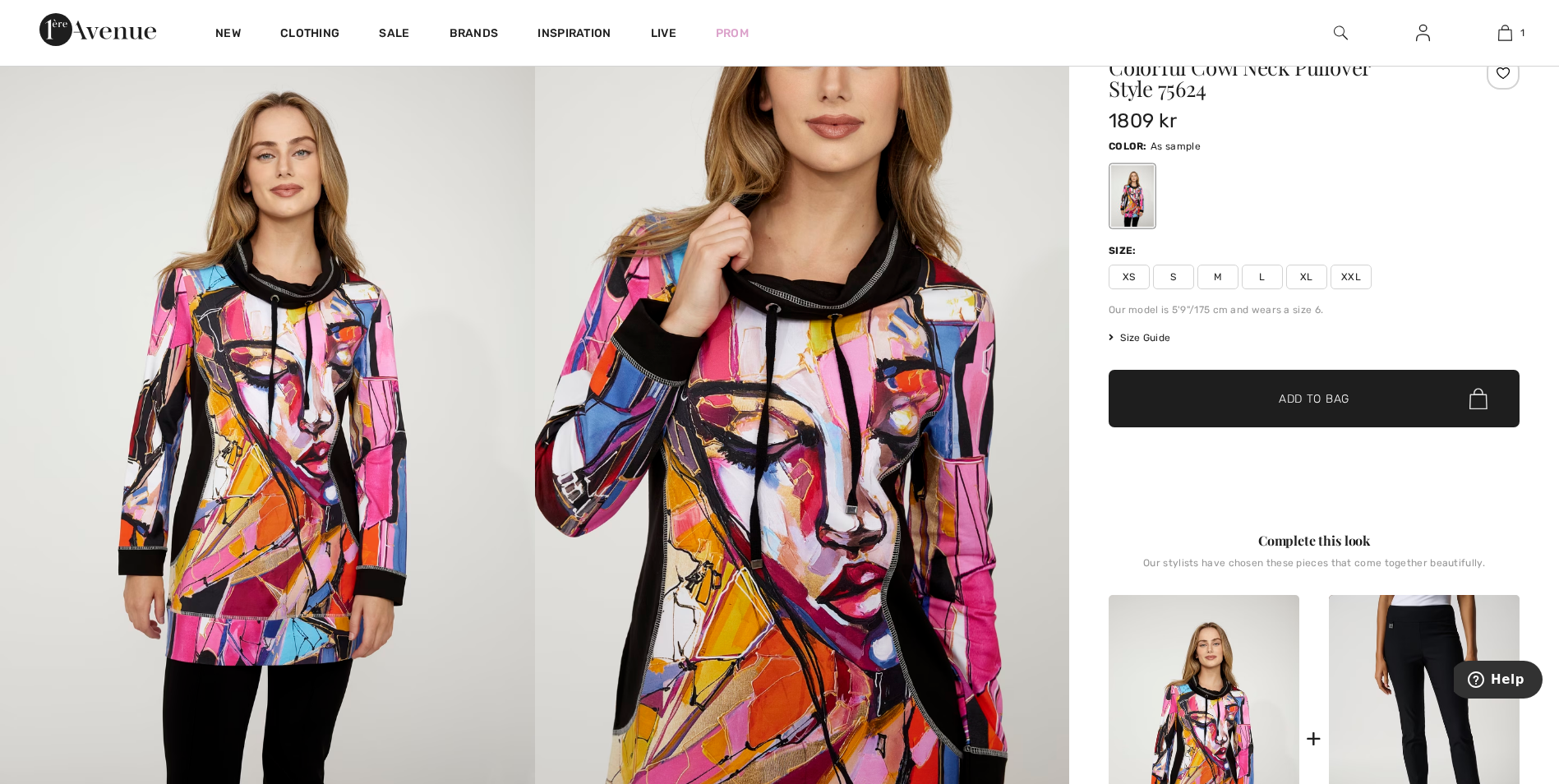
click at [1178, 278] on span "S" at bounding box center [1173, 276] width 41 height 24
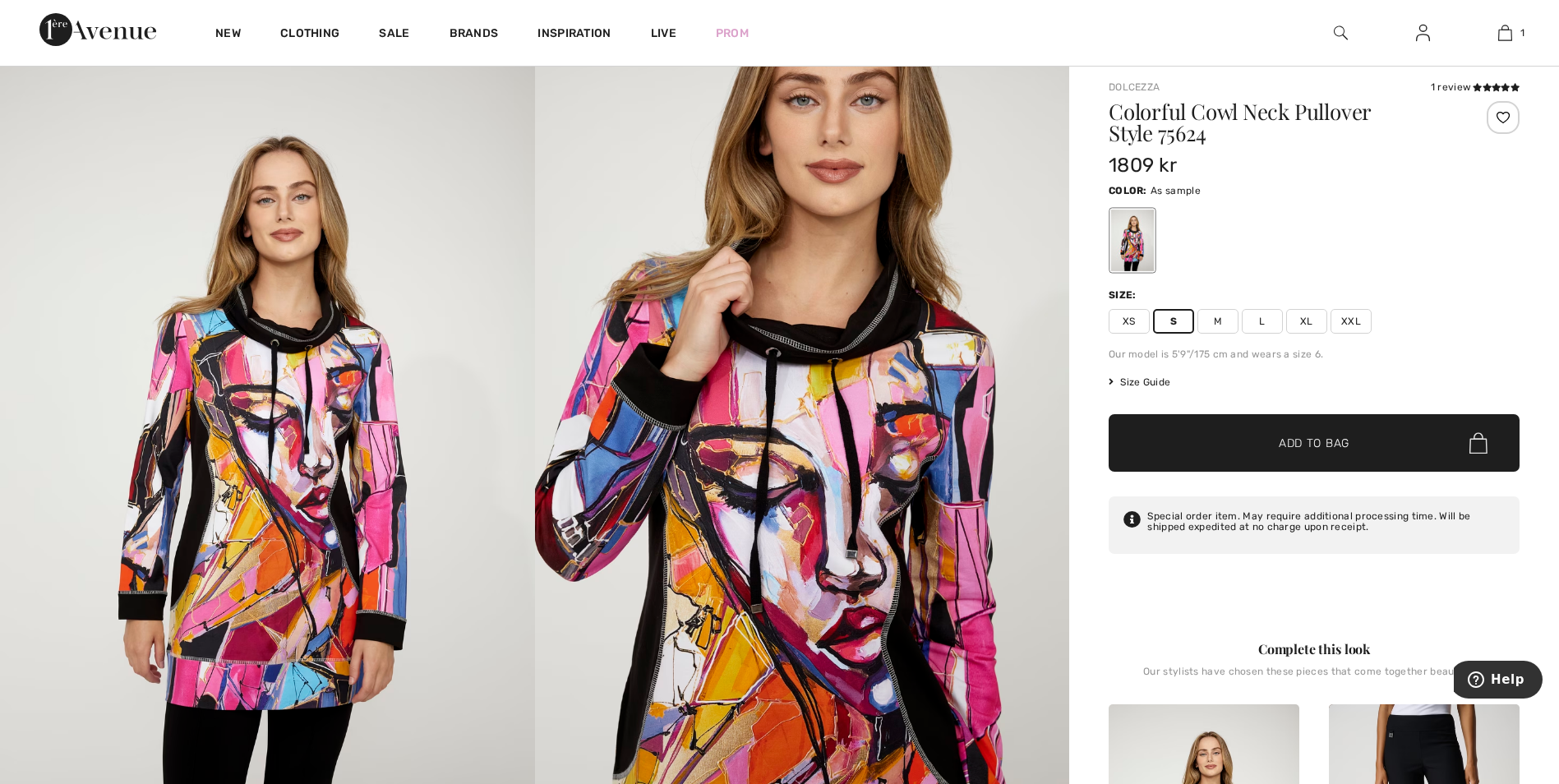
scroll to position [0, 0]
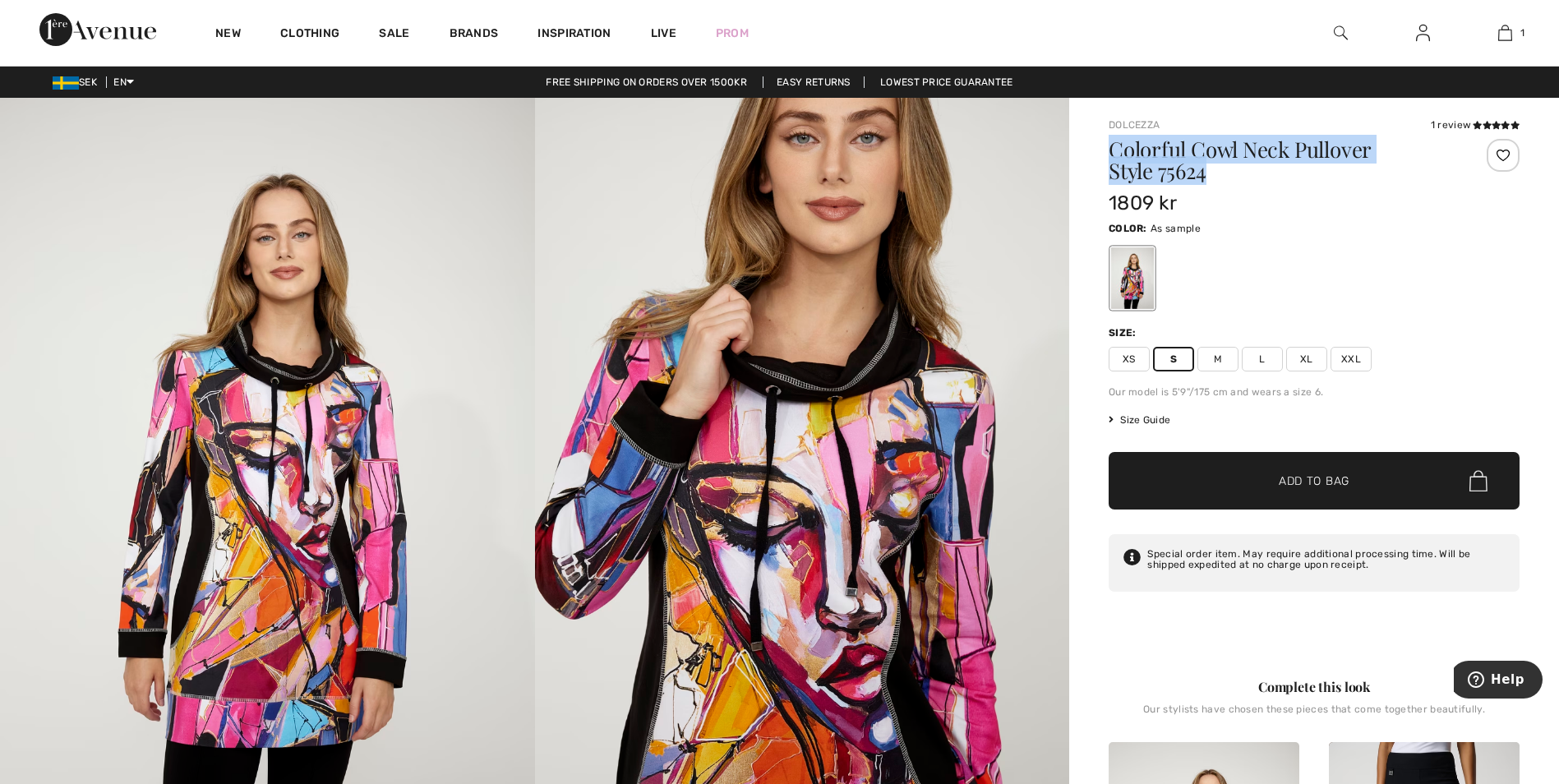
drag, startPoint x: 1110, startPoint y: 139, endPoint x: 1345, endPoint y: 182, distance: 238.9
click at [1345, 182] on div "Colorful Cowl Neck Pullover Style 75624" at bounding box center [1279, 163] width 343 height 50
copy h1 "Colorful Cowl Neck Pullover Style 75624"
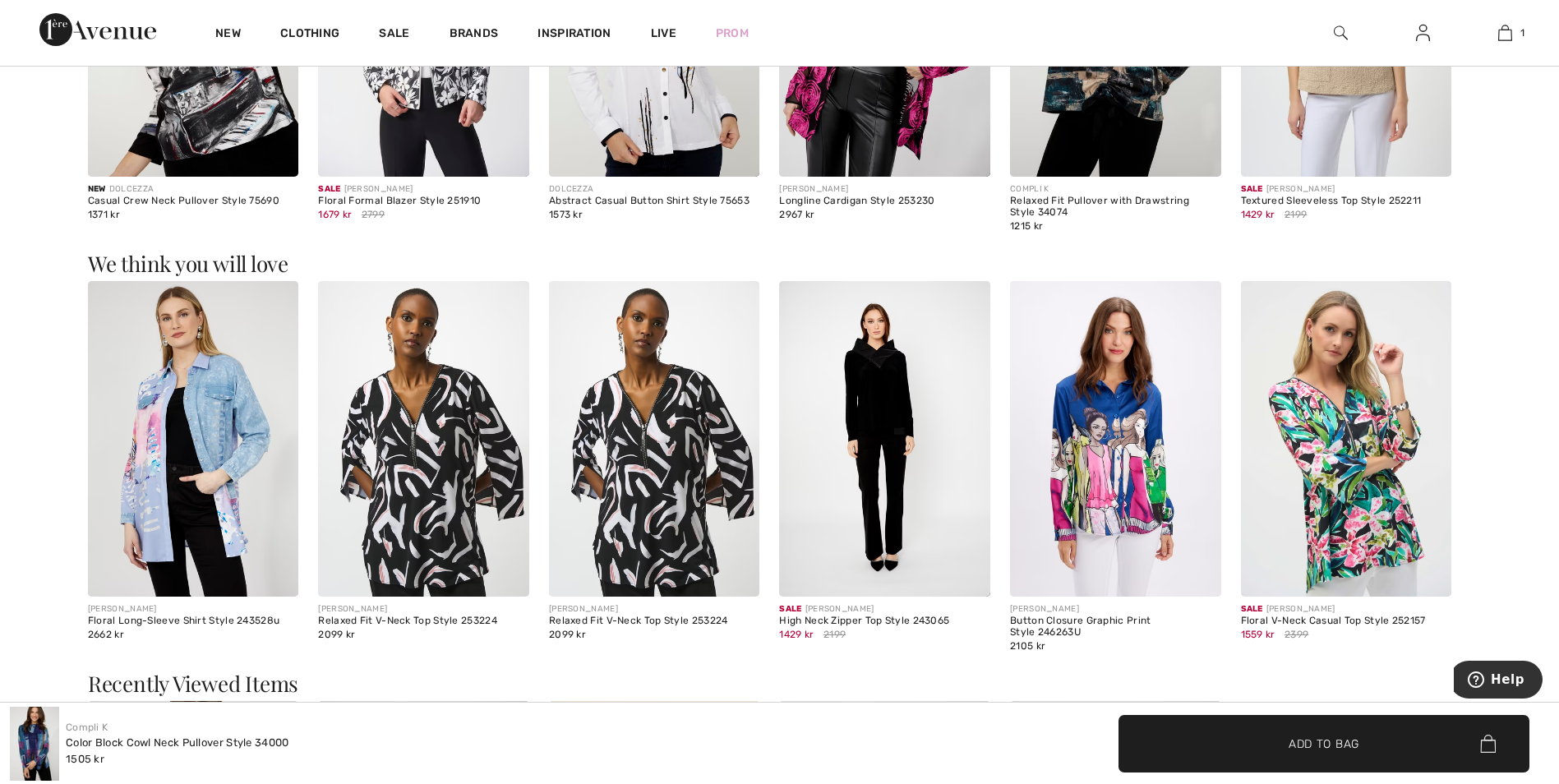
scroll to position [1644, 0]
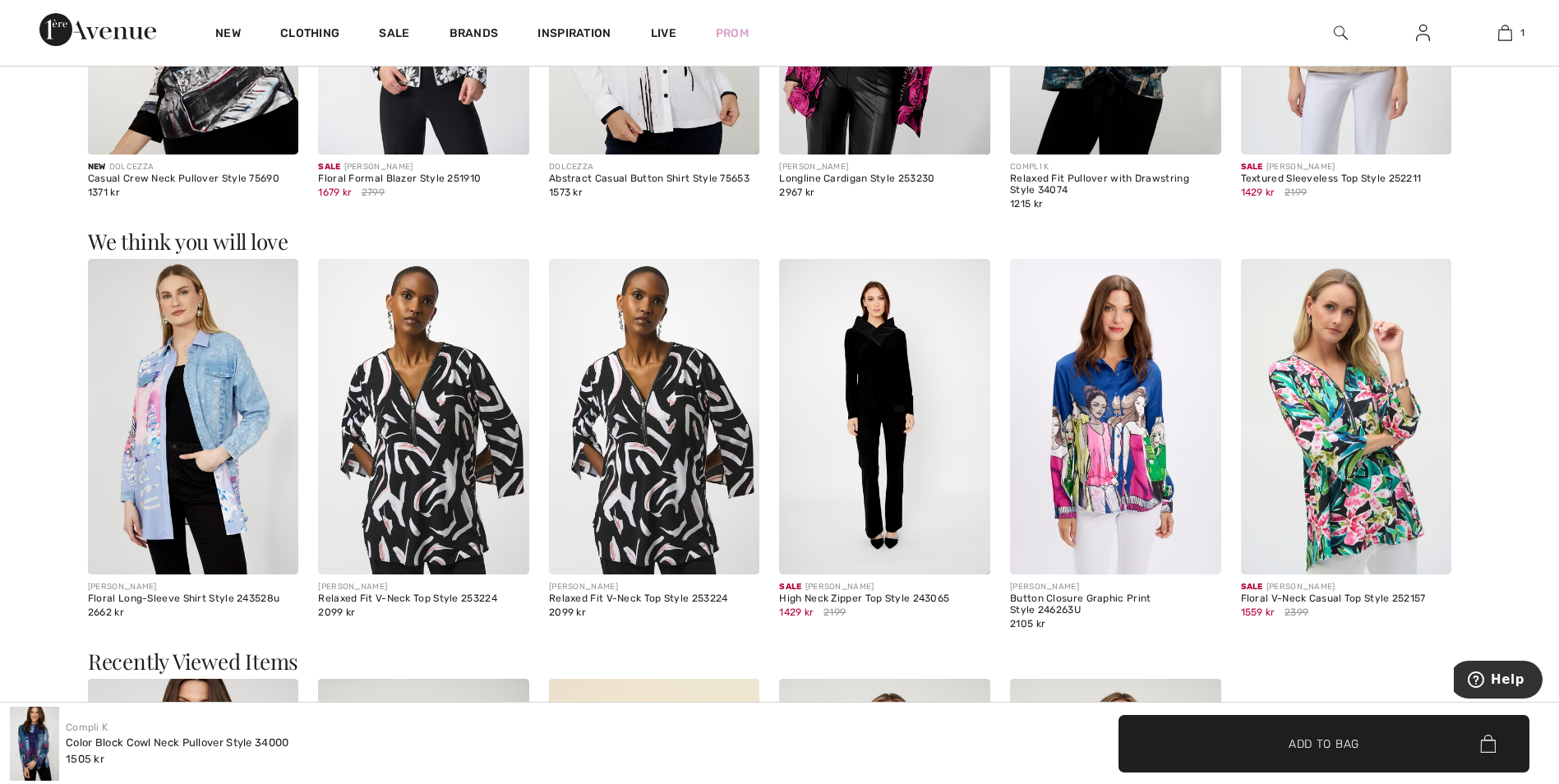
click at [198, 471] on img at bounding box center [194, 416] width 212 height 316
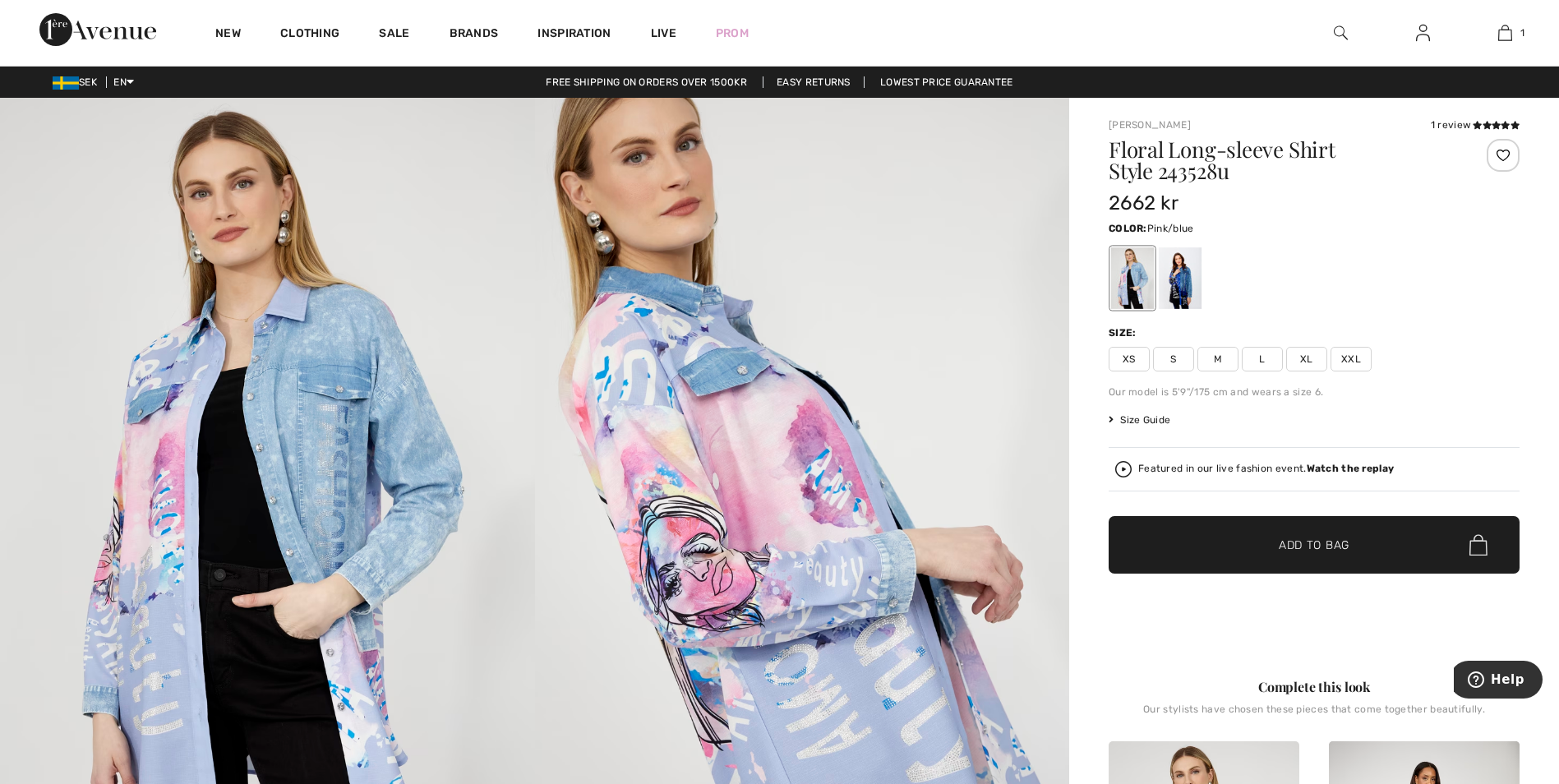
click at [1154, 419] on span "Size Guide" at bounding box center [1138, 420] width 61 height 15
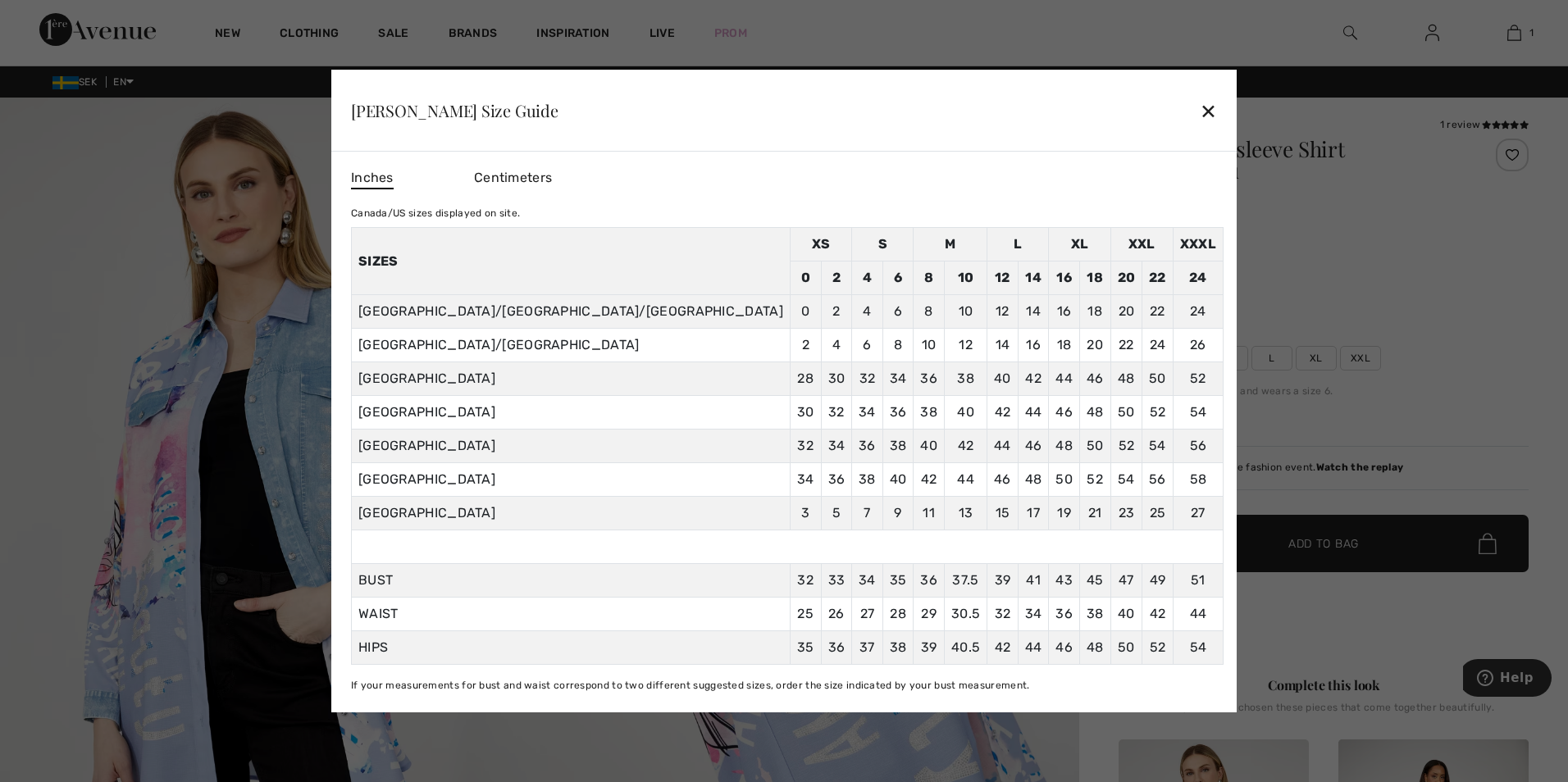
click at [552, 178] on span "Centimeters" at bounding box center [513, 177] width 78 height 16
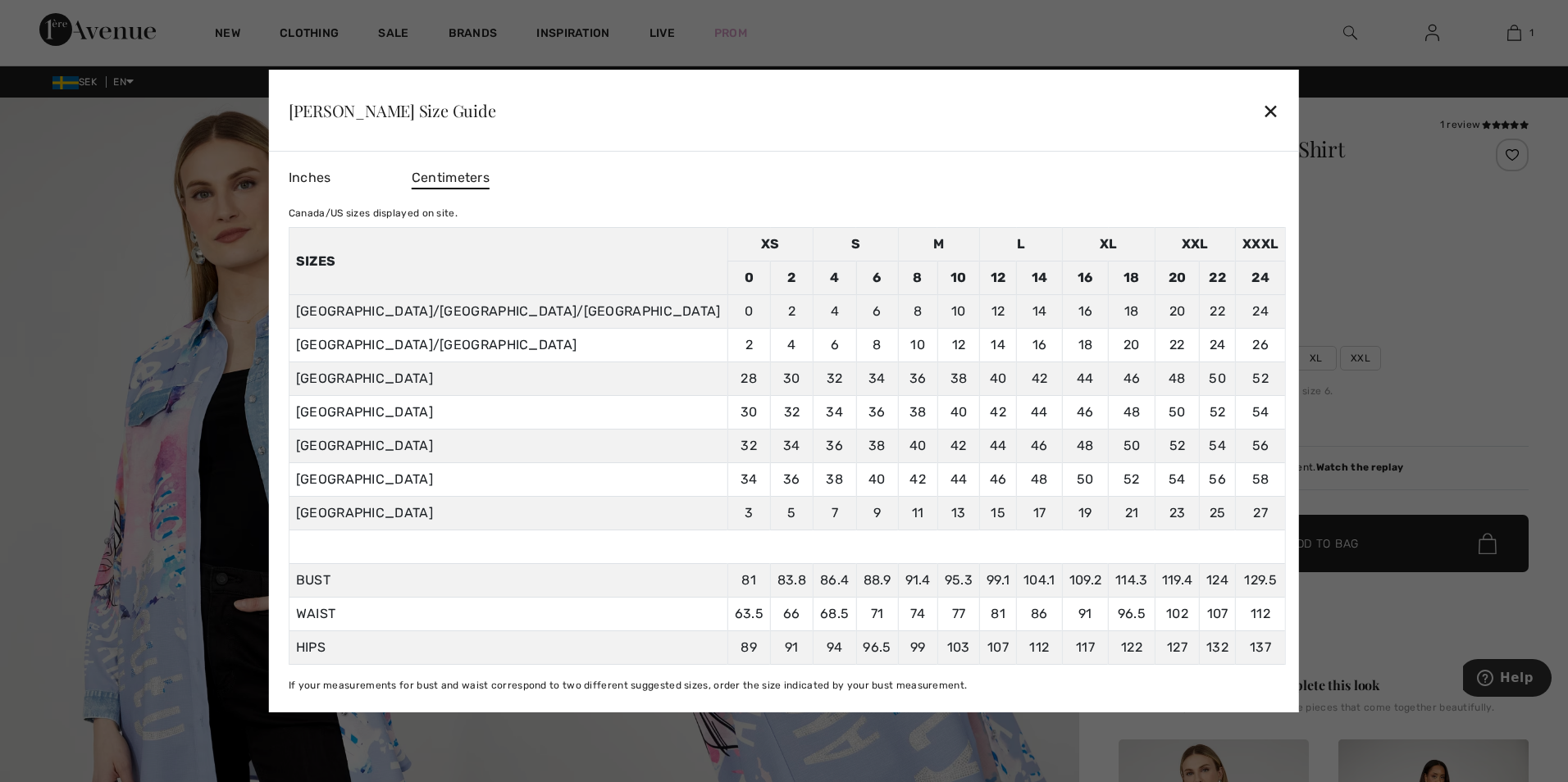
click at [1261, 111] on div "✕" at bounding box center [1270, 111] width 18 height 34
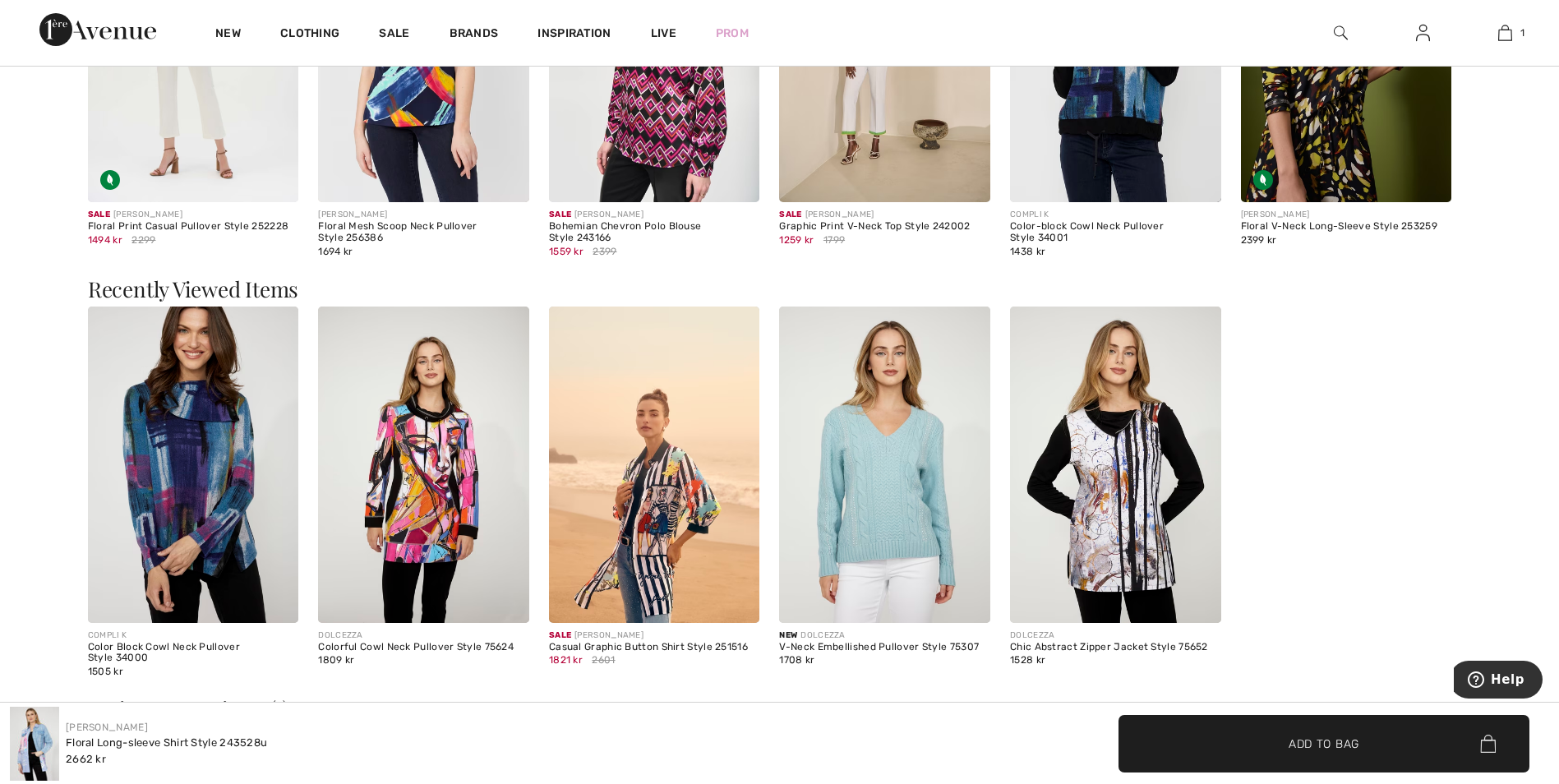
scroll to position [2054, 0]
